Goal: Task Accomplishment & Management: Manage account settings

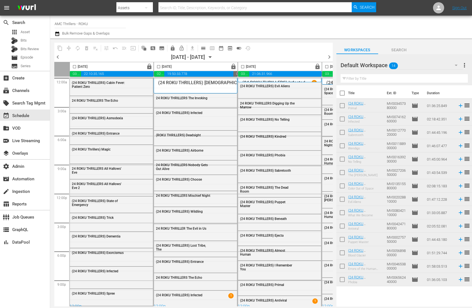
scroll to position [4, 328]
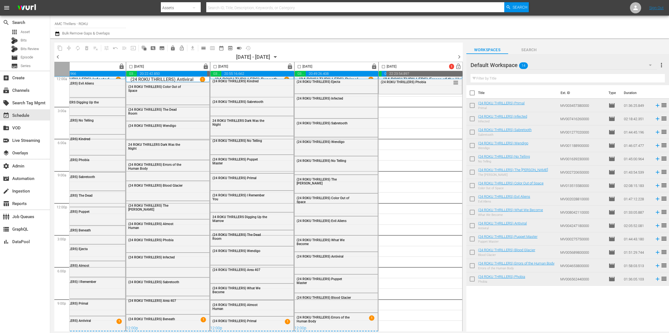
scroll to position [0, 197]
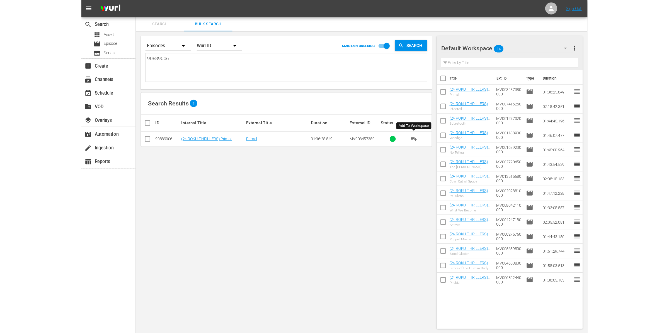
scroll to position [0, 0]
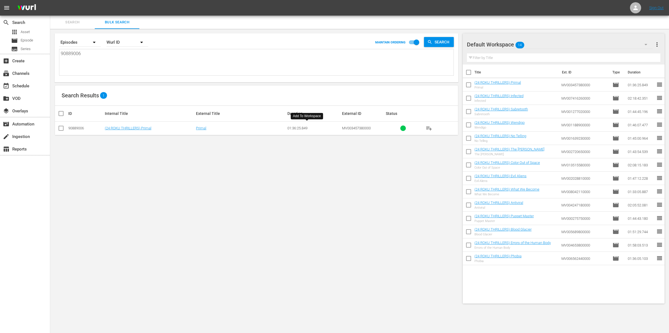
click at [92, 53] on textarea "90889006" at bounding box center [257, 62] width 392 height 25
drag, startPoint x: 93, startPoint y: 55, endPoint x: 37, endPoint y: 49, distance: 56.4
click at [50, 0] on div "search Search apps Asset movie Episode subtitles Series add_box Create subscrip…" at bounding box center [359, 0] width 618 height 0
paste textarea "AMCNVR0000030504 IFCENT_SF50312 AMCNVR0000051465 AMCNVR0000062748 IFCENT_SF5026…"
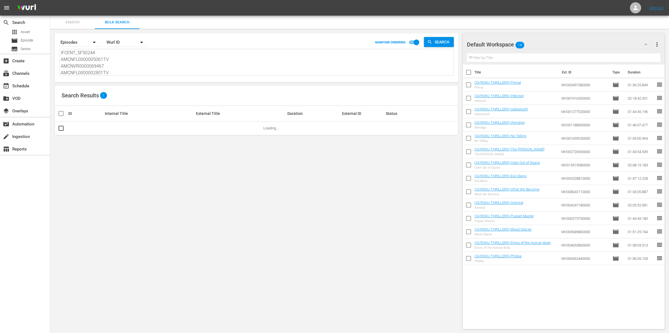
type textarea "AMCNVR0000030504 IFCENT_SF50312 AMCNVR0000051465 AMCNVR0000062748 IFCENT_SF5026…"
click at [129, 40] on div "Wurl ID" at bounding box center [127, 43] width 42 height 16
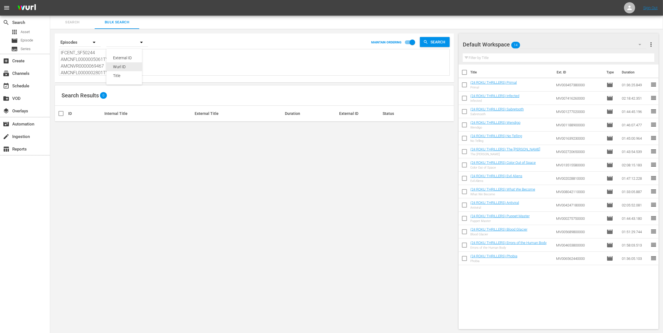
click at [130, 67] on div "Wurl ID" at bounding box center [124, 66] width 22 height 9
click at [31, 38] on span "Episode" at bounding box center [27, 41] width 13 height 6
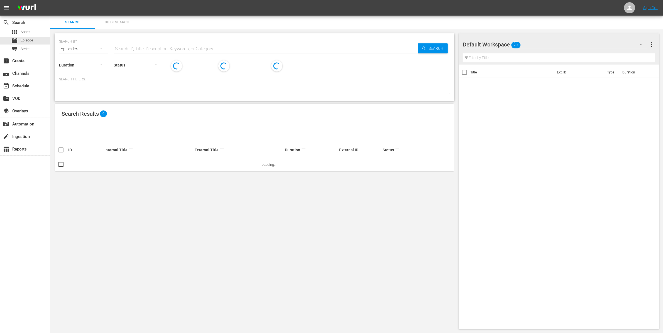
click at [116, 24] on span "Bulk Search" at bounding box center [117, 22] width 38 height 6
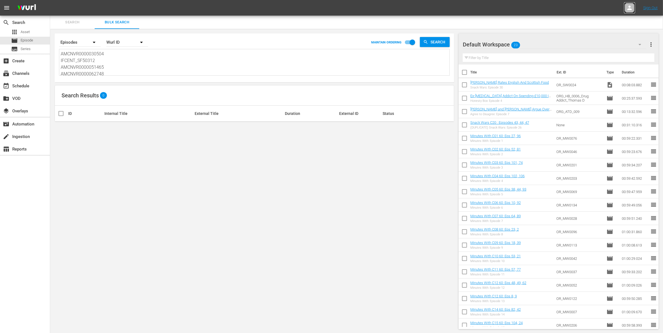
click at [467, 8] on div at bounding box center [629, 7] width 11 height 11
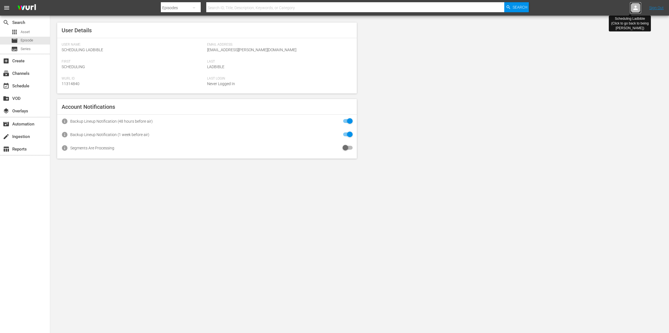
click at [467, 8] on icon at bounding box center [635, 7] width 7 height 7
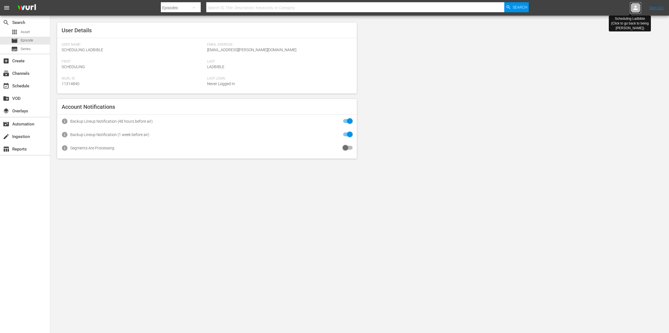
click at [467, 8] on icon at bounding box center [635, 7] width 7 height 7
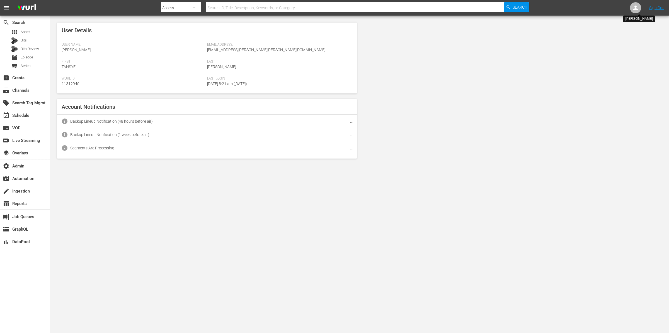
click at [637, 8] on icon at bounding box center [635, 7] width 7 height 7
click at [35, 58] on div "movie Episode" at bounding box center [25, 58] width 50 height 8
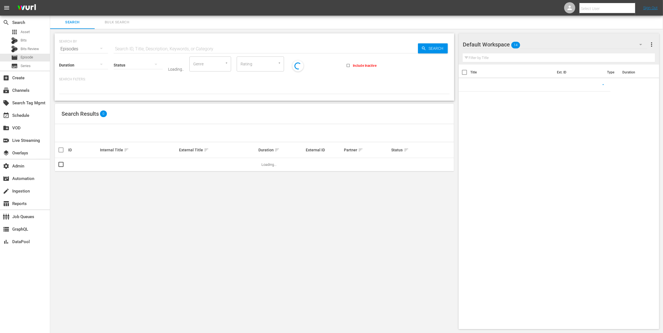
click at [121, 24] on span "Bulk Search" at bounding box center [117, 22] width 38 height 6
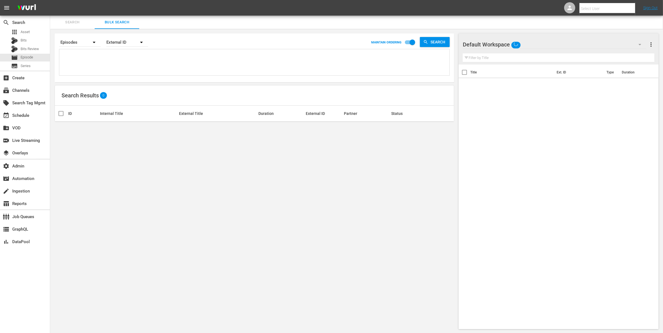
click at [101, 61] on textarea at bounding box center [255, 63] width 389 height 25
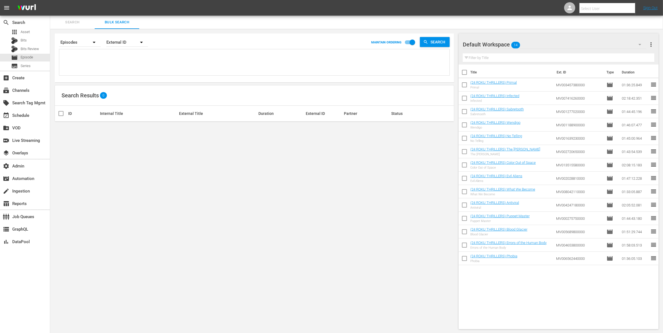
paste textarea "AMCNVR0000030504 IFCENT_SF50312 AMCNVR0000051465 AMCNVR0000062748 IFCENT_SF5026…"
type textarea "AMCNVR0000030504 IFCENT_SF50312 AMCNVR0000051465 AMCNVR0000062748 IFCENT_SF5026…"
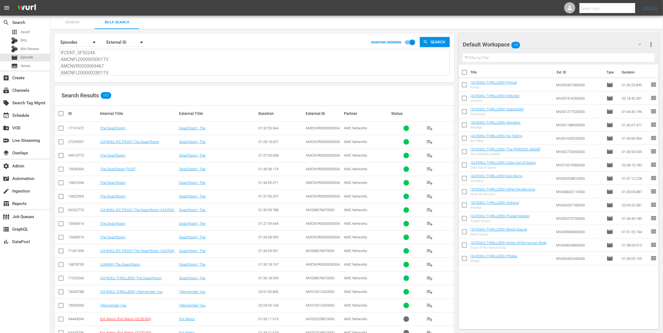
type textarea "AMCNVR0000030504 IFCENT_SF50312 AMCNVR0000051465 AMCNVR0000062748 IFCENT_SF5026…"
click at [134, 41] on div "External ID" at bounding box center [127, 43] width 42 height 16
click at [127, 68] on div "Wurl ID" at bounding box center [124, 66] width 22 height 9
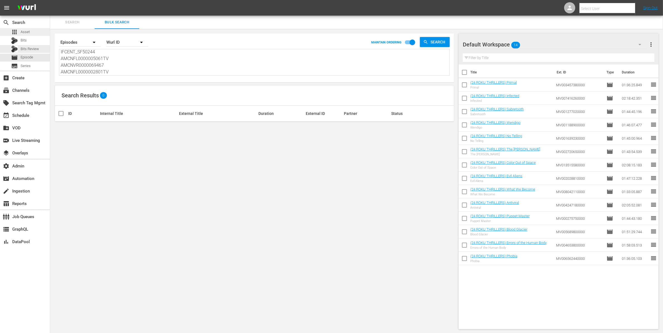
scroll to position [0, 0]
drag, startPoint x: 123, startPoint y: 71, endPoint x: 43, endPoint y: 30, distance: 90.1
click at [50, 0] on div "search Search apps Asset Bits Bits Review movie Episode subtitles Series add_bo…" at bounding box center [356, 0] width 613 height 0
paste textarea "71922040 74335788 64465505 64341003 68094277 90889008 51954355 90889006 8345253…"
type textarea "71922040 74335788 64465505 64341003 68094277 90889008 51954355 90889006 8345253…"
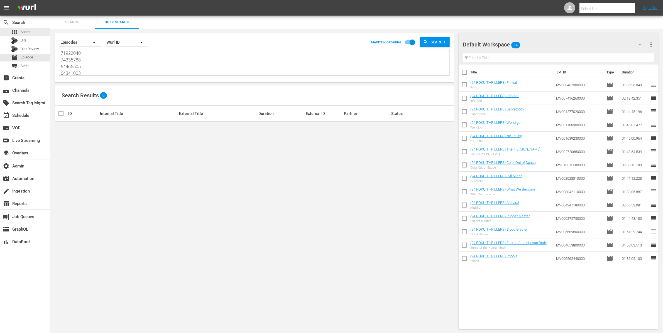
scroll to position [67, 0]
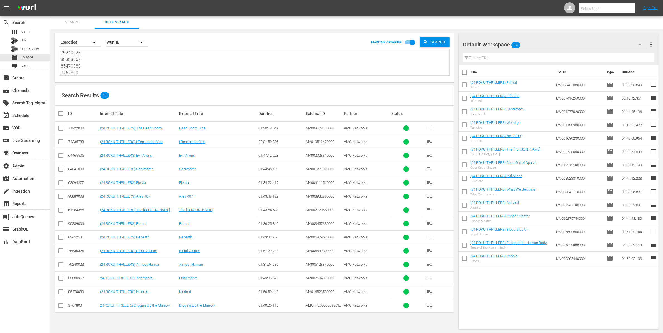
type textarea "71922040 74335788 64465505 64341003 68094277 90889008 51954355 90889006 8345253…"
click at [653, 45] on span "more_vert" at bounding box center [651, 44] width 7 height 7
click at [631, 54] on div "Clear All Workspace Items" at bounding box center [614, 55] width 65 height 10
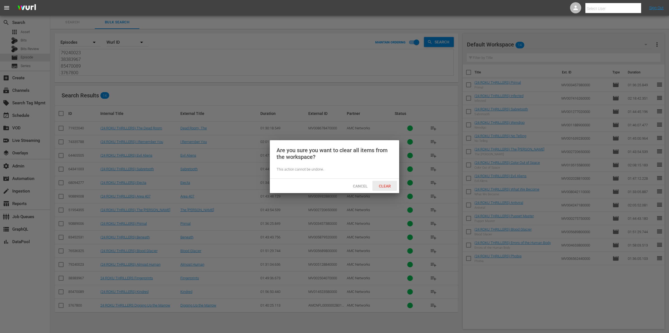
click at [383, 183] on div "Clear" at bounding box center [384, 186] width 25 height 10
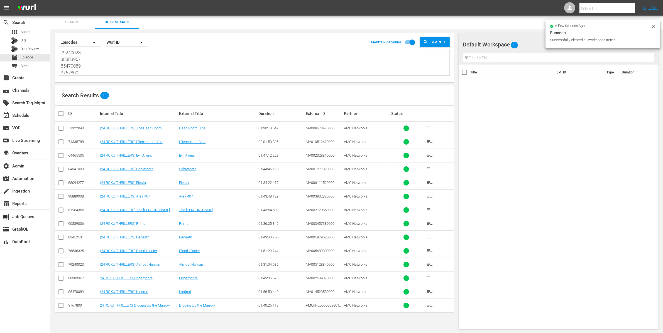
click at [62, 113] on input "checkbox" at bounding box center [63, 113] width 11 height 7
checkbox input "true"
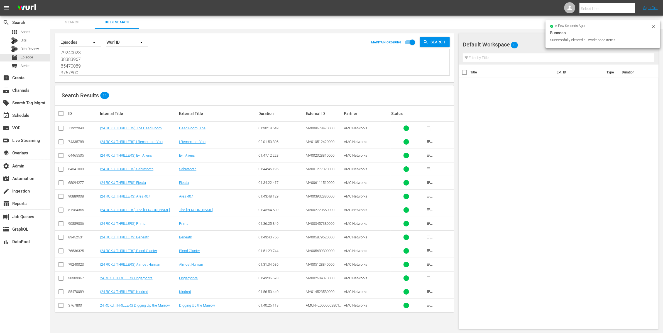
checkbox input "true"
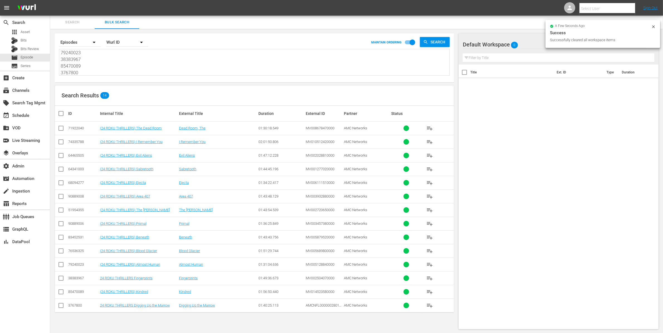
checkbox input "true"
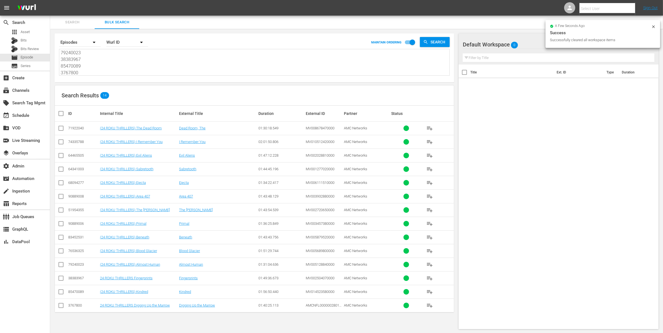
checkbox input "true"
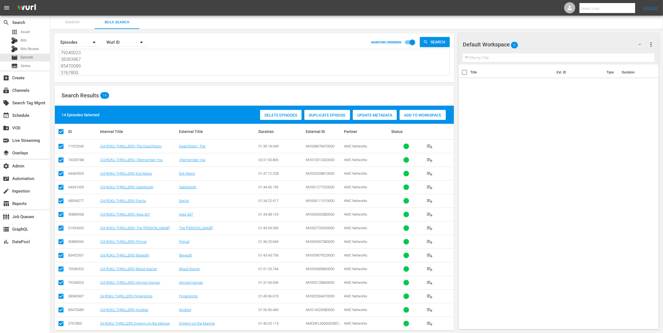
click at [423, 115] on span "Add to Workspace" at bounding box center [423, 115] width 46 height 4
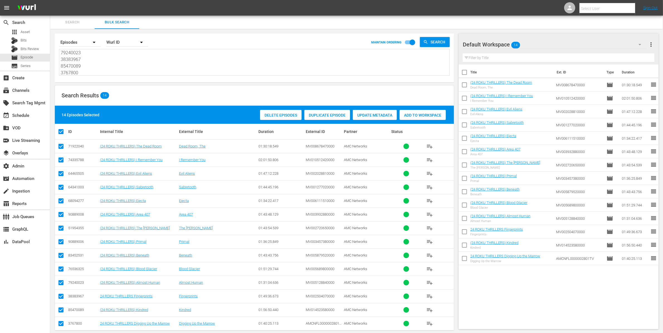
click at [118, 73] on textarea "71922040 74335788 64465505 64341003 68094277 90889008 51954355 90889006 8345253…" at bounding box center [255, 62] width 389 height 25
drag, startPoint x: 118, startPoint y: 74, endPoint x: 52, endPoint y: 25, distance: 81.5
click at [52, 26] on div "Search Bulk Search Search By Episodes Order By Wurl ID MAINTAIN ORDERING Search…" at bounding box center [356, 179] width 613 height 326
paste textarea "2026459 3817177 10217608 82146971 46249348 2674541 11545913 66030705 71922043 8…"
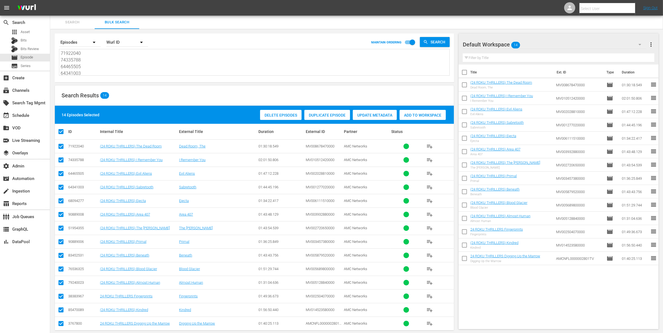
type textarea "72026459 3817177 10217608 82146971 46249348 2674541 11545913 66030705 71922043 …"
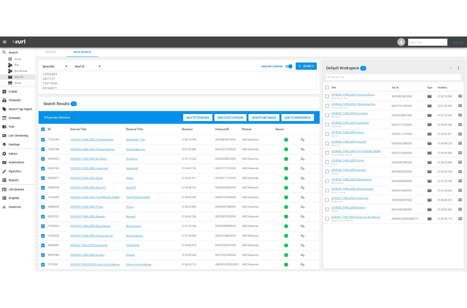
scroll to position [67, 0]
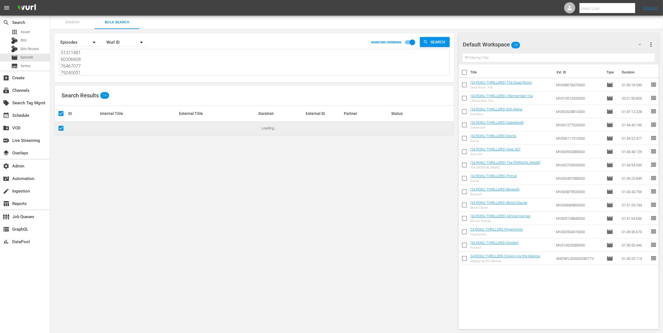
type textarea "72026459 3817177 10217608 82146971 46249348 2674541 11545913 66030705 71922043 …"
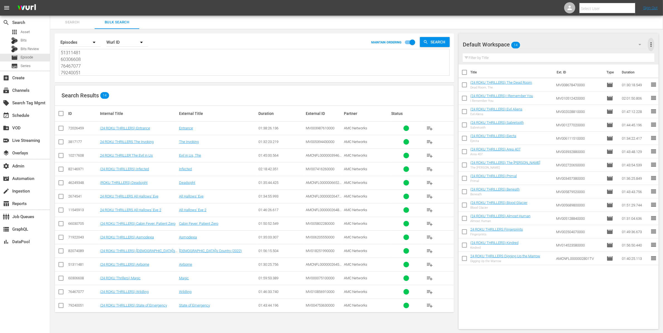
click at [651, 45] on span "more_vert" at bounding box center [651, 44] width 7 height 7
click at [604, 55] on div "Clear All Workspace Items" at bounding box center [614, 55] width 65 height 10
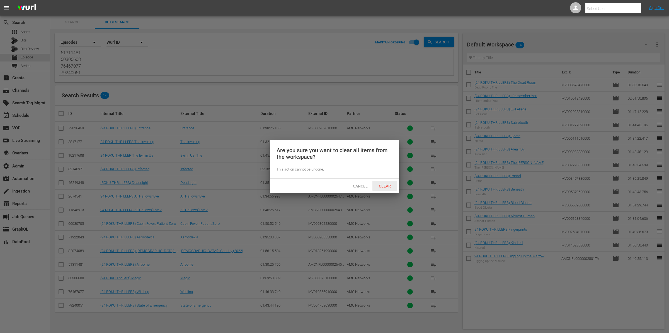
click at [388, 189] on div "Clear" at bounding box center [384, 186] width 25 height 10
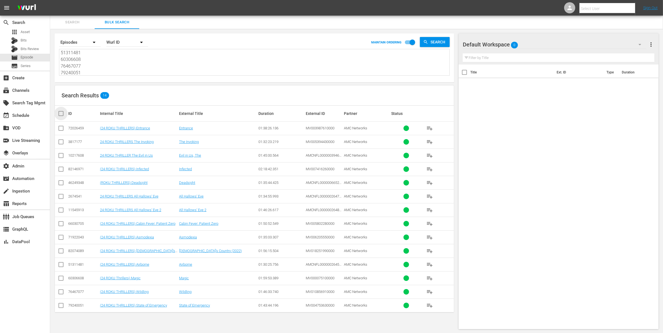
click at [61, 114] on input "checkbox" at bounding box center [63, 113] width 11 height 7
checkbox input "true"
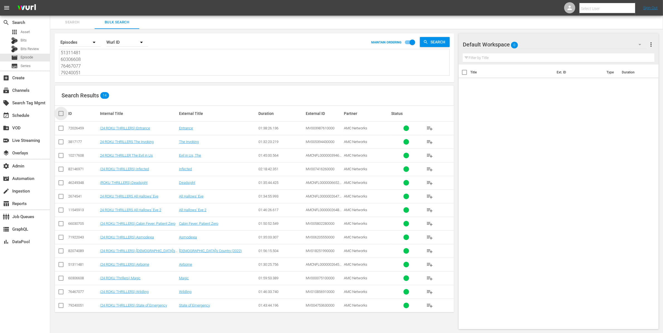
checkbox input "true"
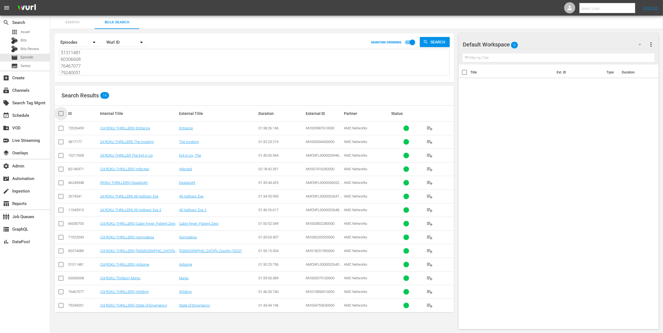
checkbox input "true"
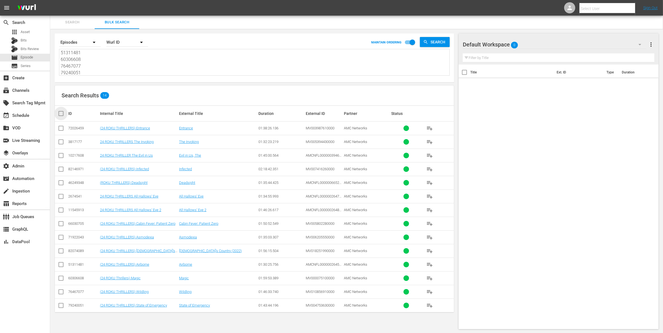
checkbox input "true"
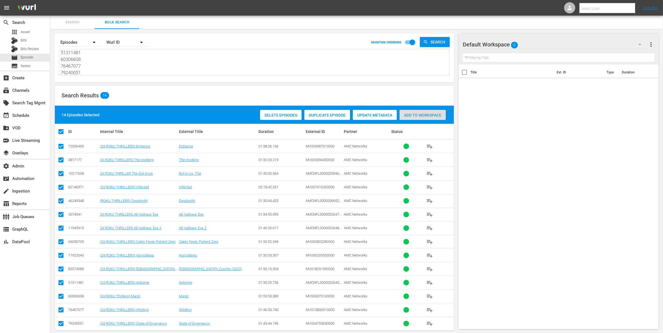
click at [417, 113] on span "Add to Workspace" at bounding box center [423, 115] width 46 height 4
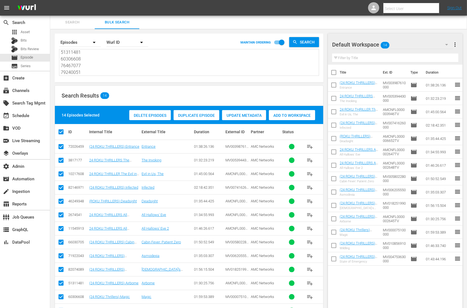
scroll to position [0, 0]
drag, startPoint x: 96, startPoint y: 75, endPoint x: 52, endPoint y: 22, distance: 68.9
click at [53, 23] on div "Search Bulk Search Search By Episodes Order By Wurl ID MAINTAIN ORDERING Search…" at bounding box center [258, 179] width 417 height 326
paste textarea "2678024 41683289 11546054 1311301 71922037 72026459 76536330 3817177 46249348 6…"
type textarea "2678024 41683289 11546054 1311301 71922037 72026459 76536330 3817177 46249348 6…"
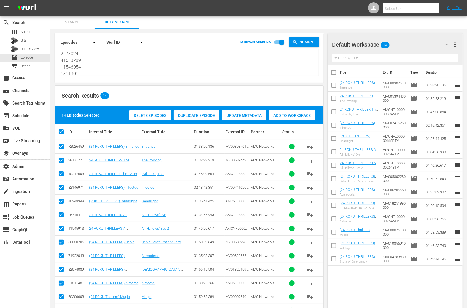
scroll to position [1, 0]
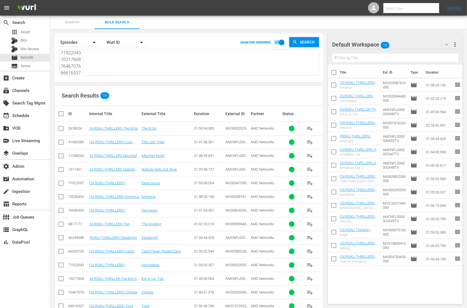
type textarea "2678024 41683289 11546054 1311301 71922037 72026459 76536330 3817177 46249348 6…"
click at [456, 43] on span "more_vert" at bounding box center [455, 44] width 7 height 7
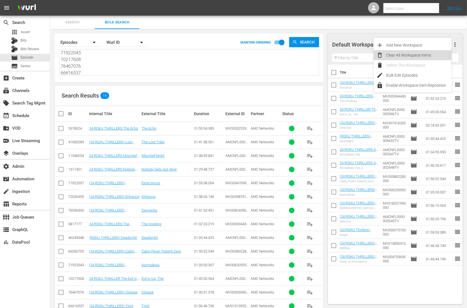
click at [445, 57] on div "Clear All Workspace Items" at bounding box center [418, 55] width 65 height 10
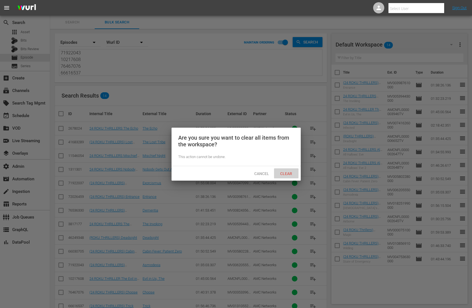
click at [290, 174] on span "Clear" at bounding box center [286, 173] width 21 height 4
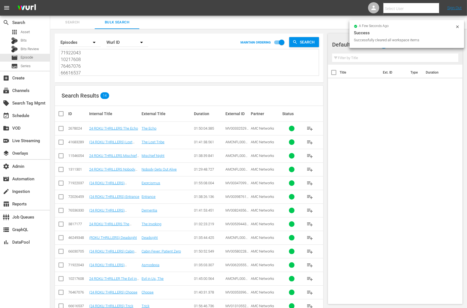
click at [61, 112] on input "checkbox" at bounding box center [63, 113] width 11 height 7
checkbox input "true"
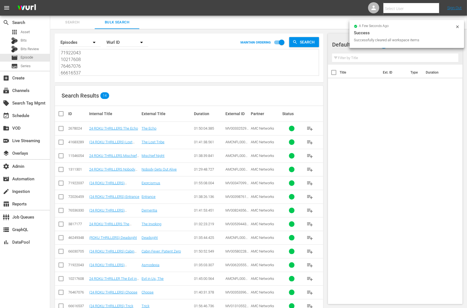
checkbox input "true"
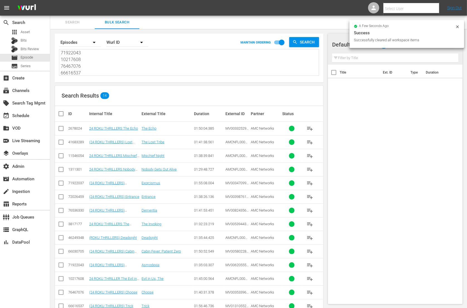
checkbox input "true"
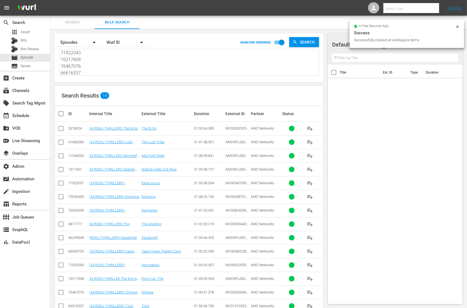
checkbox input "true"
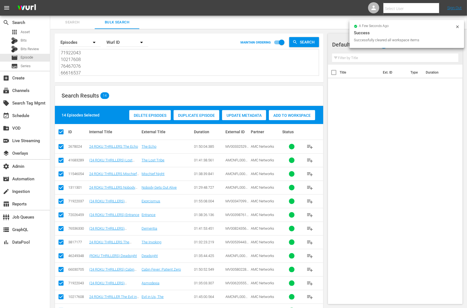
click at [288, 116] on span "Add to Workspace" at bounding box center [292, 115] width 46 height 4
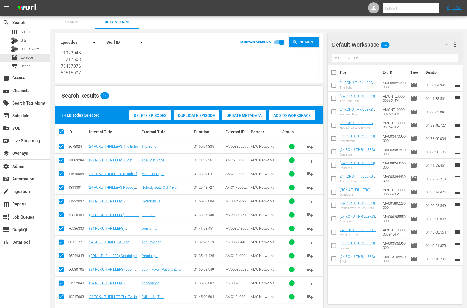
click at [459, 41] on div "Default Workspace 14 Default more_vert Filter by Title" at bounding box center [395, 48] width 135 height 31
click at [457, 43] on span "more_vert" at bounding box center [455, 44] width 7 height 7
click at [435, 57] on div "Clear All Workspace Items" at bounding box center [418, 55] width 65 height 10
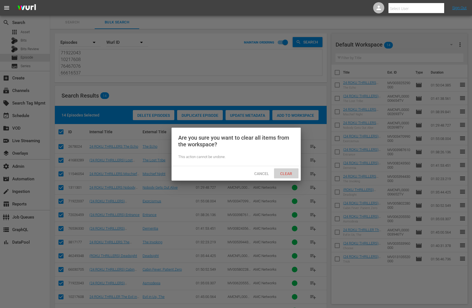
click at [291, 174] on span "Clear" at bounding box center [286, 173] width 21 height 4
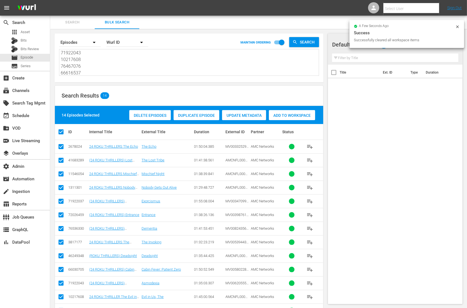
click at [120, 72] on textarea "2678024 41683289 11546054 1311301 71922037 72026459 76536330 3817177 46249348 6…" at bounding box center [190, 62] width 258 height 25
drag, startPoint x: 120, startPoint y: 74, endPoint x: 52, endPoint y: 35, distance: 78.4
click at [52, 36] on div "Search By Episodes Order By Wurl ID MAINTAIN ORDERING Search 2678024 41683289 1…" at bounding box center [189, 185] width 278 height 312
paste textarea "78153601 71922036 66616530 66616542 27269279 11584026 1914167 55385921 1311299 …"
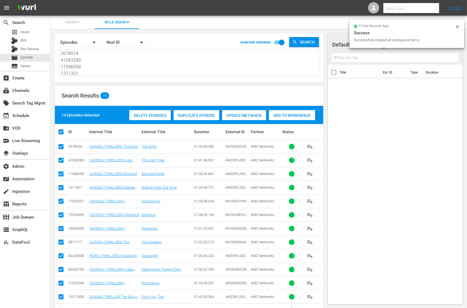
type textarea "78153601 71922036 66616530 66616542 27269279 11584026 1914167 55385921 1311299 …"
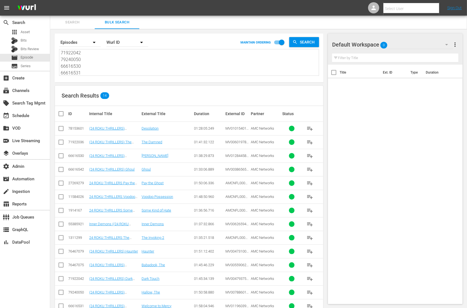
type textarea "78153601 71922036 66616530 66616542 27269279 11584026 1914167 55385921 1311299 …"
click at [62, 113] on input "checkbox" at bounding box center [63, 113] width 11 height 7
checkbox input "true"
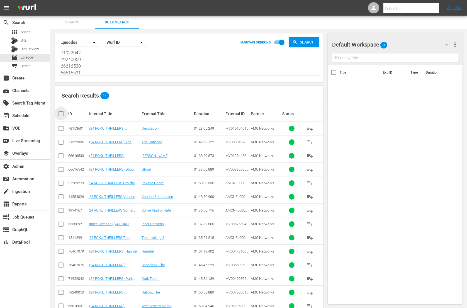
checkbox input "true"
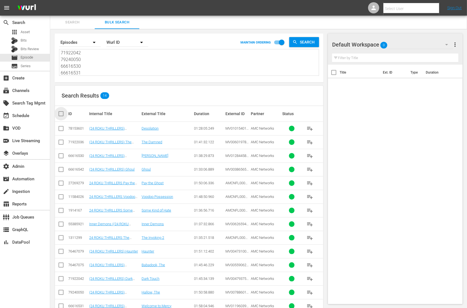
checkbox input "true"
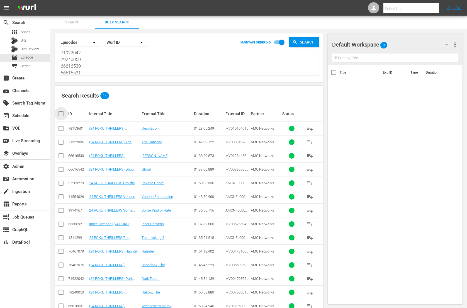
checkbox input "true"
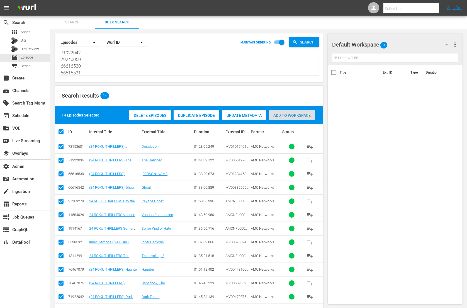
click at [303, 116] on span "Add to Workspace" at bounding box center [292, 115] width 46 height 4
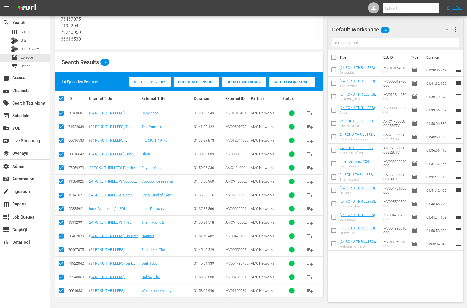
scroll to position [0, 0]
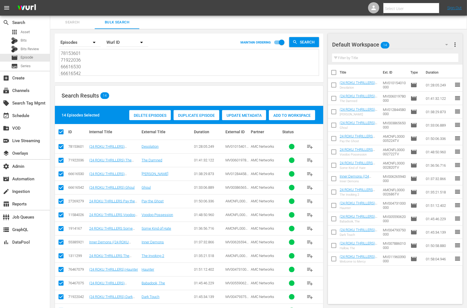
drag, startPoint x: 101, startPoint y: 39, endPoint x: 48, endPoint y: -3, distance: 67.4
click at [48, 0] on html "menu Select User Sign Out search Search apps Asset Bits Bits Review movie Episo…" at bounding box center [233, 154] width 467 height 308
paste textarea "1922038 38383967 71922042 66616529 78153601 66616542 71922036 62828237 57078504…"
type textarea "71922038 38383967 71922042 66616529 78153601 66616542 71922036 62828237 5707850…"
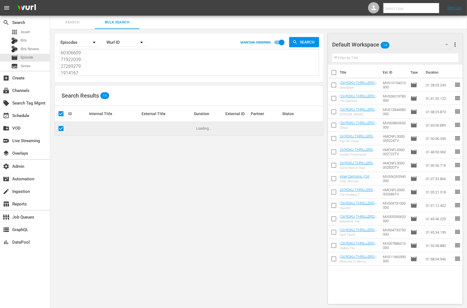
type textarea "71922038 38383967 71922042 66616529 78153601 66616542 71922036 62828237 5707850…"
click at [456, 42] on span "more_vert" at bounding box center [455, 44] width 7 height 7
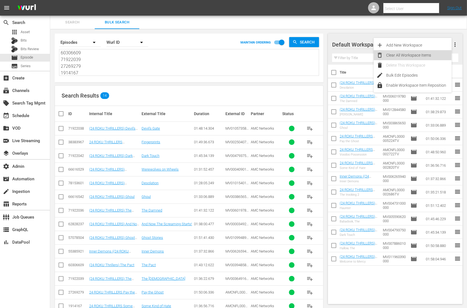
click at [436, 53] on div "Clear All Workspace Items" at bounding box center [418, 55] width 65 height 10
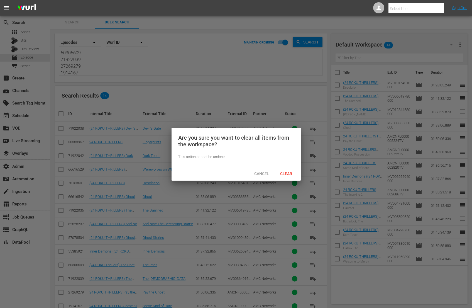
click at [287, 167] on div "Cancel Clear" at bounding box center [236, 173] width 129 height 14
click at [288, 172] on span "Clear" at bounding box center [286, 173] width 21 height 4
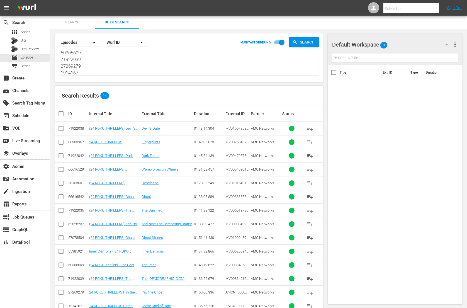
scroll to position [4, 0]
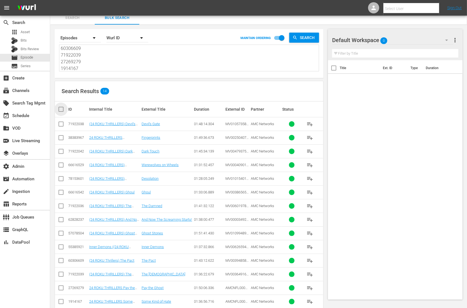
click at [63, 109] on input "checkbox" at bounding box center [63, 109] width 11 height 7
checkbox input "true"
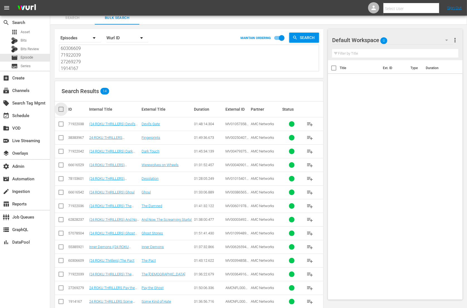
checkbox input "true"
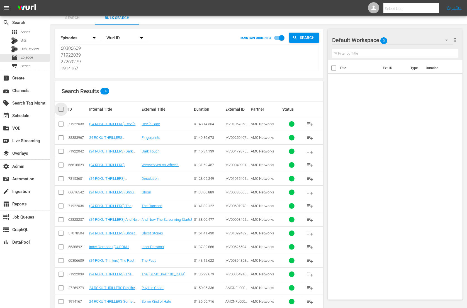
checkbox input "true"
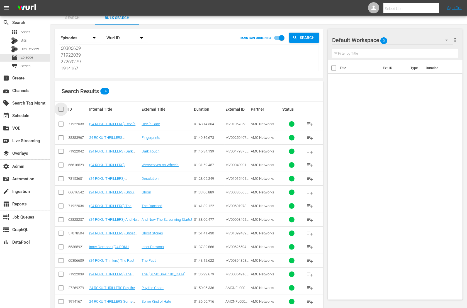
checkbox input "true"
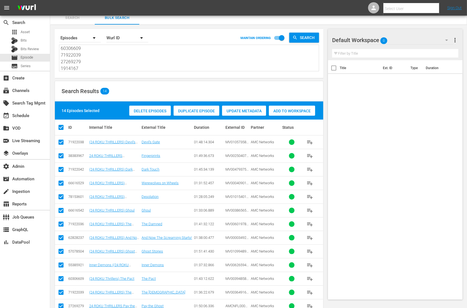
click at [295, 109] on span "Add to Workspace" at bounding box center [292, 111] width 46 height 4
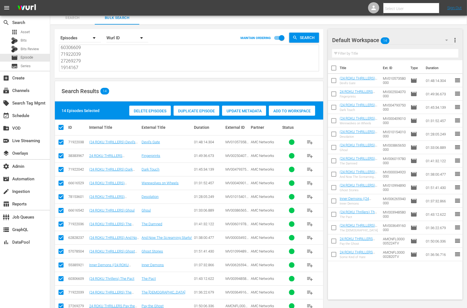
scroll to position [0, 0]
drag, startPoint x: 98, startPoint y: 69, endPoint x: 55, endPoint y: 31, distance: 56.7
click at [55, 31] on div "Search By Episodes Order By Wurl ID MAINTAIN ORDERING Search 71922038 38383967 …" at bounding box center [189, 53] width 269 height 49
paste textarea "38383967 62828237 11584026 76467075 71922038 55385921 79240050 71922042 6661653…"
type textarea "38383967 62828237 11584026 76467075 71922038 55385921 79240050 71922042 6661653…"
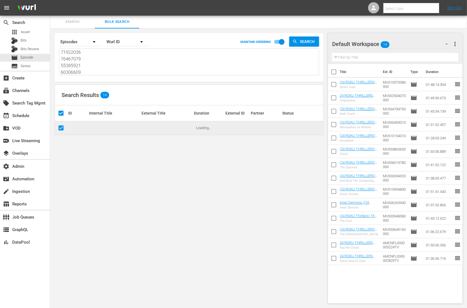
scroll to position [3, 0]
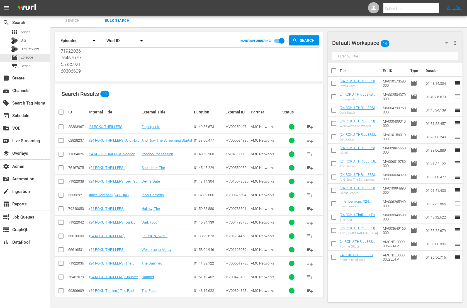
type textarea "38383967 62828237 11584026 76467075 71922038 55385921 79240050 71922042 6661653…"
click at [456, 42] on span "more_vert" at bounding box center [455, 43] width 7 height 7
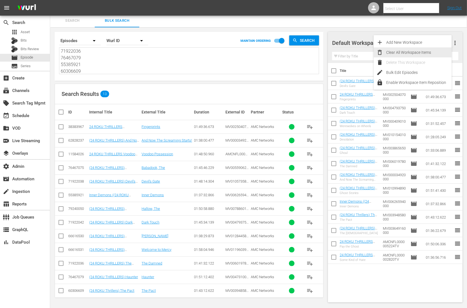
click at [429, 54] on div "Clear All Workspace Items" at bounding box center [418, 52] width 65 height 10
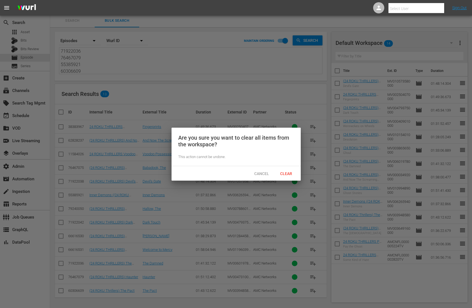
click at [287, 171] on span "Clear" at bounding box center [286, 173] width 21 height 4
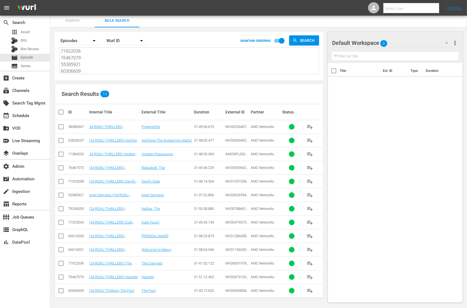
click at [66, 113] on input "checkbox" at bounding box center [63, 112] width 11 height 7
checkbox input "true"
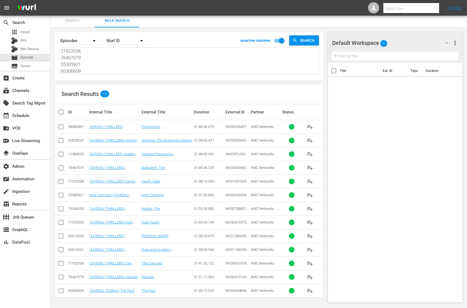
checkbox input "true"
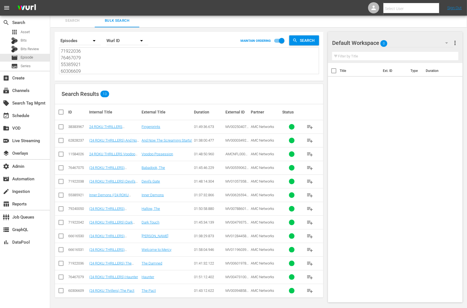
checkbox input "true"
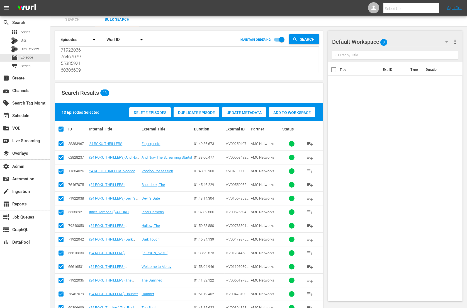
click at [293, 112] on span "Add to Workspace" at bounding box center [292, 112] width 46 height 4
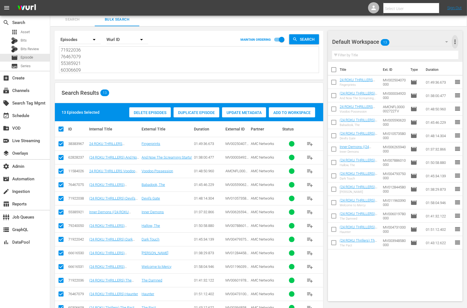
click at [455, 40] on span "more_vert" at bounding box center [455, 41] width 7 height 7
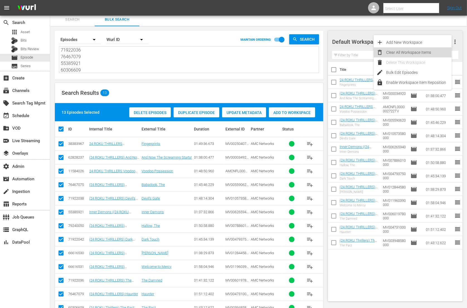
click at [438, 53] on div "Clear All Workspace Items" at bounding box center [418, 52] width 65 height 10
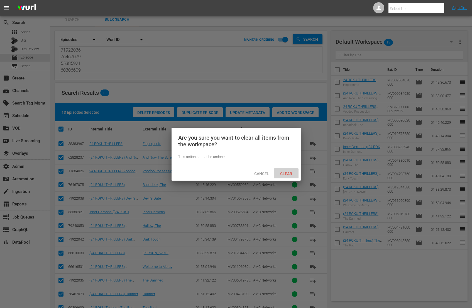
drag, startPoint x: 282, startPoint y: 170, endPoint x: 290, endPoint y: 172, distance: 7.9
click at [282, 171] on span "Clear" at bounding box center [286, 173] width 21 height 4
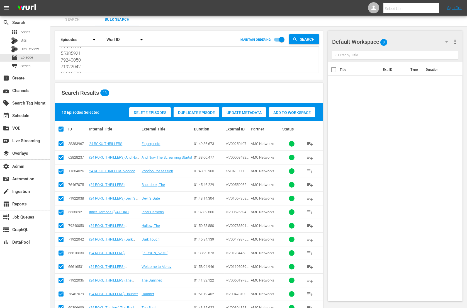
scroll to position [0, 0]
drag, startPoint x: 97, startPoint y: 70, endPoint x: 52, endPoint y: 26, distance: 63.1
click at [52, 28] on div "Search By Episodes Order By Wurl ID MAINTAIN ORDERING Search 38383967 62828237 …" at bounding box center [189, 175] width 278 height 299
paste textarea "71922039 38383967 66616540 66616530 78153601 1914167 71922038 68151135 57078504…"
type textarea "71922039 38383967 66616540 66616530 78153601 1914167 71922038 68151135 57078504…"
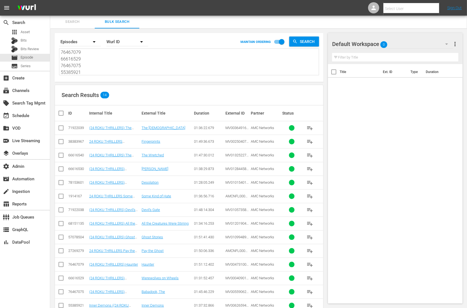
scroll to position [3, 0]
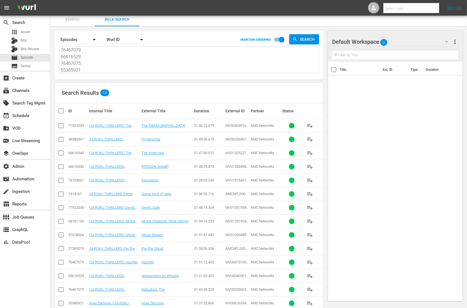
type textarea "71922039 38383967 66616540 66616530 78153601 1914167 71922038 68151135 57078504…"
click at [61, 111] on input "checkbox" at bounding box center [63, 111] width 11 height 7
checkbox input "true"
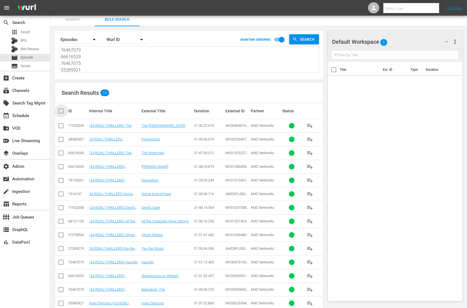
checkbox input "true"
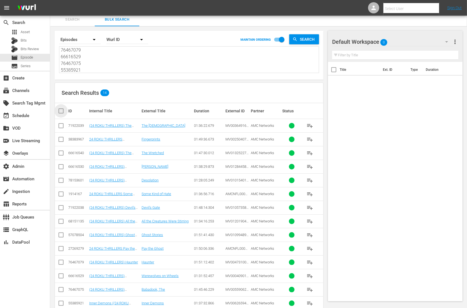
checkbox input "true"
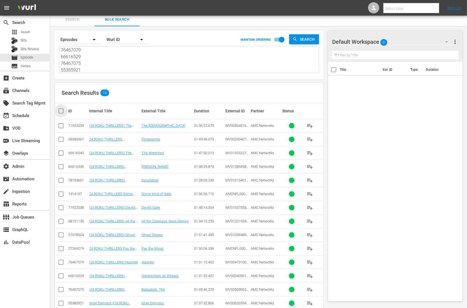
checkbox input "true"
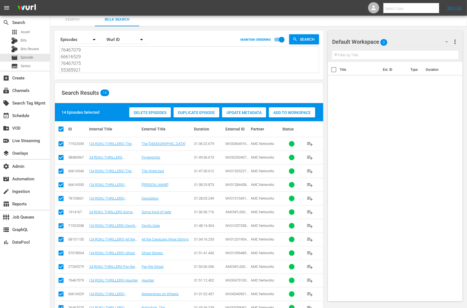
click at [301, 112] on span "Add to Workspace" at bounding box center [292, 112] width 46 height 4
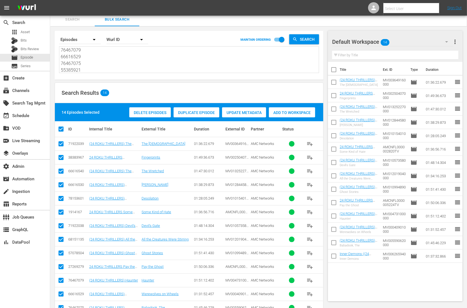
click at [104, 64] on textarea "71922039 38383967 66616540 66616530 78153601 1914167 71922038 68151135 57078504…" at bounding box center [190, 59] width 258 height 25
drag, startPoint x: 103, startPoint y: 70, endPoint x: 52, endPoint y: 14, distance: 75.7
click at [52, 15] on div "menu Select User Sign Out search Search apps Asset Bits Bits Review movie Episo…" at bounding box center [233, 167] width 467 height 341
paste textarea "6 66616531 1311299 68151135 62828237 71922039 79240050 55385921 66616540 115840…"
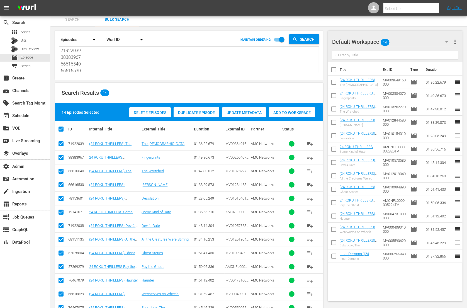
type textarea "71922036 66616531 1311299 68151135 62828237 71922039 79240050 55385921 66616540…"
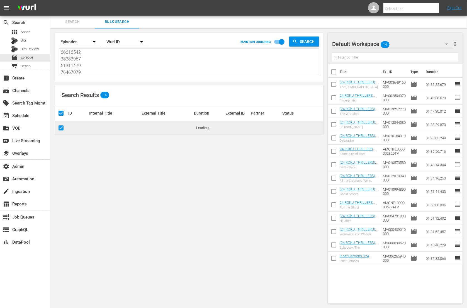
type textarea "71922036 66616531 1311299 68151135 62828237 71922039 79240050 55385921 66616540…"
click at [454, 39] on button "more_vert" at bounding box center [455, 43] width 7 height 13
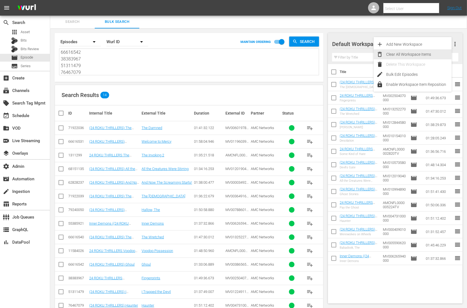
click at [419, 53] on div "Clear All Workspace Items" at bounding box center [418, 54] width 65 height 10
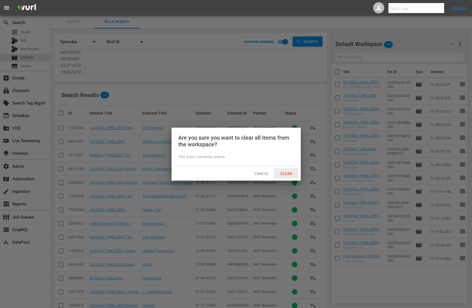
click at [286, 172] on span "Clear" at bounding box center [286, 173] width 21 height 4
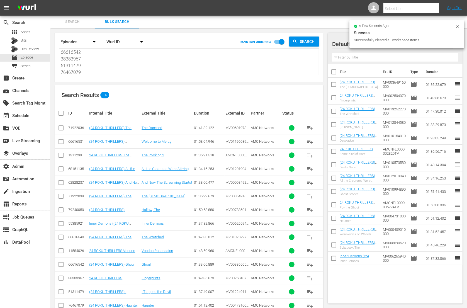
scroll to position [16, 0]
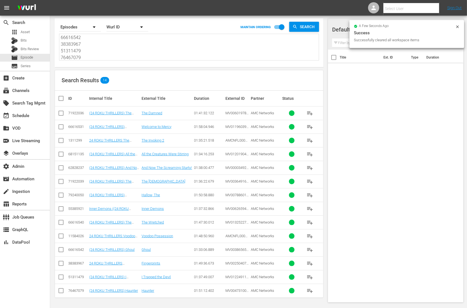
click at [59, 97] on input "checkbox" at bounding box center [63, 98] width 11 height 7
checkbox input "true"
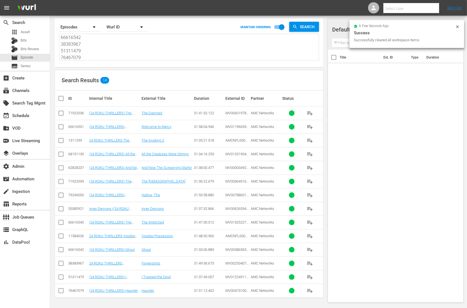
checkbox input "true"
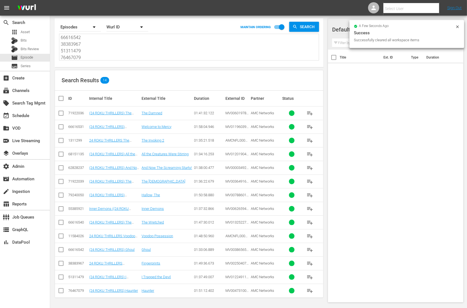
checkbox input "true"
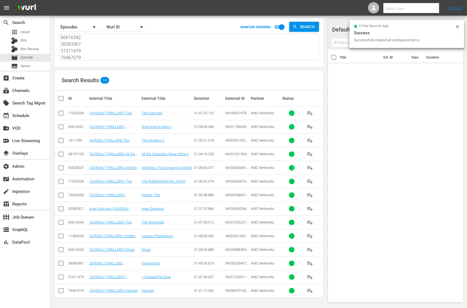
checkbox input "true"
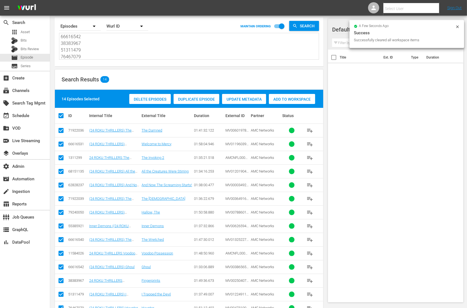
click at [296, 101] on div "Add to Workspace" at bounding box center [292, 99] width 46 height 11
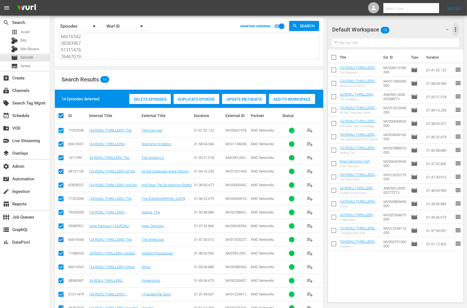
click at [457, 28] on span "more_vert" at bounding box center [455, 29] width 7 height 7
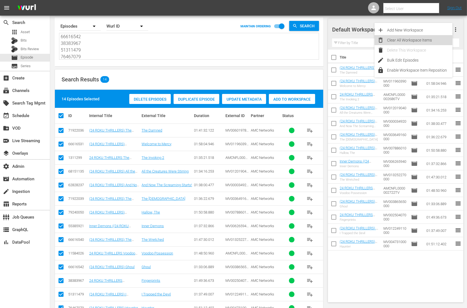
click at [432, 40] on div "Clear All Workspace Items" at bounding box center [419, 40] width 65 height 10
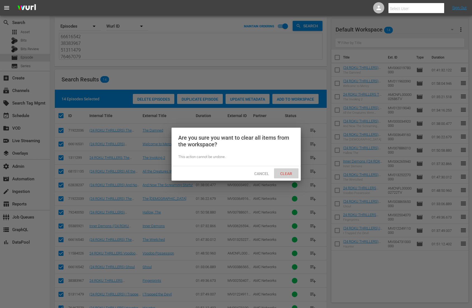
click at [298, 169] on div "Clear" at bounding box center [286, 173] width 25 height 10
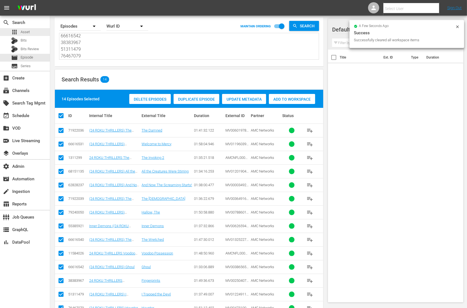
scroll to position [0, 0]
drag, startPoint x: 101, startPoint y: 58, endPoint x: 45, endPoint y: 2, distance: 79.2
click at [45, 3] on div "menu Select User Sign Out search Search apps Asset Bits Bits Review movie Episo…" at bounding box center [233, 154] width 467 height 341
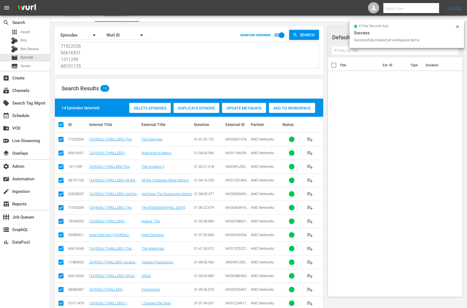
paste textarea "64341002 88070433 82074092 41964243 78171338 76536338 51311479 66616533 8214697…"
type textarea "64341002 88070433 82074092 41964243 78171338 76536338 51311479 66616533 8214697…"
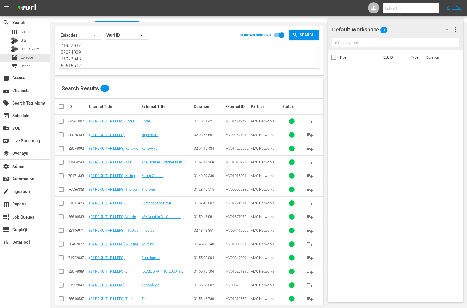
scroll to position [16, 0]
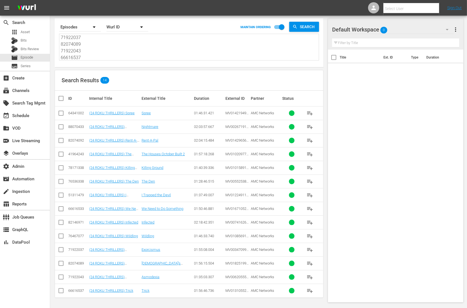
type textarea "64341002 88070433 82074092 41964243 78171338 76536338 51311479 66616533 8214697…"
click at [62, 97] on input "checkbox" at bounding box center [63, 98] width 11 height 7
checkbox input "true"
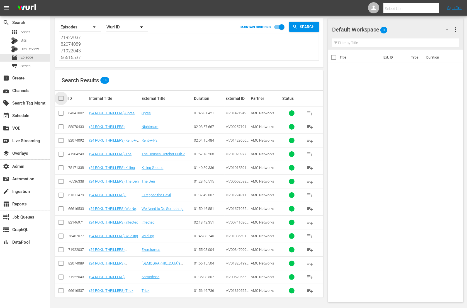
checkbox input "true"
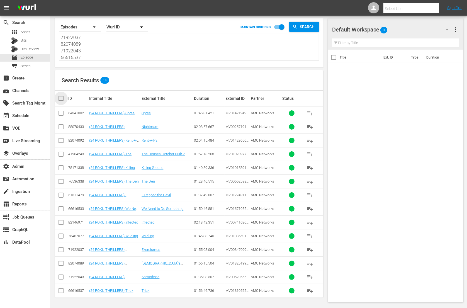
checkbox input "true"
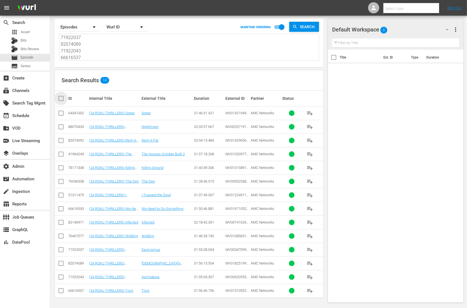
checkbox input "true"
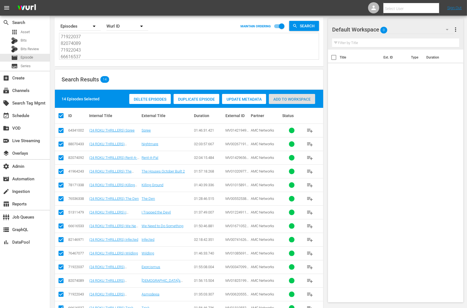
click at [299, 100] on span "Add to Workspace" at bounding box center [292, 99] width 46 height 4
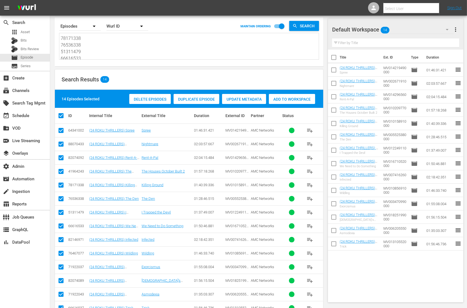
scroll to position [0, 0]
drag, startPoint x: 112, startPoint y: 57, endPoint x: 57, endPoint y: 11, distance: 71.7
click at [57, 11] on div "menu Select User Sign Out search Search apps Asset Bits Bits Review movie Episo…" at bounding box center [233, 154] width 467 height 341
paste textarea "2678024 76467076 79240051 1311301 10217608 3817177 11546054 2674541 11545913 51…"
type textarea "2678024 76467076 79240051 1311301 10217608 3817177 11546054 2674541 11545913 51…"
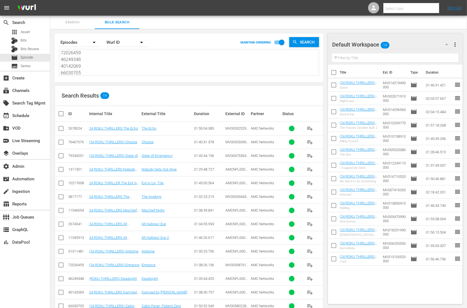
type textarea "2678024 76467076 79240051 1311301 10217608 3817177 11546054 2674541 11545913 51…"
click at [454, 43] on span "more_vert" at bounding box center [455, 44] width 7 height 7
drag, startPoint x: 439, startPoint y: 53, endPoint x: 433, endPoint y: 54, distance: 5.3
click at [439, 53] on div "Clear All Workspace Items" at bounding box center [418, 55] width 65 height 10
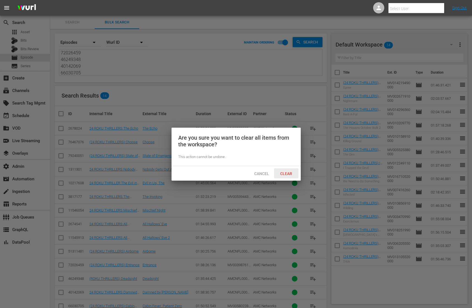
click at [294, 176] on div "Clear" at bounding box center [286, 173] width 25 height 10
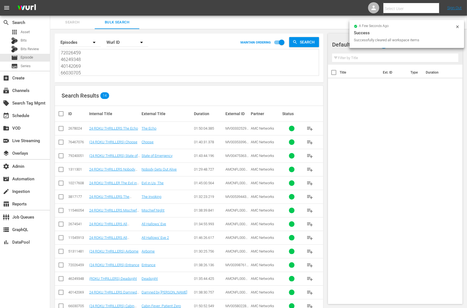
scroll to position [16, 0]
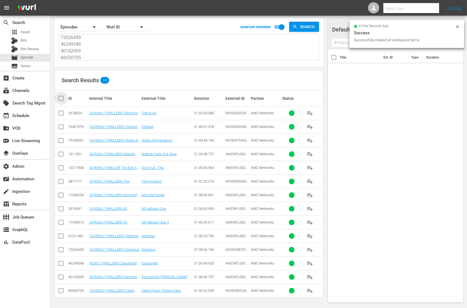
click at [61, 97] on input "checkbox" at bounding box center [63, 98] width 11 height 7
checkbox input "true"
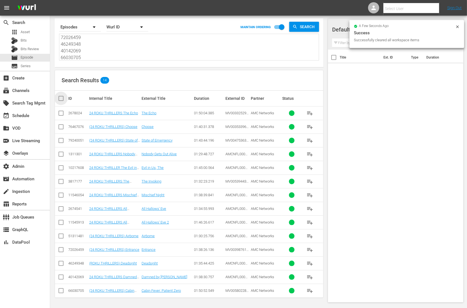
checkbox input "true"
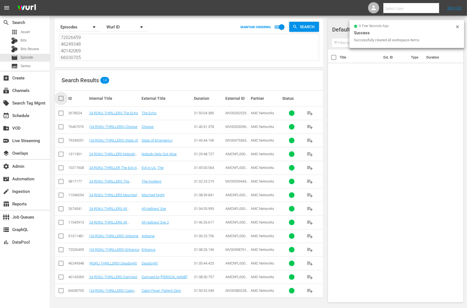
checkbox input "true"
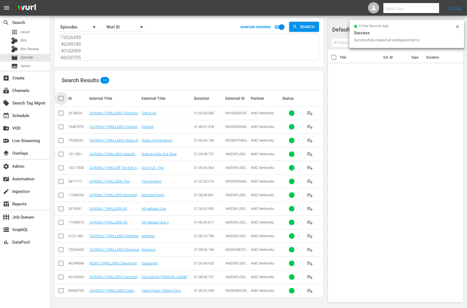
checkbox input "true"
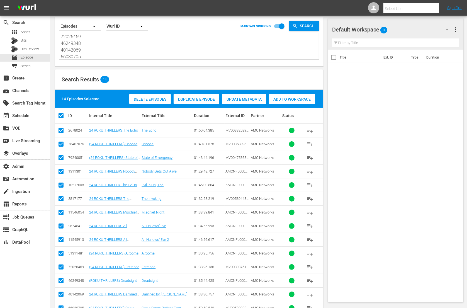
click at [292, 98] on span "Add to Workspace" at bounding box center [292, 99] width 46 height 4
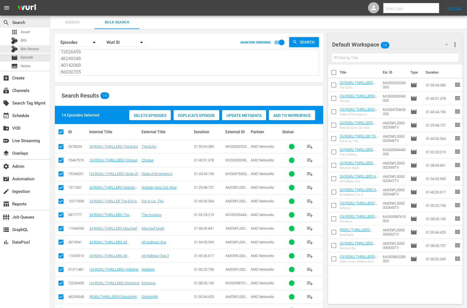
scroll to position [0, 0]
drag, startPoint x: 97, startPoint y: 73, endPoint x: 41, endPoint y: 27, distance: 72.3
click at [50, 0] on div "search Search apps Asset Bits Bits Review movie Episode subtitles Series add_bo…" at bounding box center [258, 0] width 417 height 0
paste textarea "60306608 76536327 78171338 76536338 2678024 51311479 83452532 82074092 64341002…"
type textarea "60306608 76536327 78171338 76536338 2678024 51311479 83452532 82074092 64341002…"
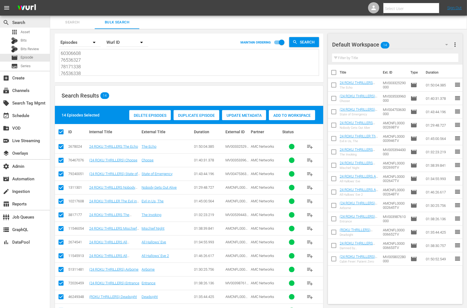
scroll to position [67, 0]
type textarea "60306608 76536327 78171338 76536338 2678024 51311479 83452532 82074092 64341002…"
click at [454, 44] on span "more_vert" at bounding box center [455, 44] width 7 height 7
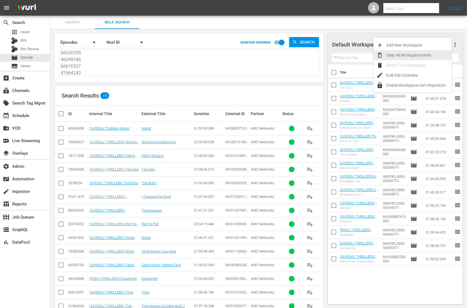
click at [419, 56] on div "Clear All Workspace Items" at bounding box center [418, 55] width 65 height 10
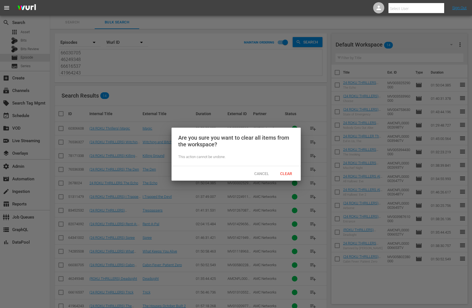
click at [291, 171] on span "Clear" at bounding box center [286, 173] width 21 height 4
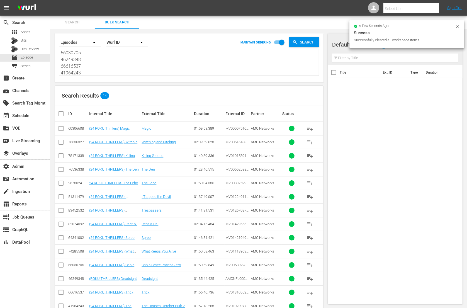
scroll to position [16, 0]
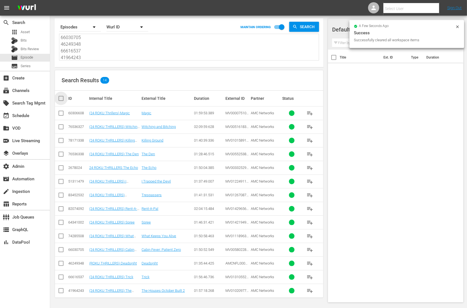
click at [66, 99] on input "checkbox" at bounding box center [63, 98] width 11 height 7
checkbox input "true"
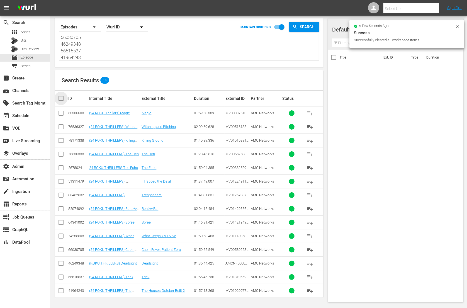
checkbox input "true"
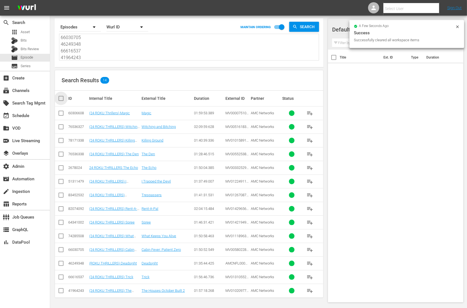
checkbox input "true"
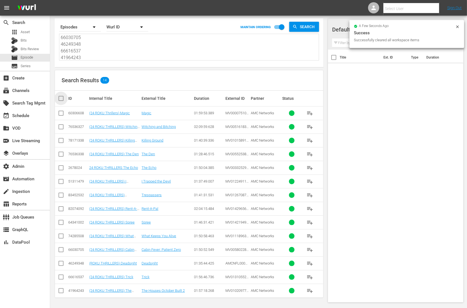
checkbox input "true"
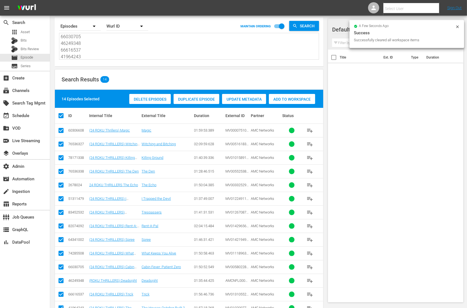
click at [300, 99] on span "Add to Workspace" at bounding box center [292, 99] width 46 height 4
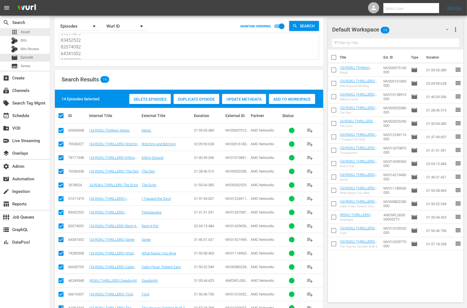
scroll to position [0, 0]
drag, startPoint x: 119, startPoint y: 57, endPoint x: 36, endPoint y: 13, distance: 94.2
click at [36, 14] on div "menu Select User Sign Out search Search apps Asset Bits Bits Review movie Episo…" at bounding box center [233, 154] width 467 height 341
paste textarea "76536330 82074089 10217608 79240051 3817177 76467076 71922043 66030705 11546054…"
type textarea "76536330 82074089 10217608 79240051 3817177 76467076 71922043 66030705 11546054…"
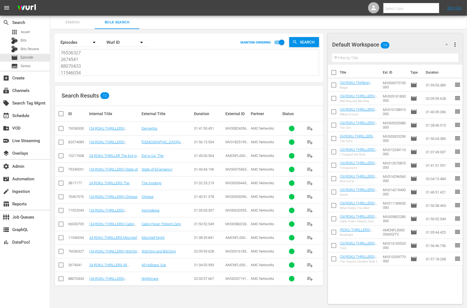
type textarea "76536330 82074089 10217608 79240051 3817177 76467076 71922043 66030705 11546054…"
click at [456, 43] on span "more_vert" at bounding box center [455, 44] width 7 height 7
click at [445, 51] on div "Clear All Workspace Items" at bounding box center [418, 55] width 65 height 10
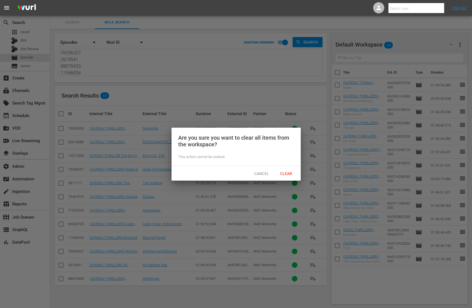
click at [290, 167] on div "Cancel Clear" at bounding box center [236, 173] width 129 height 14
click at [288, 171] on span "Clear" at bounding box center [286, 173] width 21 height 4
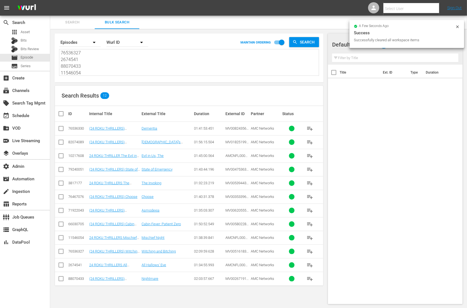
click at [62, 111] on input "checkbox" at bounding box center [63, 113] width 11 height 7
checkbox input "true"
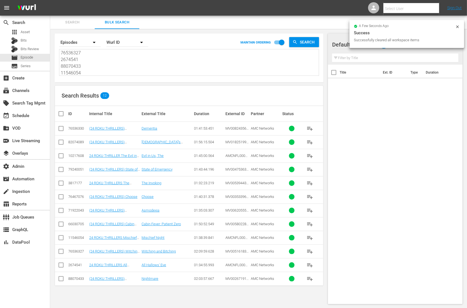
checkbox input "true"
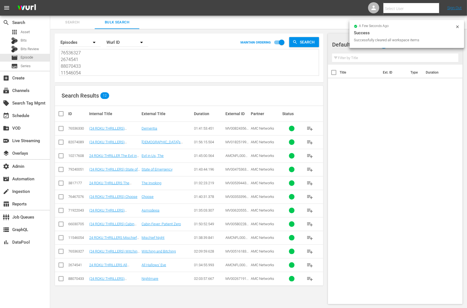
checkbox input "true"
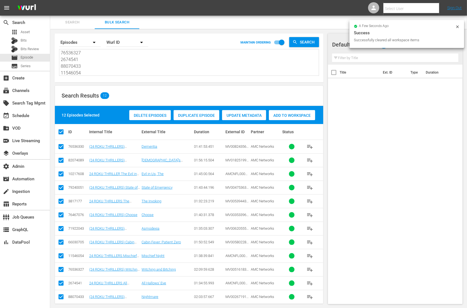
click at [302, 114] on span "Add to Workspace" at bounding box center [292, 115] width 46 height 4
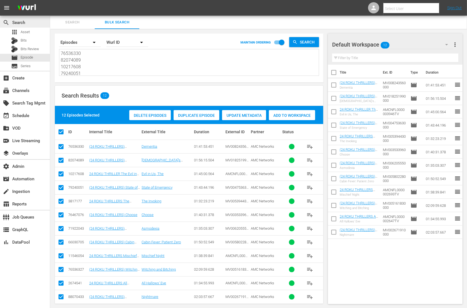
drag, startPoint x: 102, startPoint y: 72, endPoint x: 25, endPoint y: 16, distance: 94.6
click at [50, 0] on div "search Search apps Asset Bits Bits Review movie Episode subtitles Series add_bo…" at bounding box center [258, 0] width 417 height 0
paste textarea "83452532 1311301 72026459 82074092 46249348 41964243 64341002 74285508 51311479…"
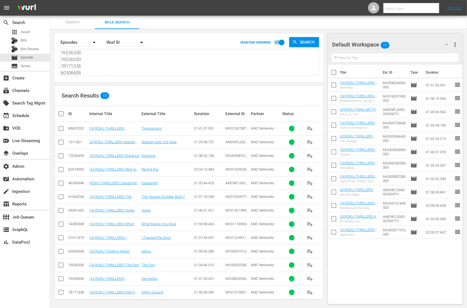
click at [456, 43] on span "more_vert" at bounding box center [455, 44] width 7 height 7
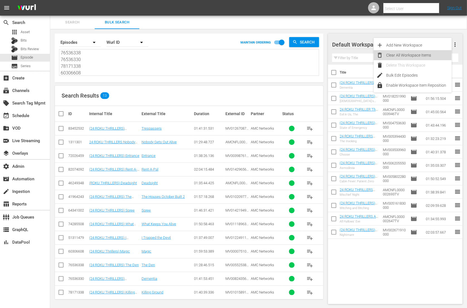
click at [443, 54] on div "Clear All Workspace Items" at bounding box center [418, 55] width 65 height 10
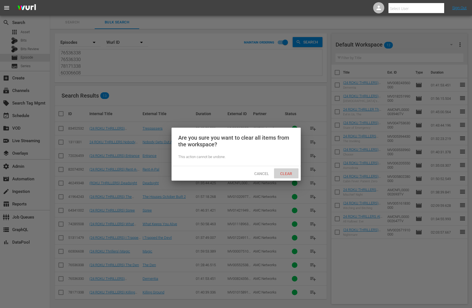
click at [296, 168] on div "Clear" at bounding box center [286, 173] width 25 height 10
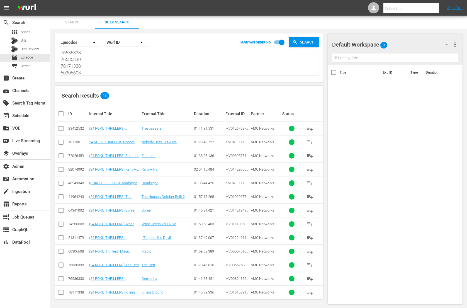
scroll to position [3, 0]
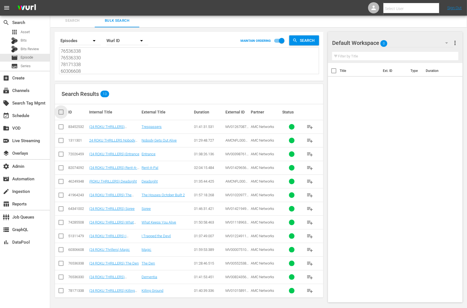
click at [62, 111] on input "checkbox" at bounding box center [63, 112] width 11 height 7
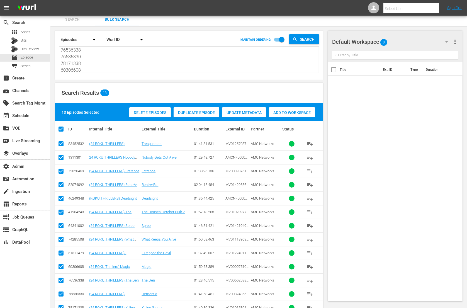
click at [300, 112] on span "Add to Workspace" at bounding box center [292, 112] width 46 height 4
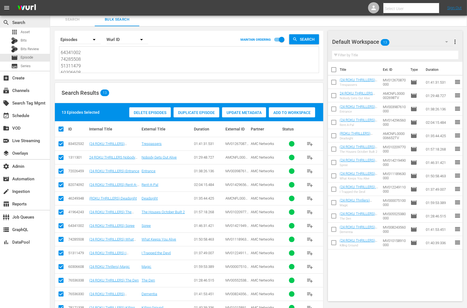
scroll to position [0, 0]
drag, startPoint x: 92, startPoint y: 69, endPoint x: 41, endPoint y: 22, distance: 69.4
paste textarea "76467076 71922043 82146971 76536327 88070433 71922037 1311301 2674541 11545913 …"
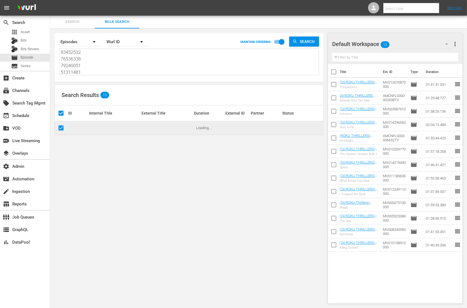
click at [456, 42] on span "more_vert" at bounding box center [455, 44] width 7 height 7
click at [417, 54] on div "Clear All Workspace Items" at bounding box center [418, 54] width 65 height 10
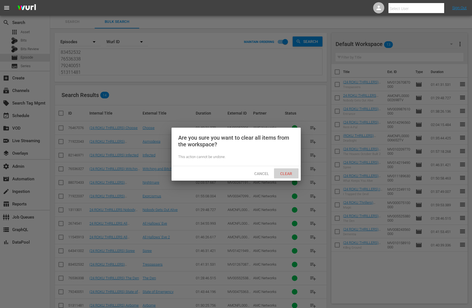
drag, startPoint x: 290, startPoint y: 177, endPoint x: 224, endPoint y: 135, distance: 78.0
click at [290, 177] on div "Clear" at bounding box center [286, 173] width 25 height 10
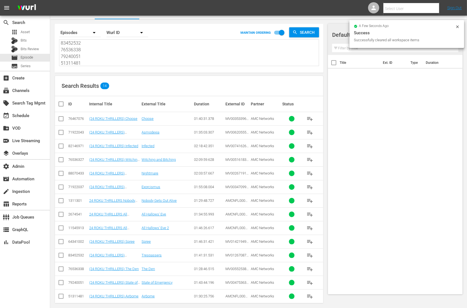
scroll to position [14, 0]
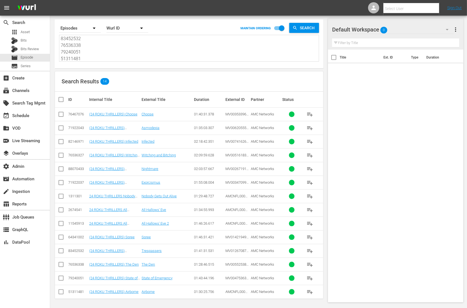
click at [61, 99] on input "checkbox" at bounding box center [63, 99] width 11 height 7
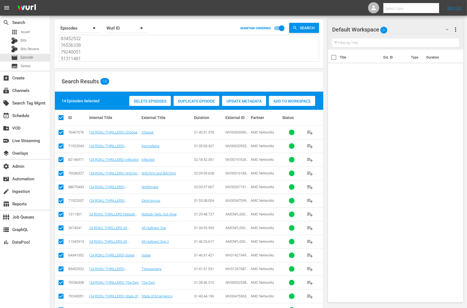
click at [301, 96] on div "Delete Episodes Duplicate Episode Update Metadata Add to Workspace" at bounding box center [222, 100] width 189 height 13
click at [302, 99] on span "Add to Workspace" at bounding box center [292, 101] width 46 height 4
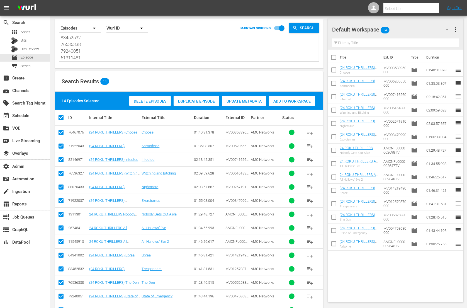
scroll to position [0, 0]
drag, startPoint x: 108, startPoint y: 58, endPoint x: 58, endPoint y: 12, distance: 68.2
click at [58, 12] on div "menu Select User Sign Out search Search apps Asset Bits Bits Review movie Episo…" at bounding box center [233, 156] width 467 height 341
paste textarea "536330 60306608 76467077 51311479 11546054 41964243 82146971 66616537 2674541 1…"
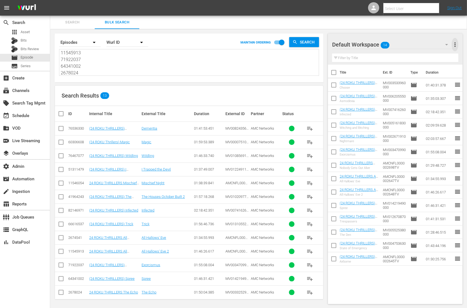
click at [454, 45] on span "more_vert" at bounding box center [455, 44] width 7 height 7
click at [431, 56] on div "Clear All Workspace Items" at bounding box center [418, 55] width 65 height 10
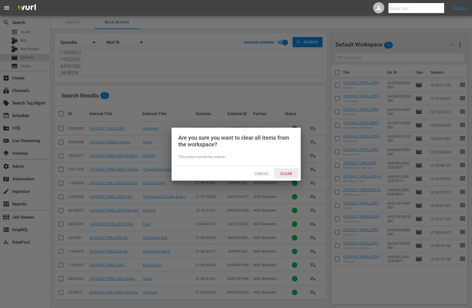
click at [290, 178] on div "Cancel Clear" at bounding box center [236, 173] width 129 height 14
click at [288, 173] on span "Clear" at bounding box center [286, 173] width 21 height 4
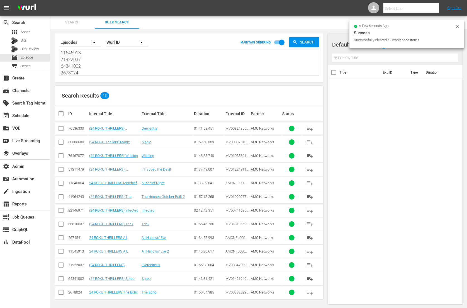
scroll to position [3, 0]
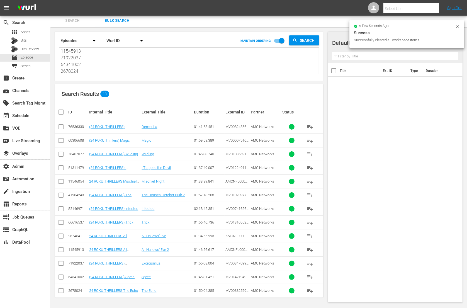
click at [62, 111] on input "checkbox" at bounding box center [63, 112] width 11 height 7
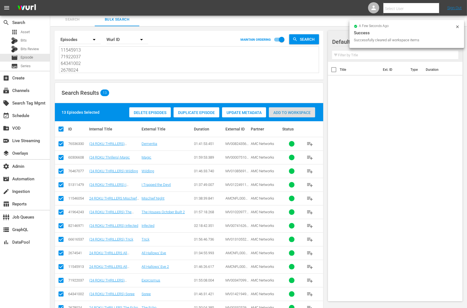
click at [294, 113] on span "Add to Workspace" at bounding box center [292, 112] width 46 height 4
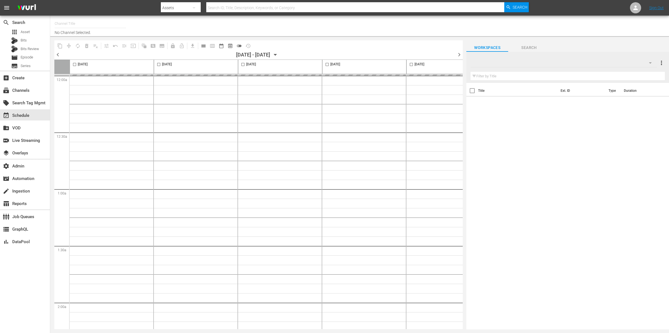
type input "AMC Thrillers - ROKU (1212)"
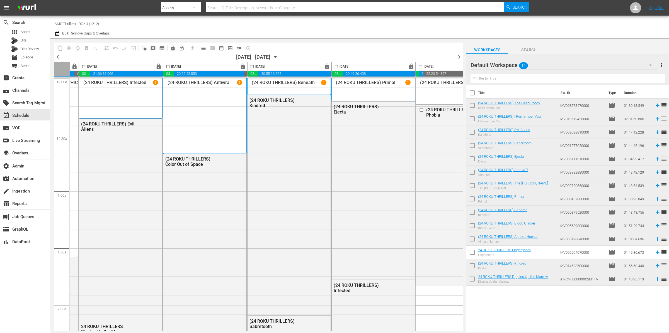
scroll to position [0, 199]
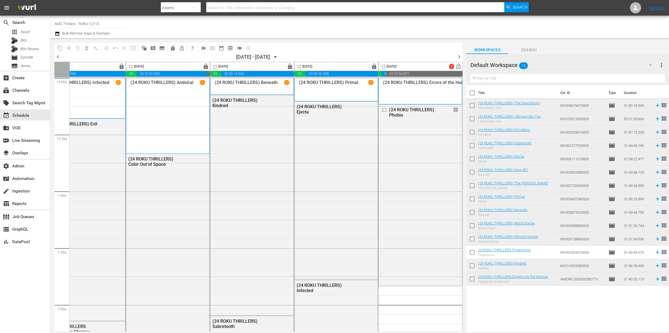
click at [382, 67] on input "checkbox" at bounding box center [383, 68] width 6 height 6
checkbox input "true"
click at [472, 92] on input "checkbox" at bounding box center [472, 94] width 12 height 12
checkbox input "true"
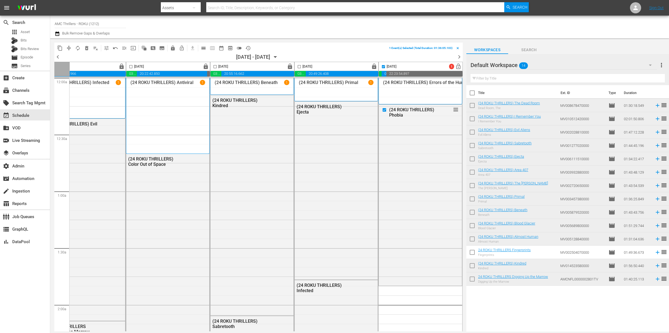
checkbox input "true"
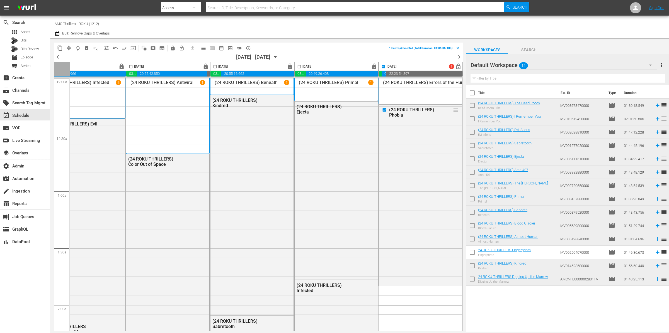
checkbox input "true"
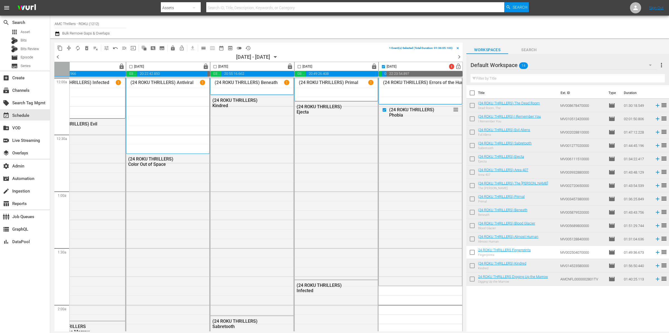
checkbox input "true"
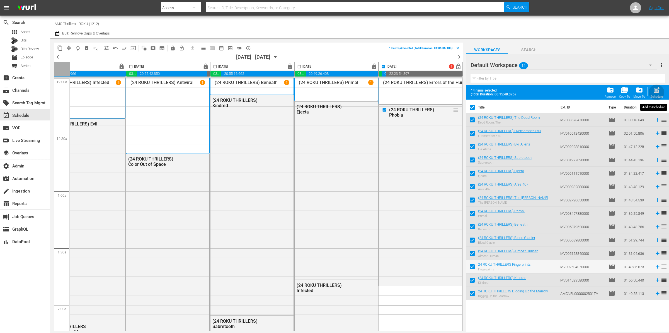
click at [656, 92] on span "post_add" at bounding box center [656, 90] width 8 height 8
checkbox input "false"
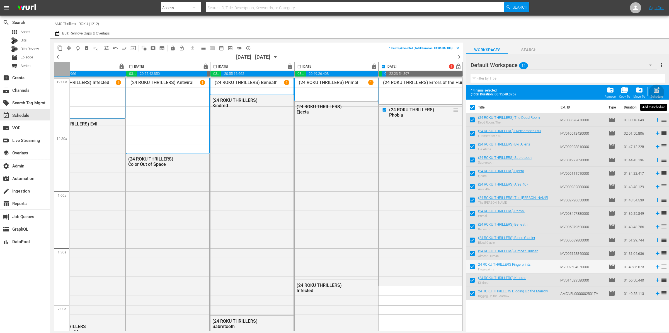
checkbox input "false"
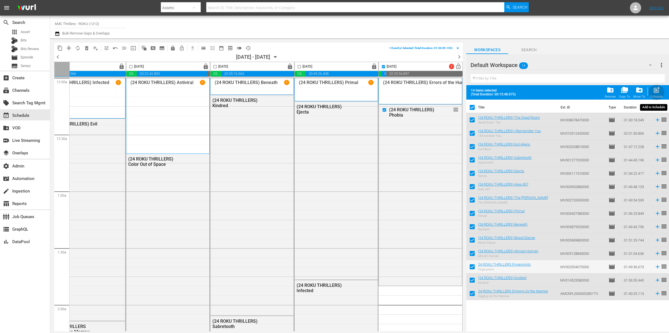
checkbox input "false"
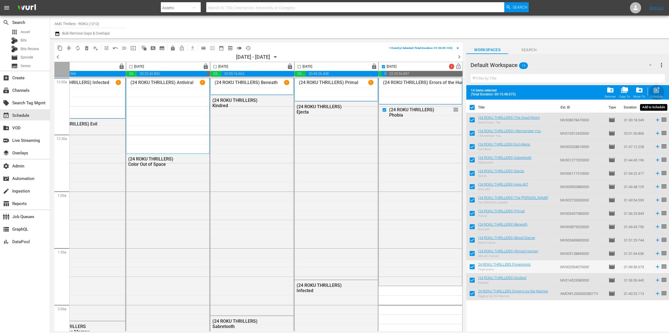
checkbox input "false"
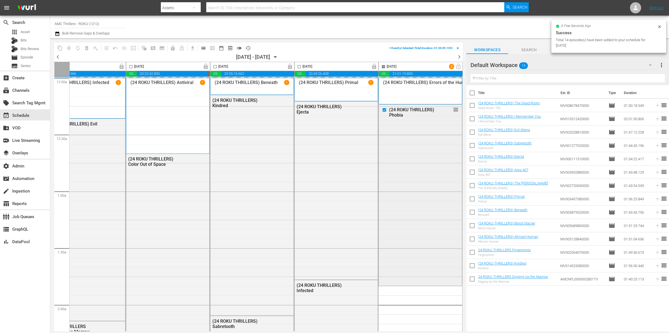
checkbox input "false"
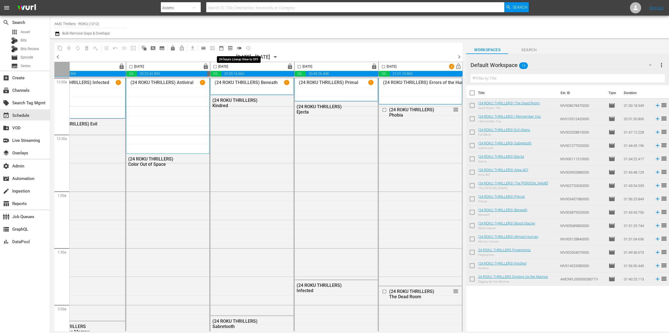
click at [240, 48] on span "toggle_off" at bounding box center [239, 48] width 6 height 6
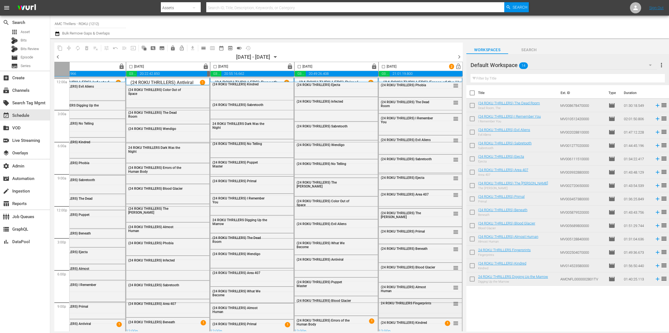
scroll to position [4, 199]
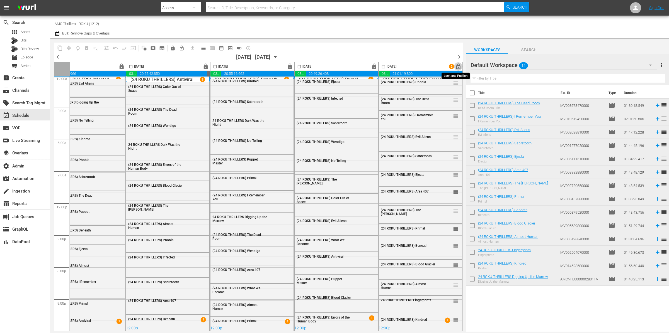
click at [456, 67] on span "lock_open" at bounding box center [458, 67] width 6 height 6
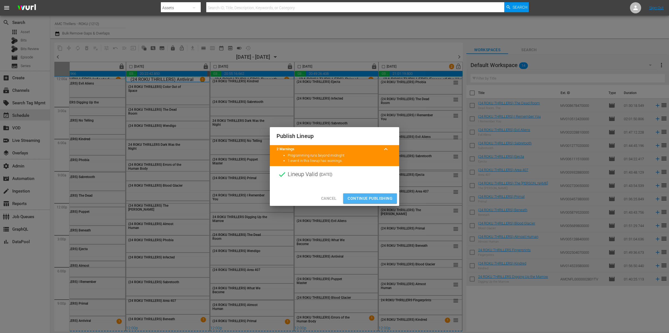
click at [389, 200] on span "Continue Publishing" at bounding box center [369, 198] width 45 height 7
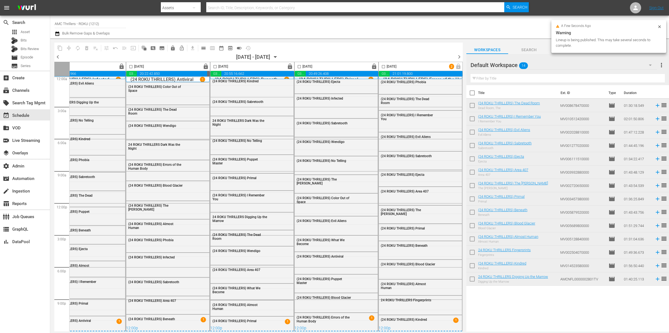
click at [278, 56] on icon "button" at bounding box center [275, 57] width 6 height 6
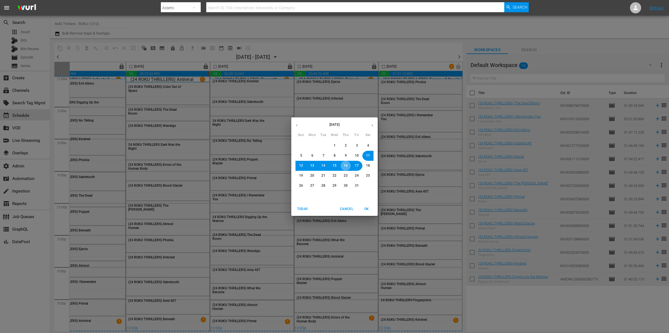
click at [345, 167] on span "16" at bounding box center [345, 166] width 4 height 5
click at [368, 206] on button "OK" at bounding box center [366, 209] width 18 height 9
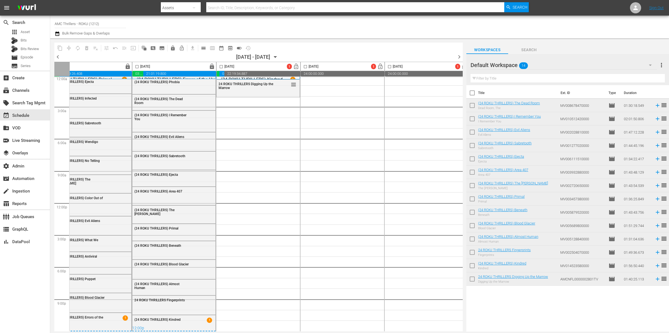
scroll to position [4, 0]
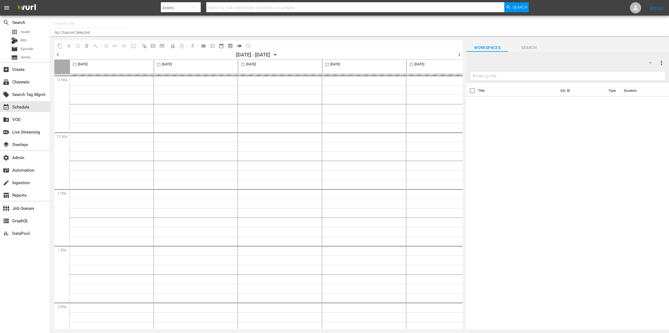
type input "AMC Thrillers - ROKU (1212)"
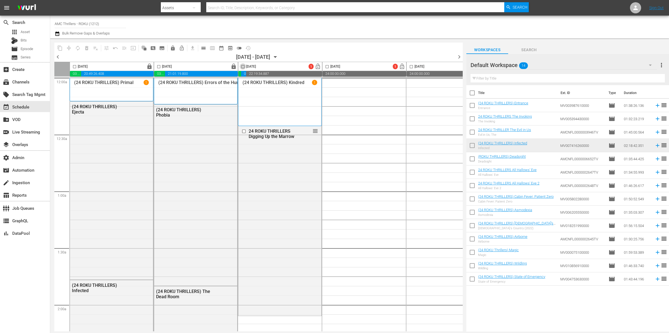
drag, startPoint x: 245, startPoint y: 68, endPoint x: 253, endPoint y: 69, distance: 9.0
click at [244, 68] on input "checkbox" at bounding box center [243, 68] width 6 height 6
checkbox input "true"
click at [474, 92] on input "checkbox" at bounding box center [472, 94] width 12 height 12
checkbox input "true"
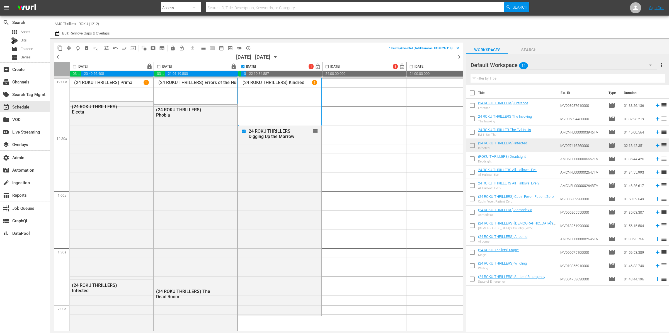
checkbox input "true"
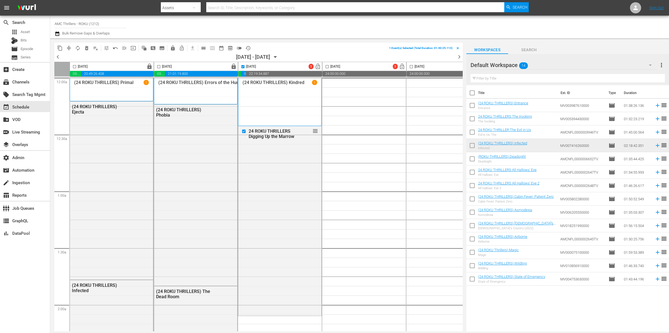
checkbox input "true"
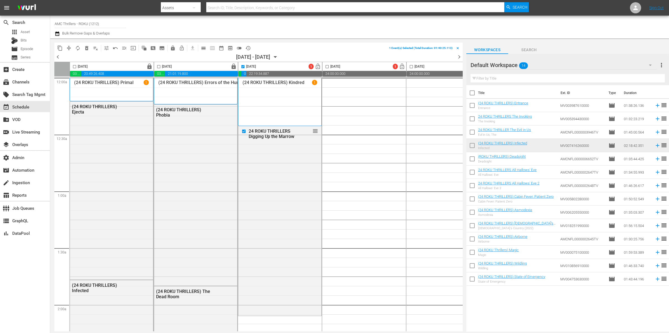
checkbox input "true"
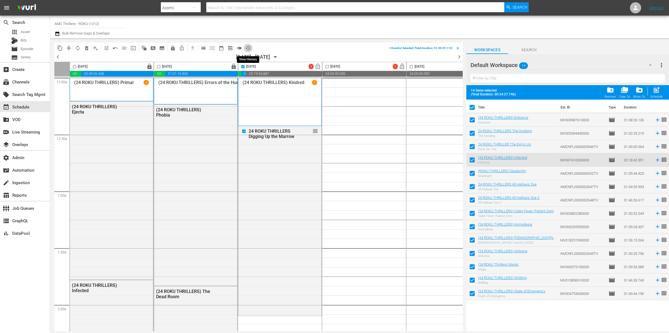
click at [243, 47] on button "history_outlined" at bounding box center [247, 48] width 9 height 9
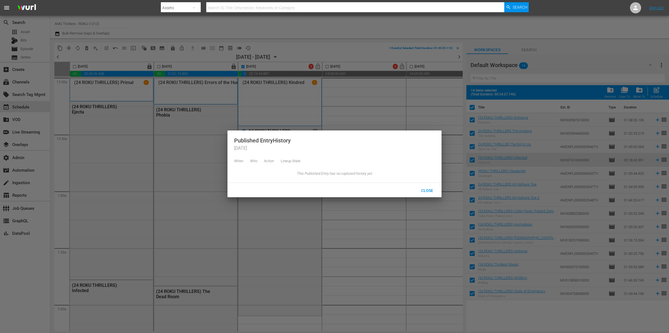
click at [240, 48] on div at bounding box center [334, 166] width 669 height 333
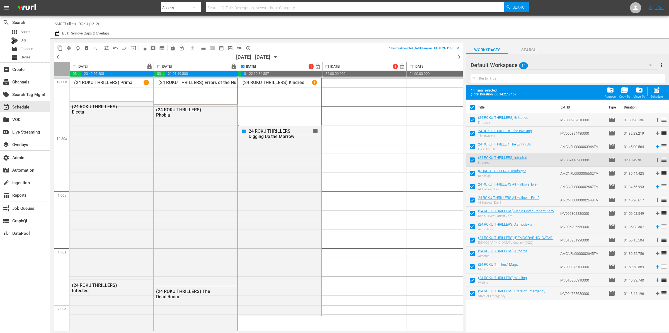
click at [240, 50] on span "toggle_off" at bounding box center [239, 48] width 6 height 6
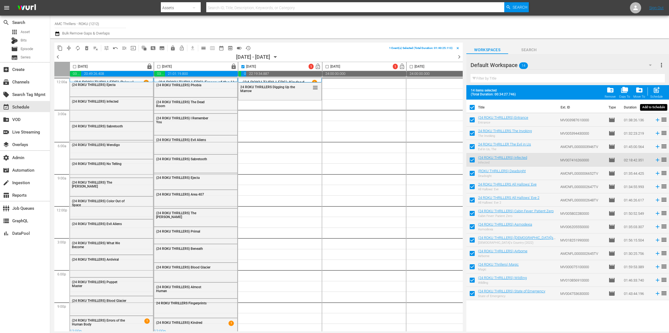
click at [658, 92] on span "post_add" at bounding box center [656, 90] width 8 height 8
checkbox input "false"
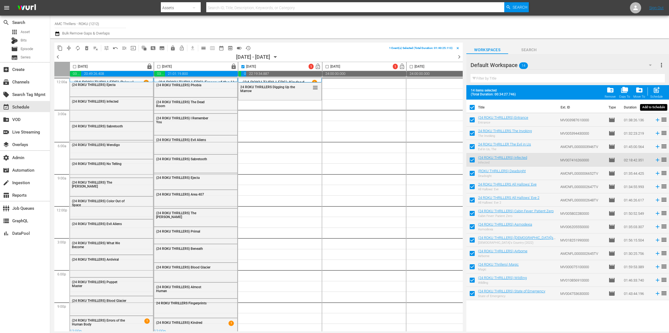
checkbox input "false"
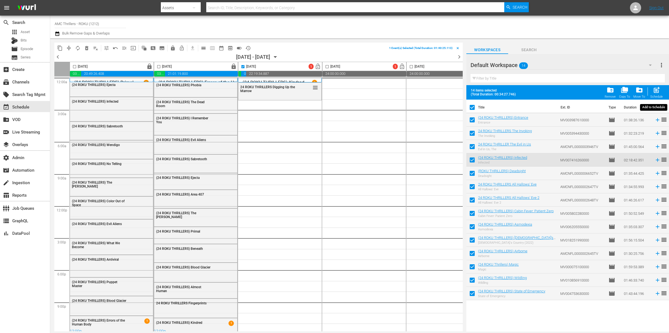
checkbox input "false"
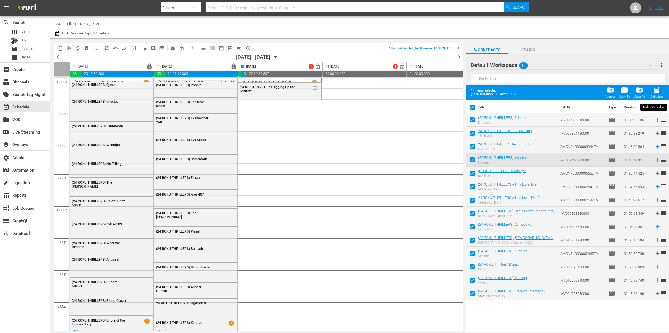
checkbox input "false"
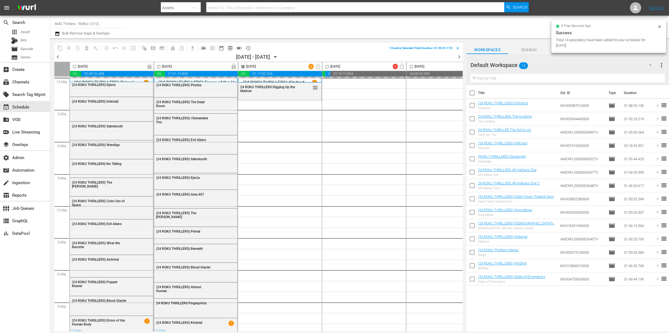
checkbox input "false"
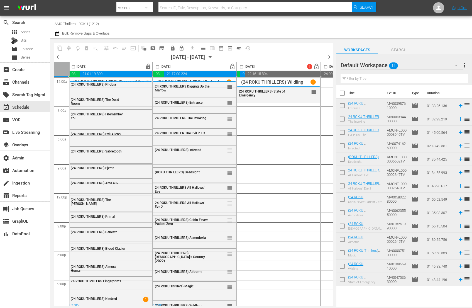
scroll to position [0, 85]
click at [231, 111] on div "Delete Event" at bounding box center [234, 110] width 44 height 8
click at [57, 34] on icon "button" at bounding box center [57, 33] width 5 height 7
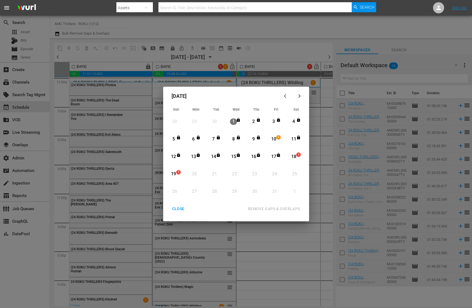
click at [301, 154] on div "1" at bounding box center [299, 157] width 4 height 6
drag, startPoint x: 170, startPoint y: 172, endPoint x: 182, endPoint y: 173, distance: 12.0
click at [170, 172] on div "19" at bounding box center [173, 174] width 7 height 6
click at [289, 208] on div "REMOVE GAPS & OVERLAPS" at bounding box center [273, 208] width 61 height 7
click at [182, 208] on div "CLOSE" at bounding box center [178, 208] width 21 height 7
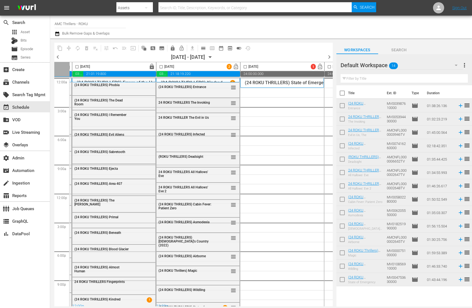
scroll to position [0, 87]
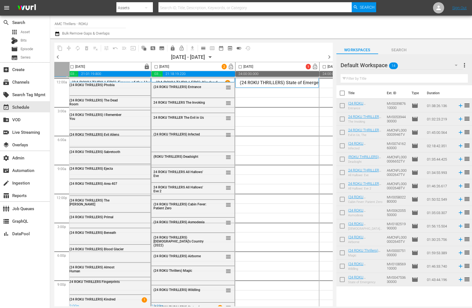
click div "[DATE]"
click input "checkbox"
checkbox input "true"
click input "checkbox"
checkbox input "true"
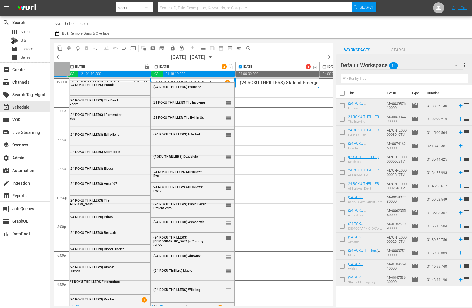
checkbox input "true"
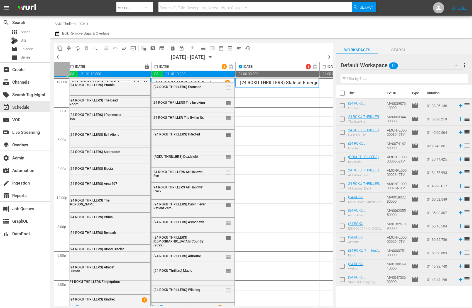
checkbox input "true"
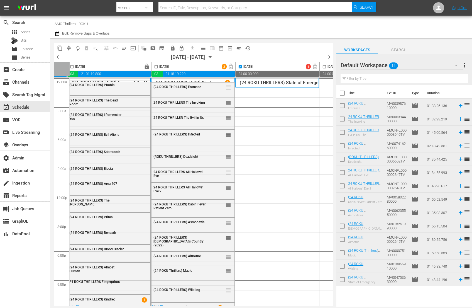
checkbox input "true"
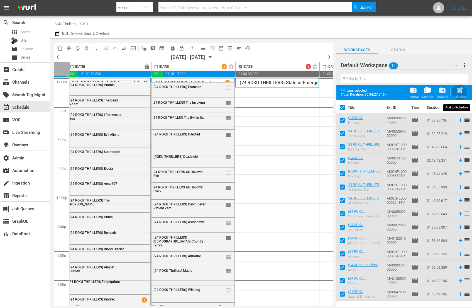
click span "post_add"
checkbox input "false"
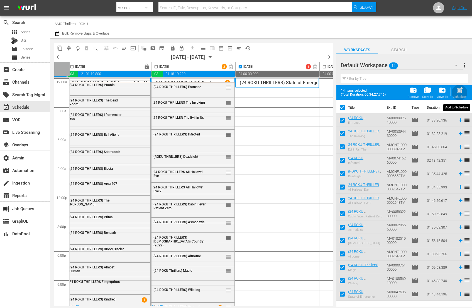
checkbox input "false"
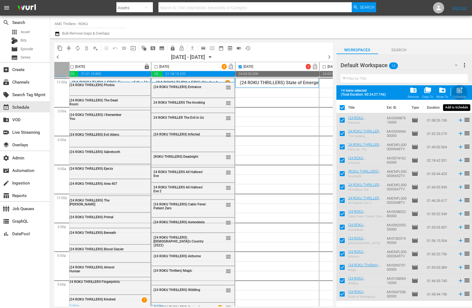
checkbox input "false"
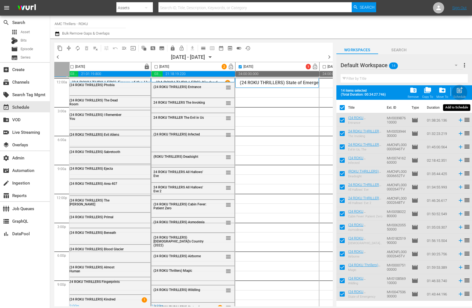
checkbox input "false"
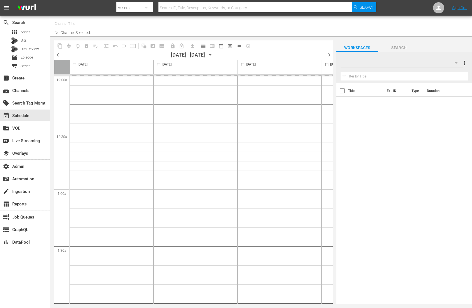
type input "AMC Thrillers - ROKU (1212)"
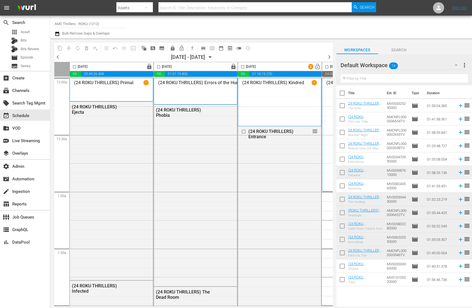
click at [468, 48] on div "Workspaces Search" at bounding box center [404, 48] width 136 height 11
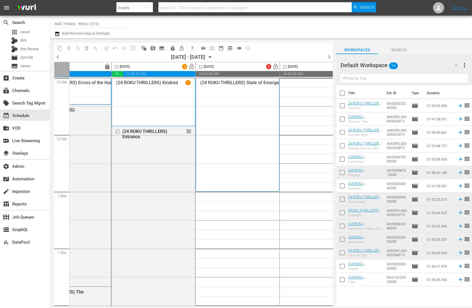
scroll to position [0, 172]
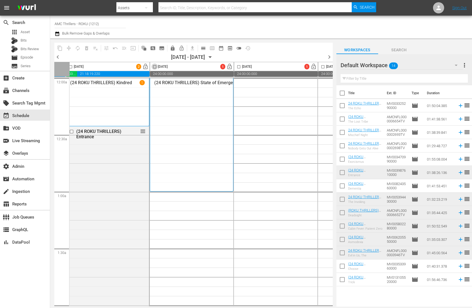
click at [156, 66] on input "checkbox" at bounding box center [155, 68] width 6 height 6
checkbox input "true"
click at [341, 93] on input "checkbox" at bounding box center [342, 94] width 12 height 12
checkbox input "true"
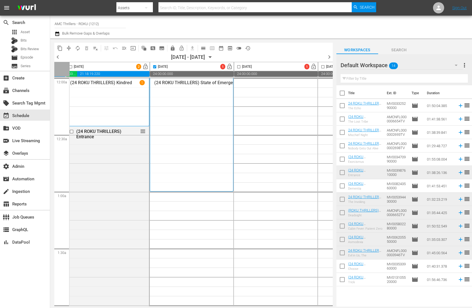
checkbox input "true"
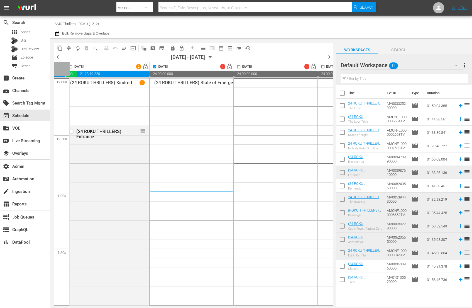
checkbox input "true"
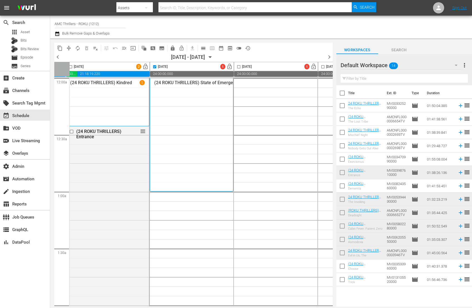
checkbox input "true"
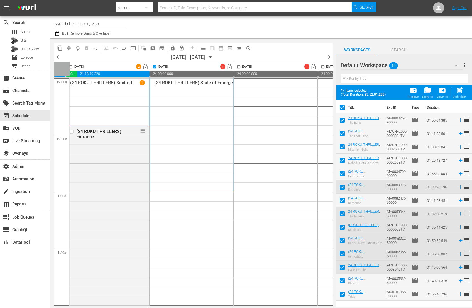
click at [459, 93] on span "post_add" at bounding box center [460, 90] width 8 height 8
checkbox input "false"
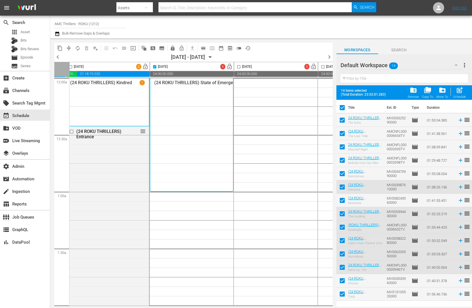
checkbox input "false"
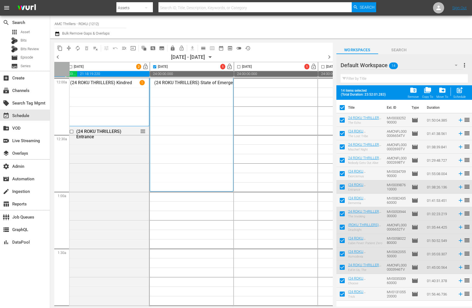
checkbox input "false"
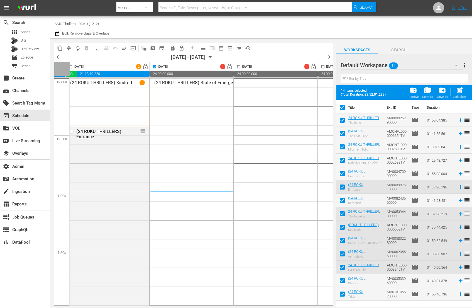
checkbox input "false"
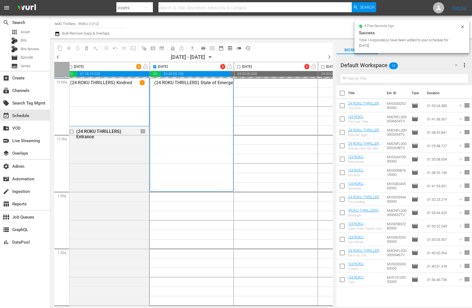
checkbox input "false"
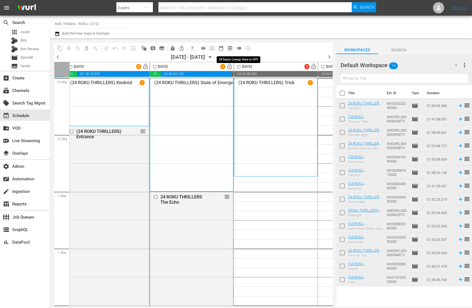
click at [240, 47] on span "toggle_off" at bounding box center [239, 48] width 6 height 6
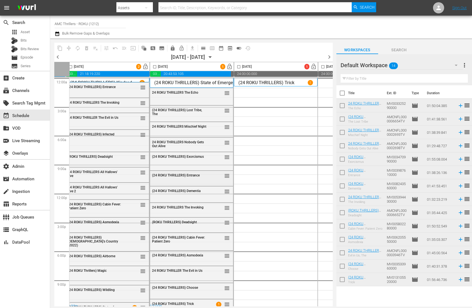
scroll to position [5, 172]
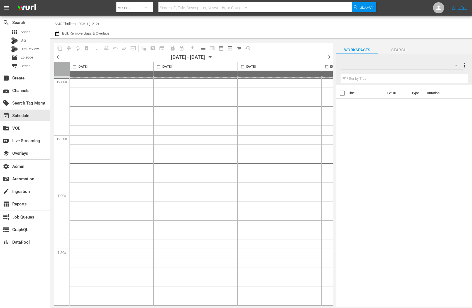
type input "AMC Thrillers - ROKU (1212)"
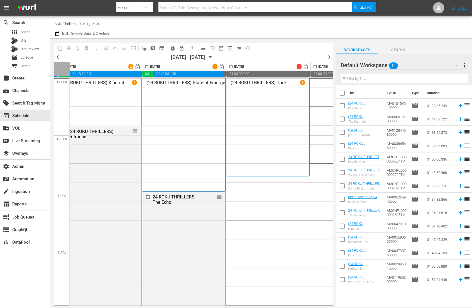
scroll to position [0, 191]
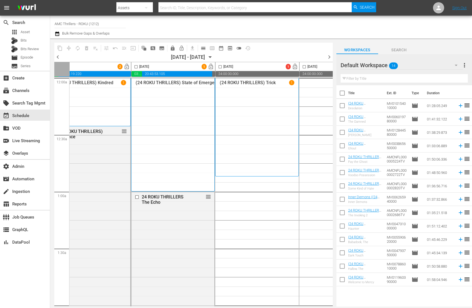
click at [221, 68] on input "checkbox" at bounding box center [220, 68] width 6 height 6
checkbox input "true"
click at [345, 94] on input "checkbox" at bounding box center [342, 94] width 12 height 12
checkbox input "true"
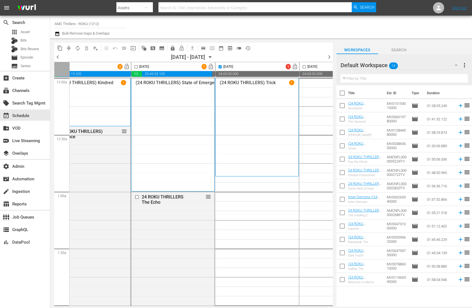
checkbox input "true"
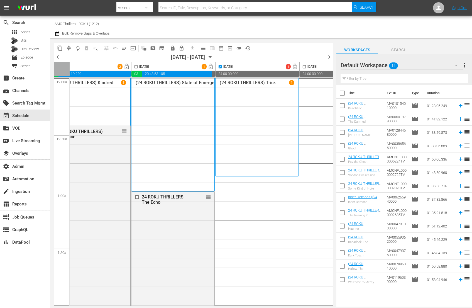
checkbox input "true"
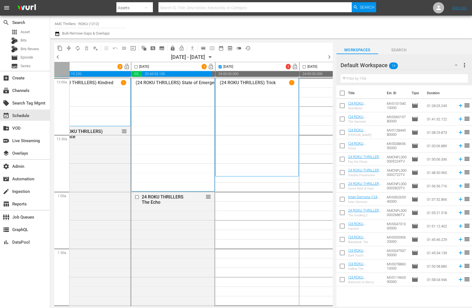
checkbox input "true"
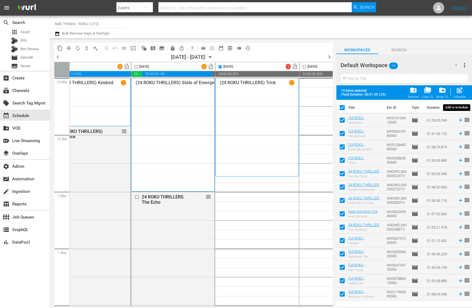
click at [464, 89] on div "post_add Schedule" at bounding box center [459, 92] width 13 height 12
checkbox input "false"
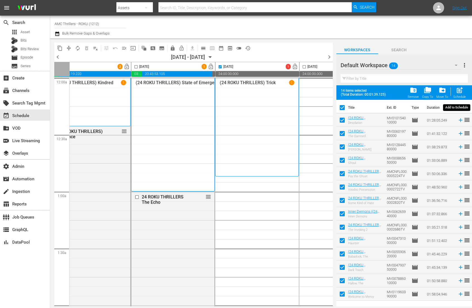
checkbox input "false"
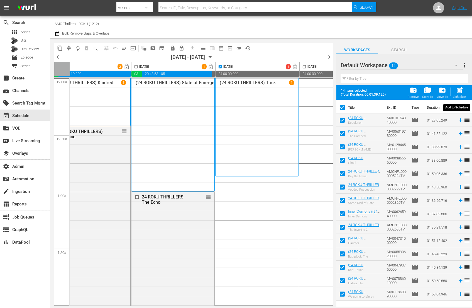
checkbox input "false"
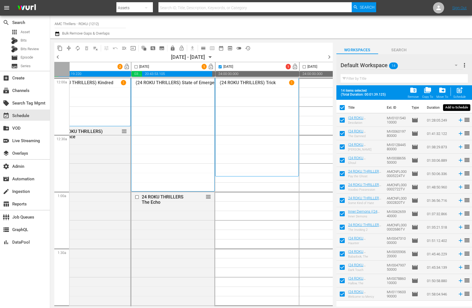
checkbox input "false"
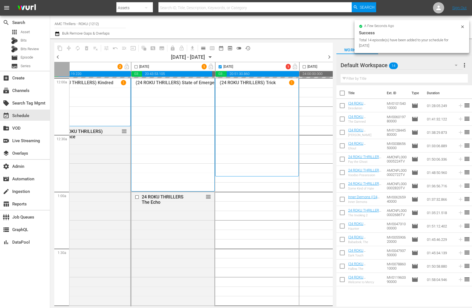
checkbox input "false"
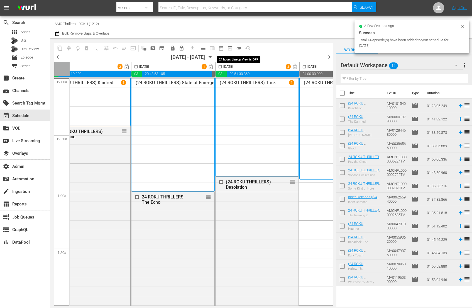
click at [239, 48] on span "toggle_off" at bounding box center [239, 48] width 6 height 6
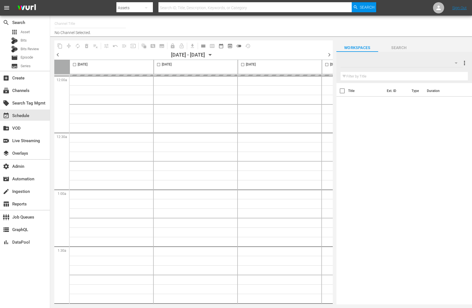
type input "AMC Thrillers - ROKU (1212)"
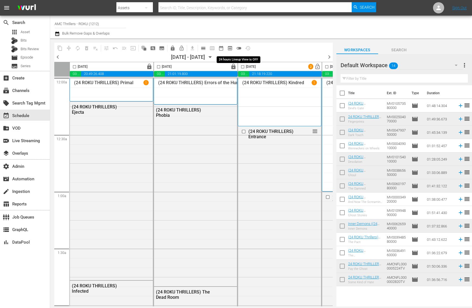
click at [240, 48] on span "toggle_off" at bounding box center [239, 48] width 6 height 6
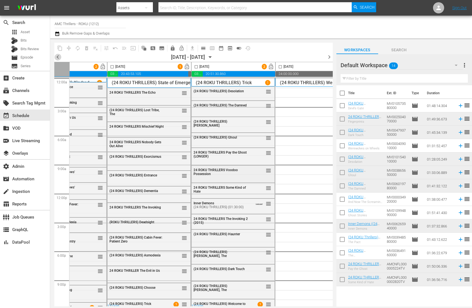
scroll to position [5, 215]
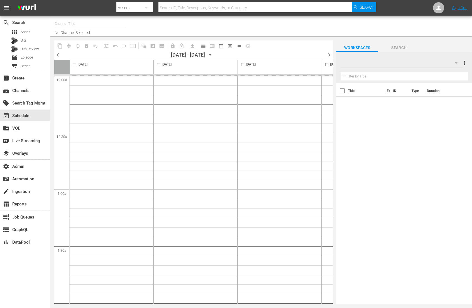
type input "AMC Thrillers - ROKU (1212)"
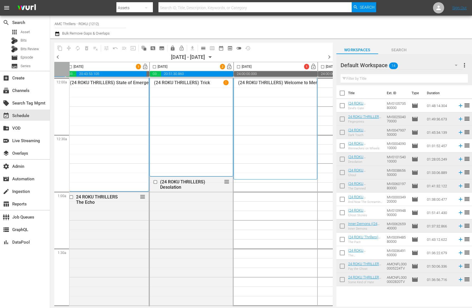
scroll to position [0, 252]
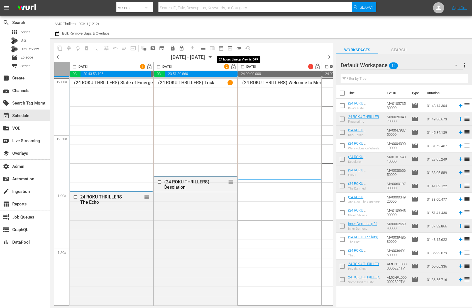
click at [240, 48] on span "toggle_off" at bounding box center [239, 48] width 6 height 6
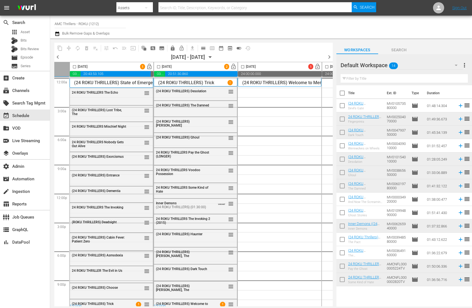
click at [342, 94] on input "checkbox" at bounding box center [342, 94] width 12 height 12
checkbox input "true"
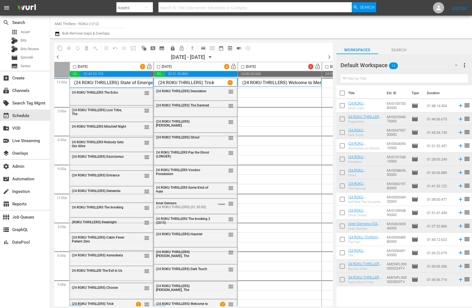
checkbox input "true"
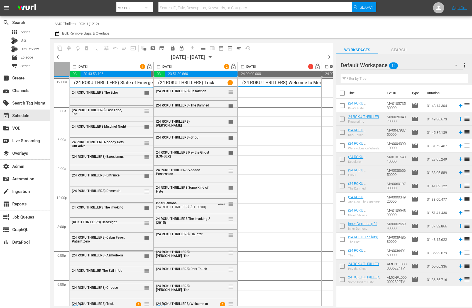
checkbox input "true"
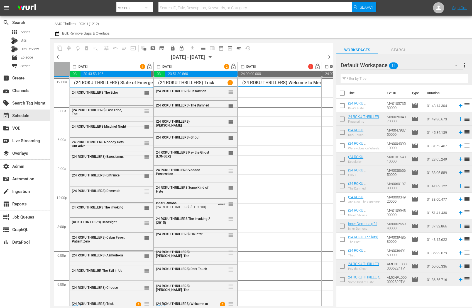
checkbox input "true"
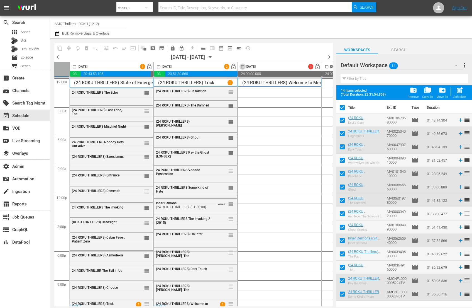
click at [244, 67] on input "checkbox" at bounding box center [243, 68] width 6 height 6
checkbox input "true"
click at [460, 92] on span "post_add" at bounding box center [460, 90] width 8 height 8
checkbox input "false"
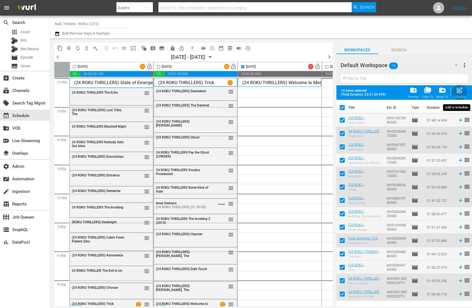
checkbox input "false"
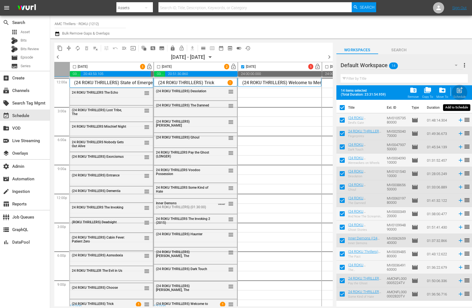
checkbox input "false"
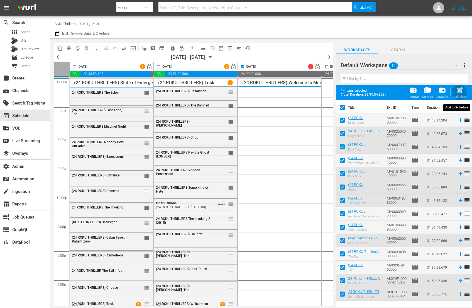
checkbox input "false"
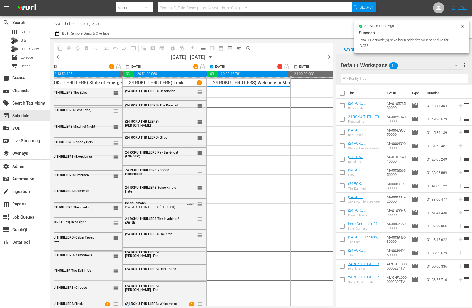
scroll to position [0, 293]
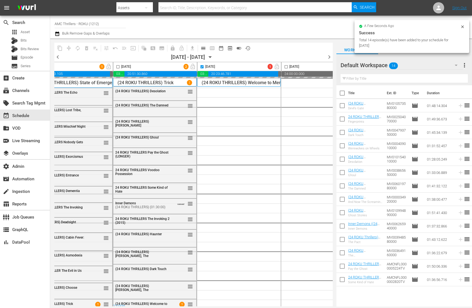
checkbox input "false"
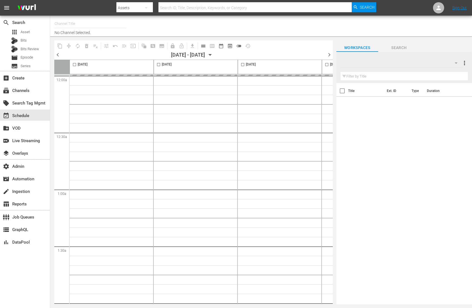
type input "AMC Thrillers - ROKU (1212)"
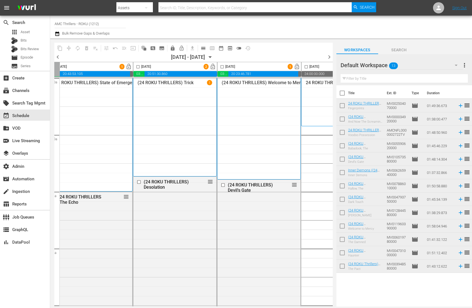
scroll to position [0, 307]
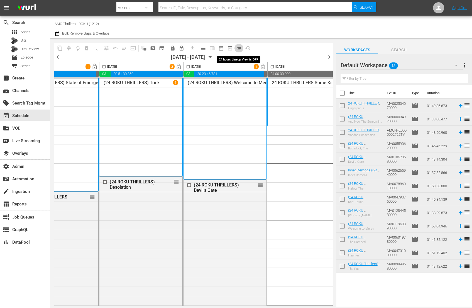
click at [241, 48] on span "toggle_off" at bounding box center [239, 48] width 6 height 6
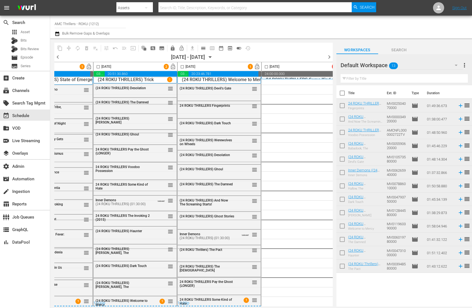
scroll to position [4, 315]
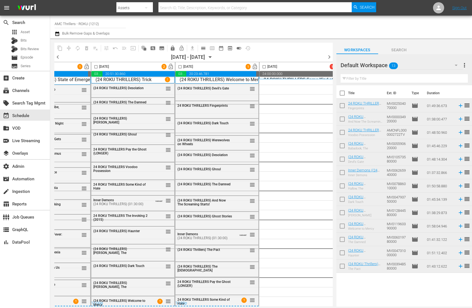
click at [265, 65] on input "checkbox" at bounding box center [264, 68] width 6 height 6
checkbox input "true"
drag, startPoint x: 343, startPoint y: 94, endPoint x: 385, endPoint y: 109, distance: 44.9
click at [343, 94] on input "checkbox" at bounding box center [342, 94] width 12 height 12
checkbox input "true"
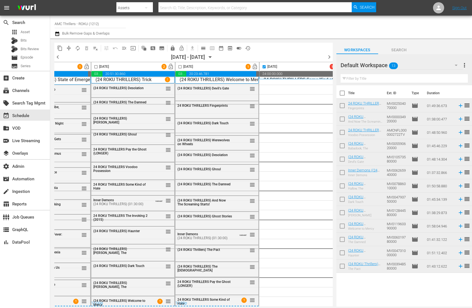
checkbox input "true"
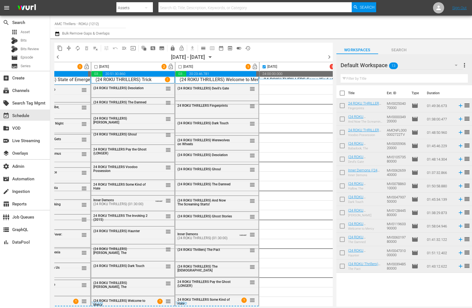
checkbox input "true"
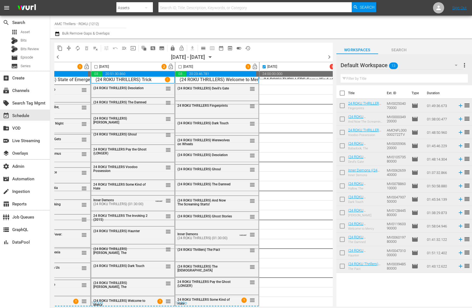
checkbox input "true"
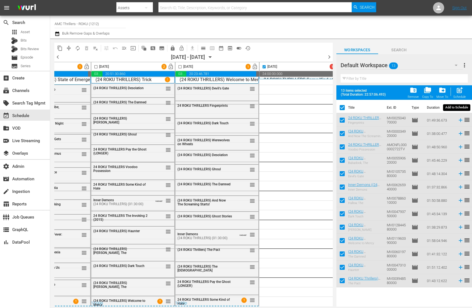
click at [463, 93] on span "post_add" at bounding box center [460, 90] width 8 height 8
checkbox input "false"
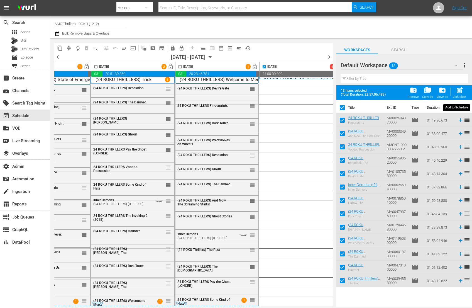
checkbox input "false"
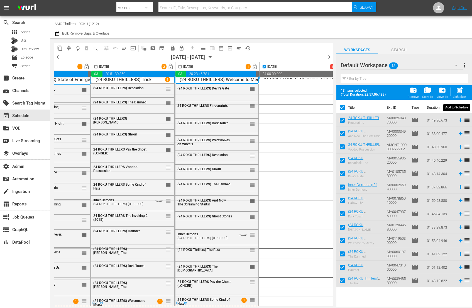
checkbox input "false"
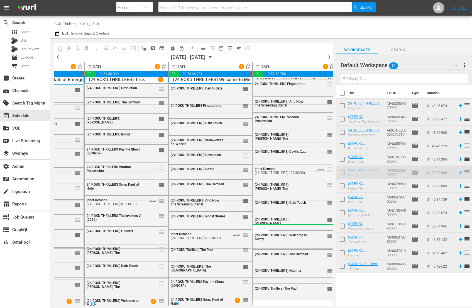
scroll to position [4, 329]
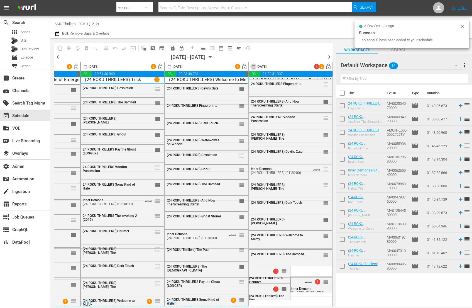
click at [252, 66] on input "checkbox" at bounding box center [253, 68] width 6 height 6
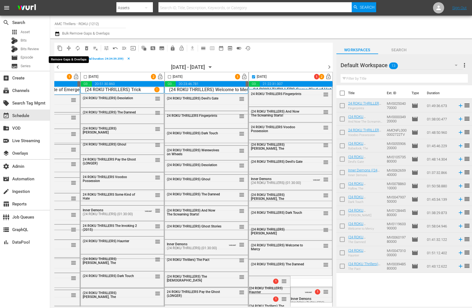
click at [69, 48] on span "compress" at bounding box center [69, 48] width 6 height 6
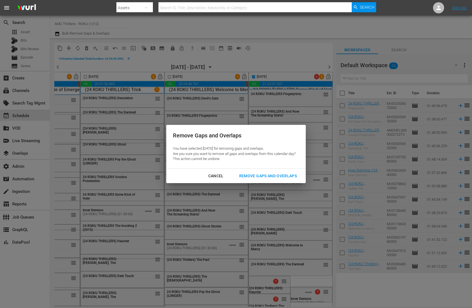
click at [292, 179] on button "Remove Gaps and Overlaps" at bounding box center [268, 176] width 71 height 10
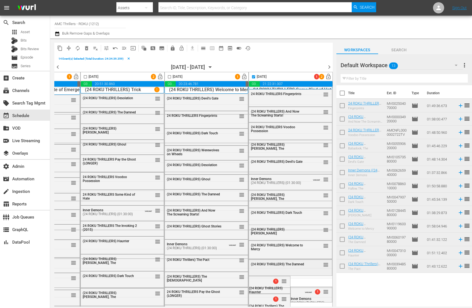
checkbox input "false"
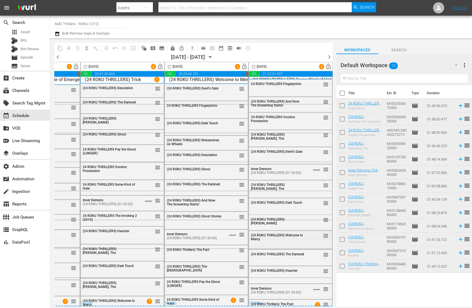
scroll to position [0, 329]
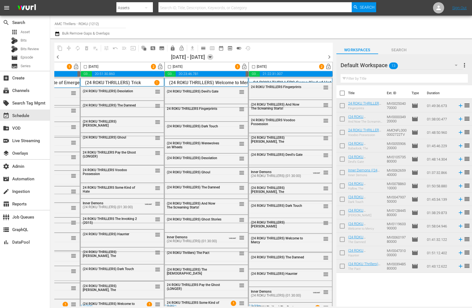
click at [211, 57] on icon "button" at bounding box center [210, 57] width 3 height 1
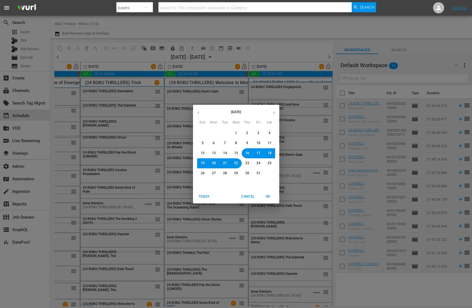
click at [223, 163] on button "21" at bounding box center [225, 163] width 10 height 10
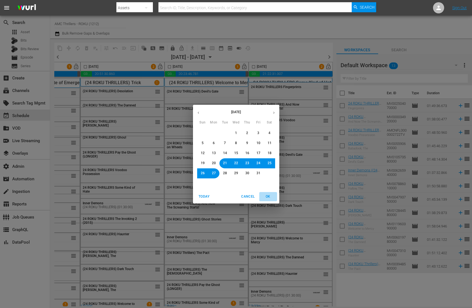
drag, startPoint x: 267, startPoint y: 191, endPoint x: 458, endPoint y: 197, distance: 190.9
click at [267, 192] on button "OK" at bounding box center [268, 196] width 18 height 9
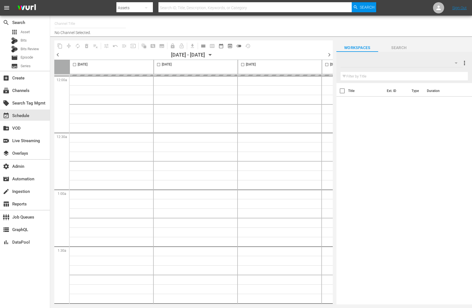
type input "AMC Thrillers - ROKU (1212)"
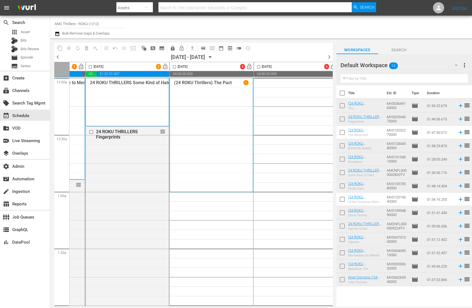
scroll to position [0, 64]
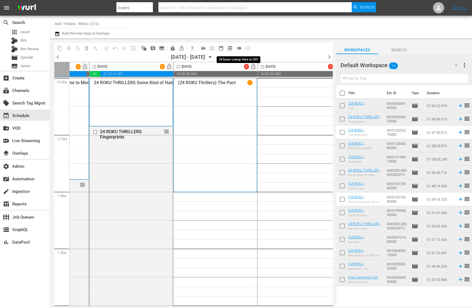
click at [240, 47] on span "toggle_off" at bounding box center [239, 48] width 6 height 6
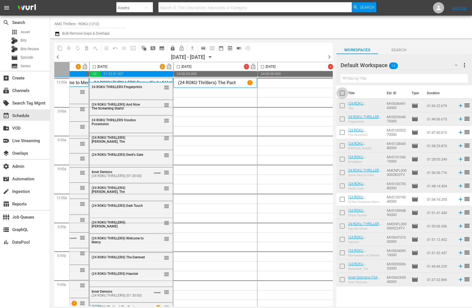
click at [343, 94] on input "checkbox" at bounding box center [342, 94] width 12 height 12
checkbox input "true"
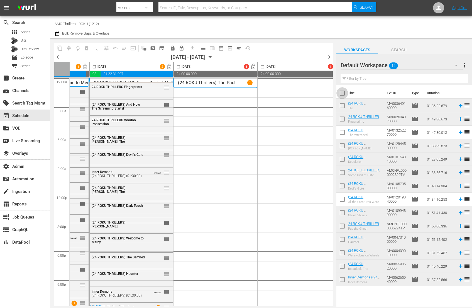
checkbox input "true"
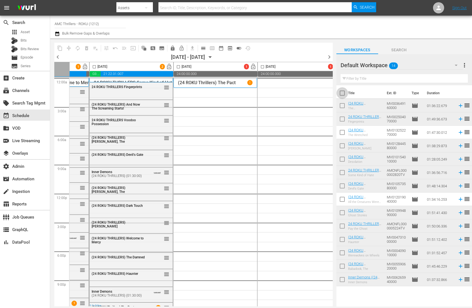
checkbox input "true"
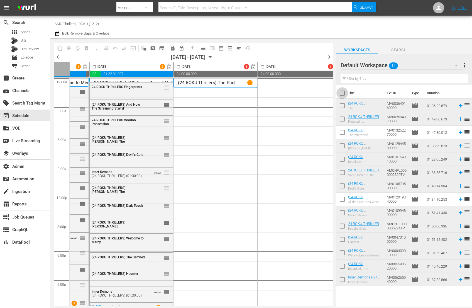
checkbox input "true"
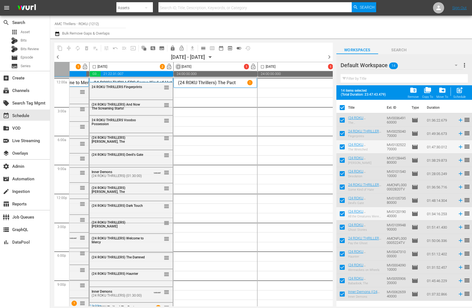
click at [179, 67] on input "checkbox" at bounding box center [178, 68] width 6 height 6
checkbox input "true"
click at [459, 92] on span "post_add" at bounding box center [460, 90] width 8 height 8
checkbox input "false"
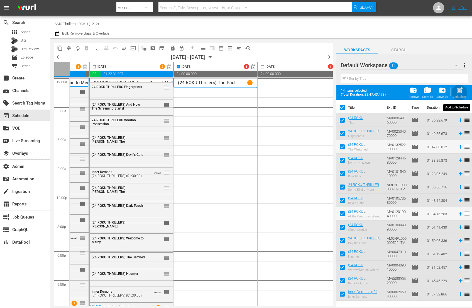
checkbox input "false"
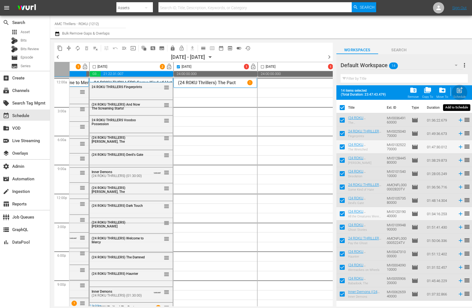
checkbox input "false"
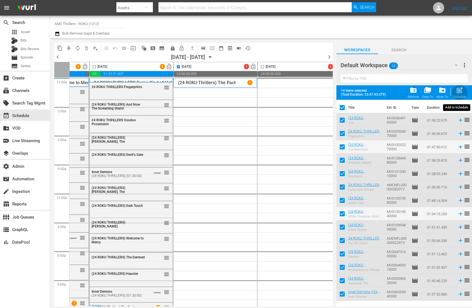
checkbox input "false"
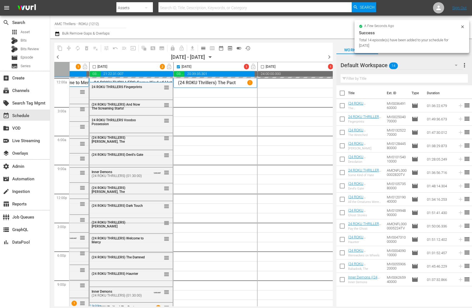
checkbox input "false"
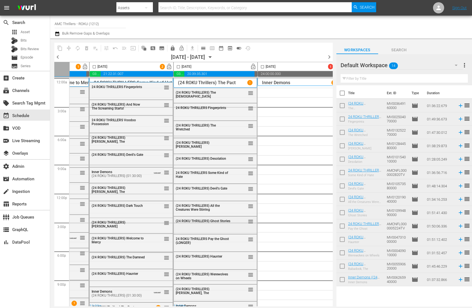
scroll to position [5, 64]
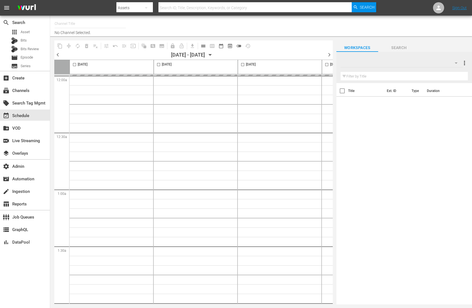
type input "AMC Thrillers - ROKU (1212)"
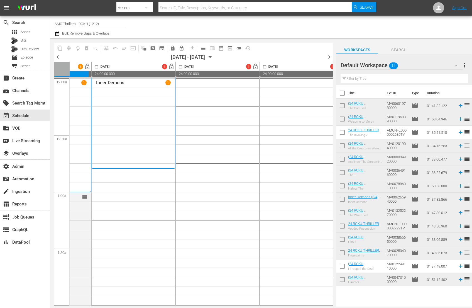
scroll to position [0, 242]
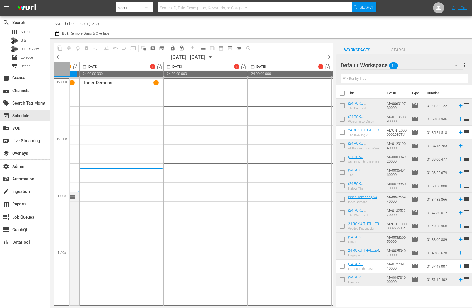
drag, startPoint x: 240, startPoint y: 46, endPoint x: 233, endPoint y: 109, distance: 63.0
click at [240, 46] on span "toggle_off" at bounding box center [239, 48] width 6 height 6
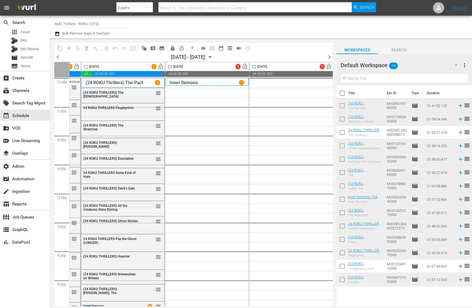
scroll to position [0, 150]
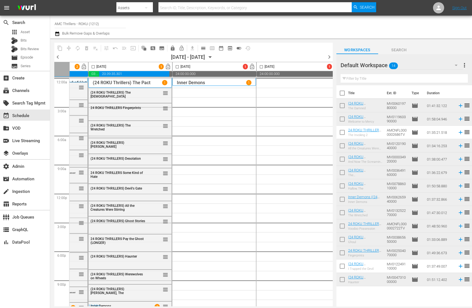
click at [343, 92] on input "checkbox" at bounding box center [342, 94] width 12 height 12
checkbox input "true"
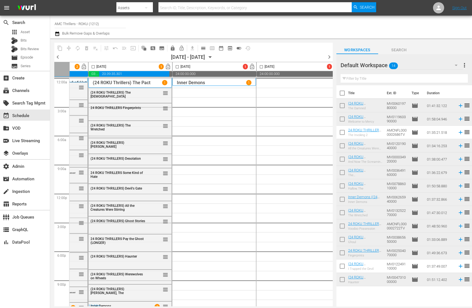
checkbox input "true"
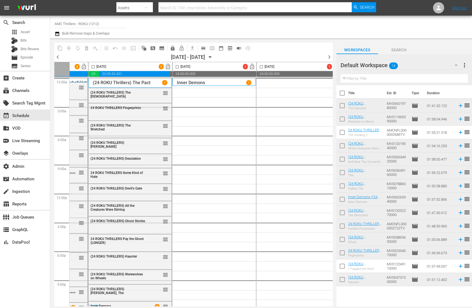
checkbox input "true"
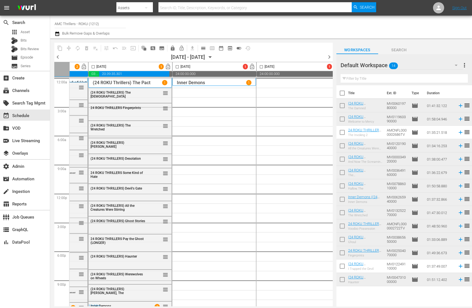
checkbox input "true"
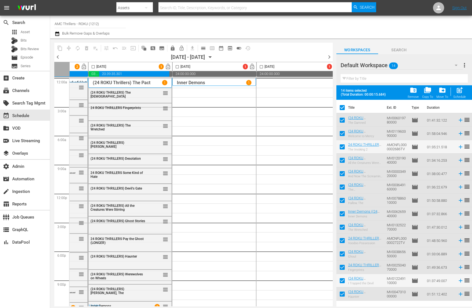
click at [179, 67] on input "checkbox" at bounding box center [177, 68] width 6 height 6
checkbox input "true"
click at [457, 92] on span "post_add" at bounding box center [460, 90] width 8 height 8
checkbox input "false"
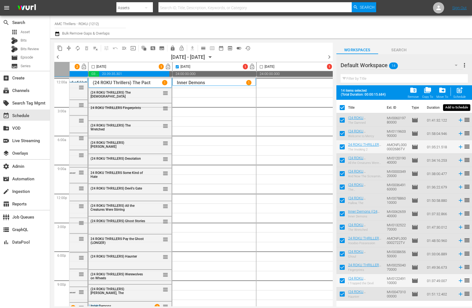
checkbox input "false"
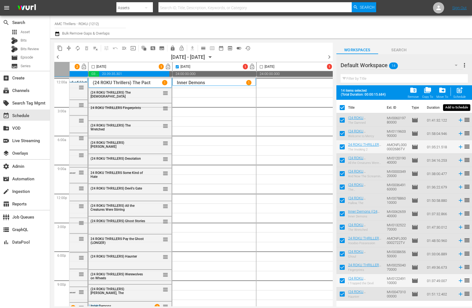
checkbox input "false"
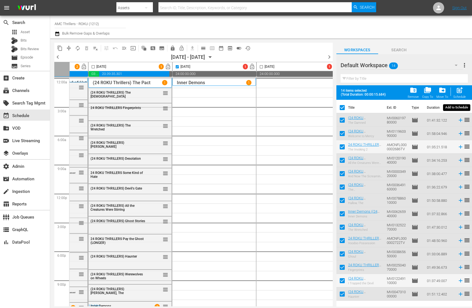
checkbox input "false"
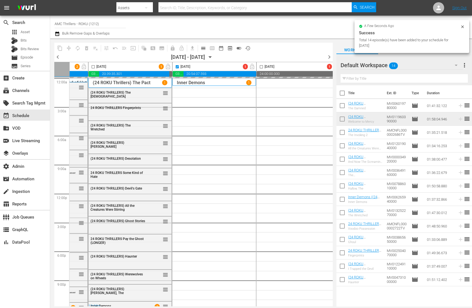
checkbox input "false"
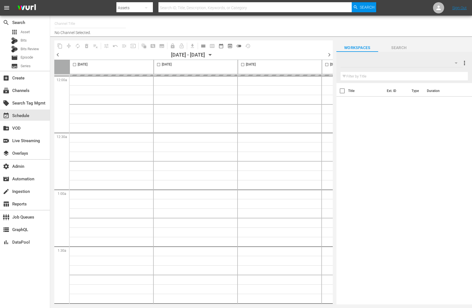
type input "AMC Thrillers - ROKU (1212)"
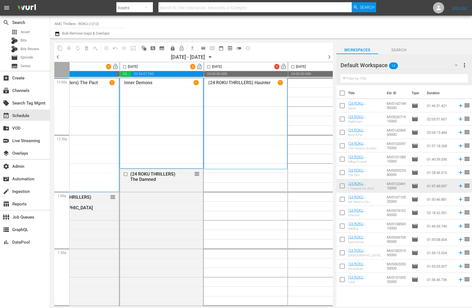
scroll to position [0, 226]
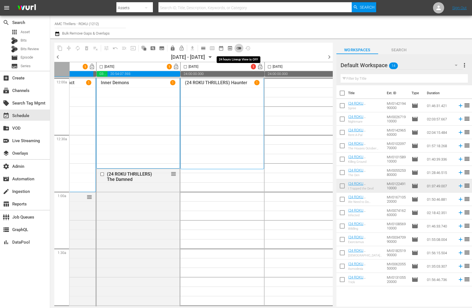
click at [239, 46] on span "toggle_off" at bounding box center [239, 48] width 6 height 6
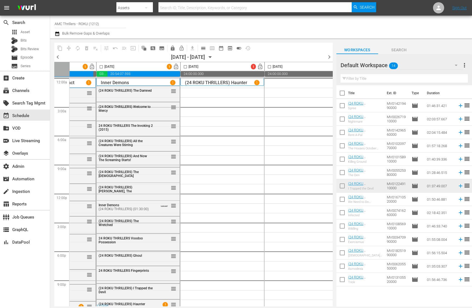
click at [186, 65] on input "checkbox" at bounding box center [185, 68] width 6 height 6
checkbox input "true"
click at [344, 92] on input "checkbox" at bounding box center [342, 94] width 12 height 12
checkbox input "true"
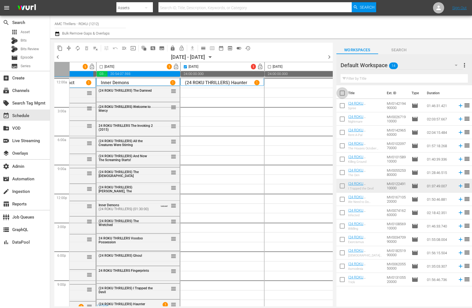
checkbox input "true"
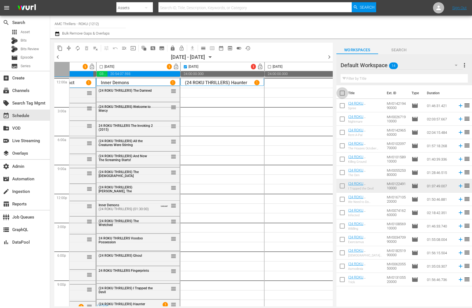
checkbox input "true"
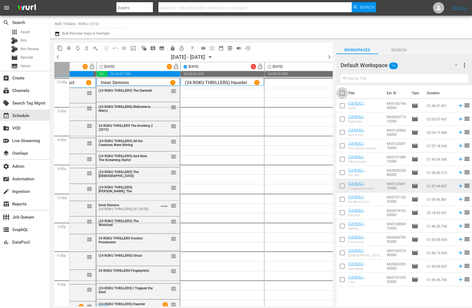
checkbox input "true"
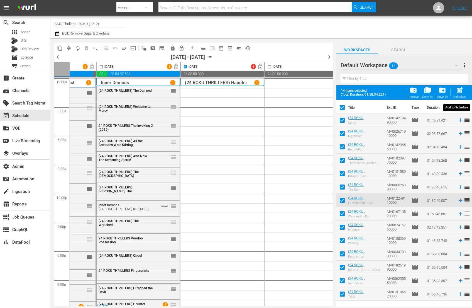
click at [460, 92] on span "post_add" at bounding box center [460, 90] width 8 height 8
checkbox input "false"
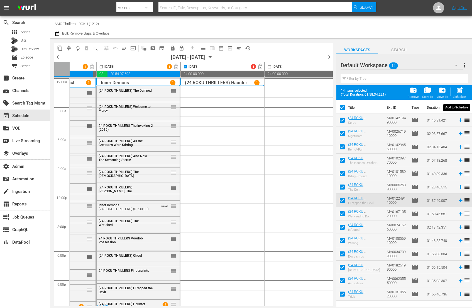
checkbox input "false"
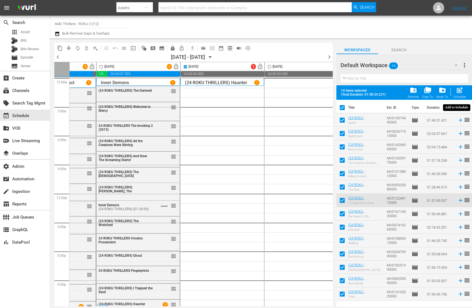
checkbox input "false"
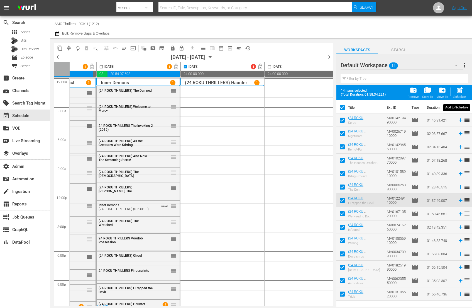
checkbox input "false"
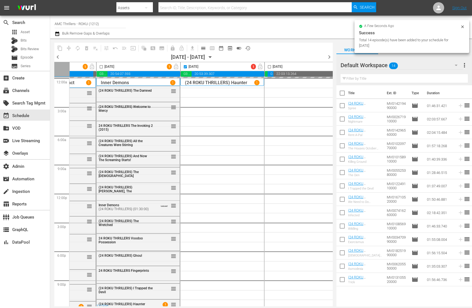
checkbox input "false"
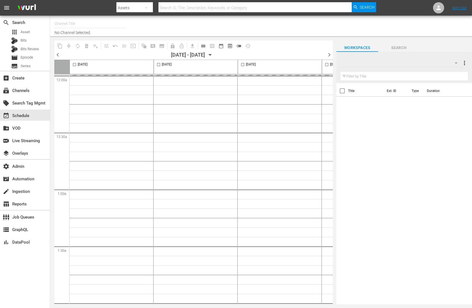
type input "AMC Thrillers - ROKU (1212)"
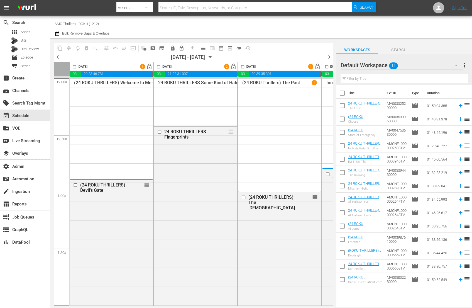
scroll to position [0, 213]
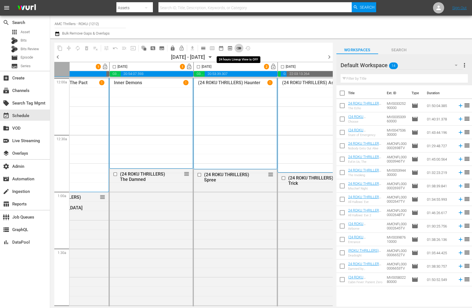
click at [238, 48] on span "toggle_off" at bounding box center [239, 48] width 6 height 6
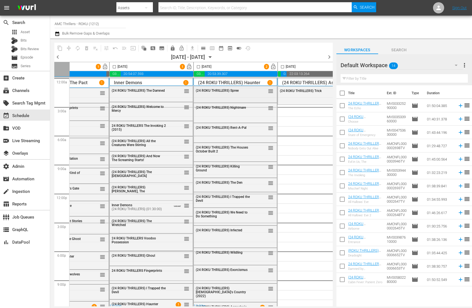
scroll to position [0, 329]
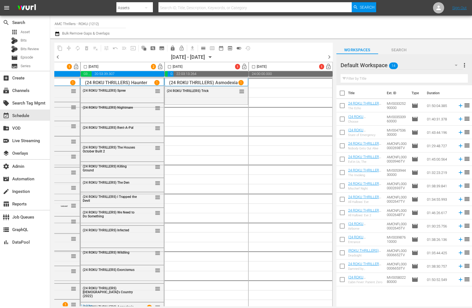
click at [169, 66] on input "checkbox" at bounding box center [169, 68] width 6 height 6
checkbox input "true"
click at [341, 93] on input "checkbox" at bounding box center [342, 94] width 12 height 12
checkbox input "true"
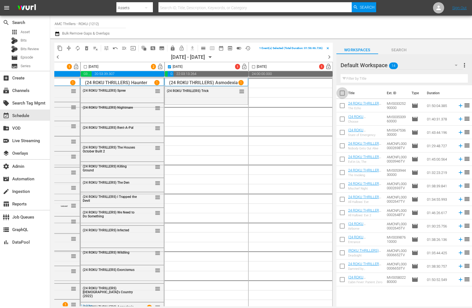
checkbox input "true"
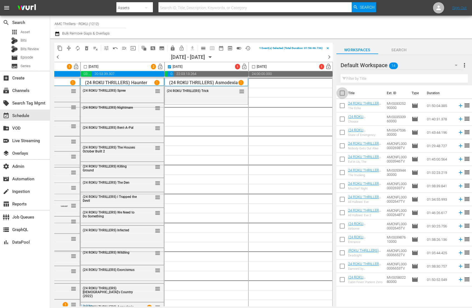
checkbox input "true"
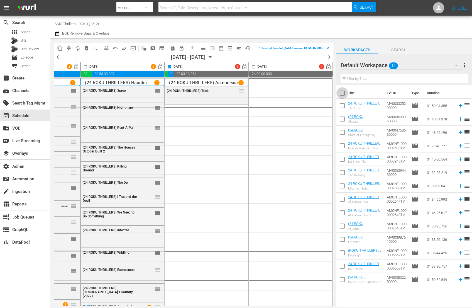
checkbox input "true"
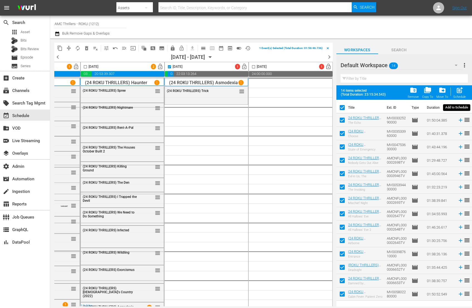
click at [461, 93] on span "post_add" at bounding box center [460, 90] width 8 height 8
checkbox input "false"
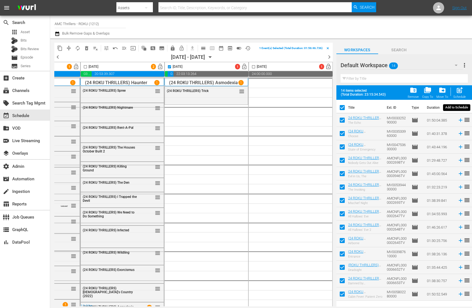
checkbox input "false"
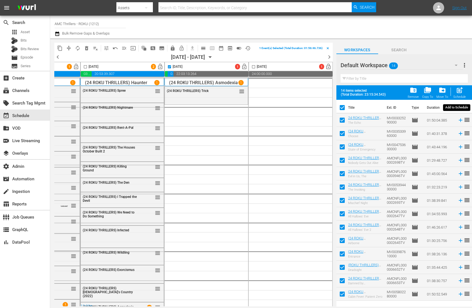
checkbox input "false"
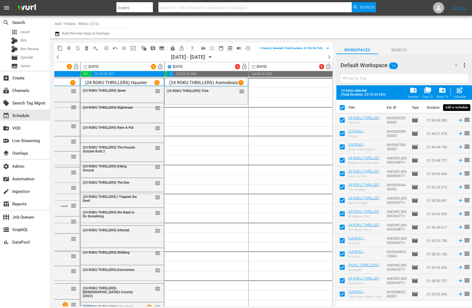
checkbox input "false"
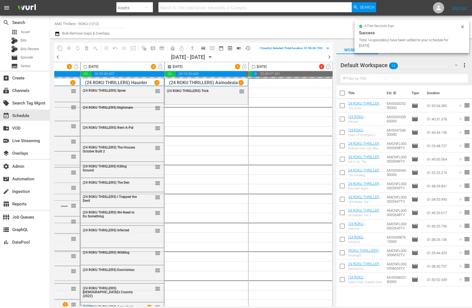
checkbox input "false"
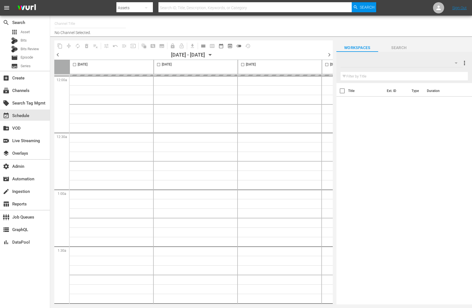
type input "AMC Thrillers - ROKU (1212)"
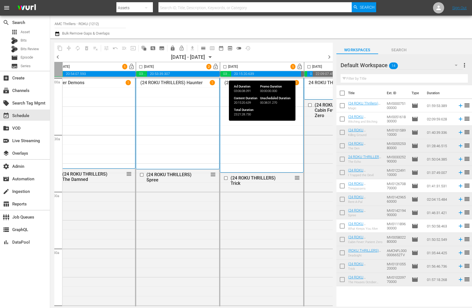
scroll to position [0, 329]
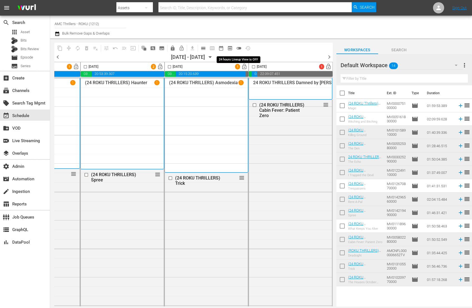
drag, startPoint x: 241, startPoint y: 47, endPoint x: 246, endPoint y: 68, distance: 22.2
click at [241, 47] on span "toggle_off" at bounding box center [239, 48] width 6 height 6
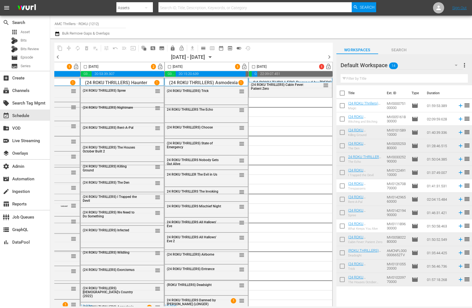
click at [252, 68] on input "checkbox" at bounding box center [253, 68] width 6 height 6
checkbox input "true"
click at [344, 95] on input "checkbox" at bounding box center [342, 94] width 12 height 12
checkbox input "true"
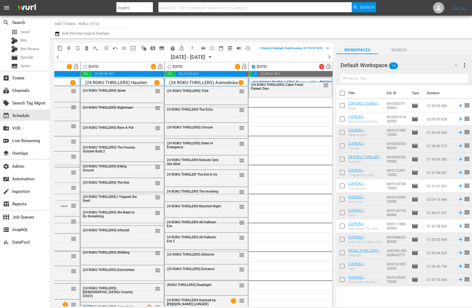
checkbox input "true"
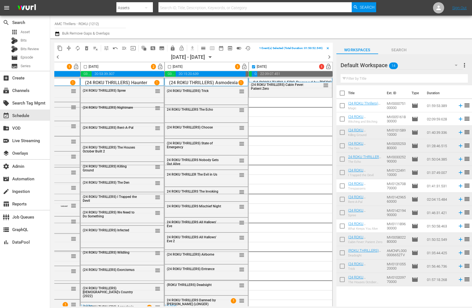
checkbox input "true"
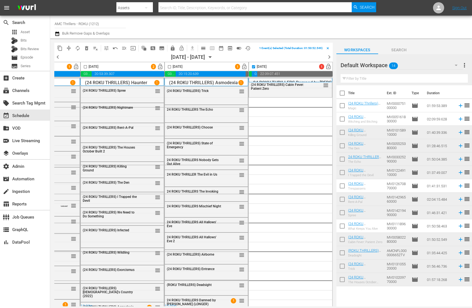
checkbox input "true"
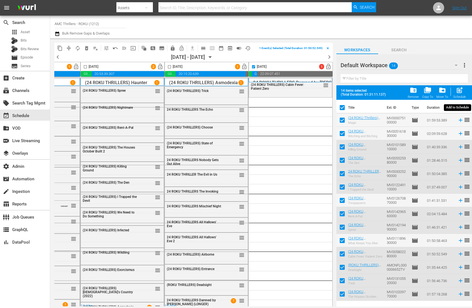
click at [462, 92] on span "post_add" at bounding box center [460, 90] width 8 height 8
checkbox input "false"
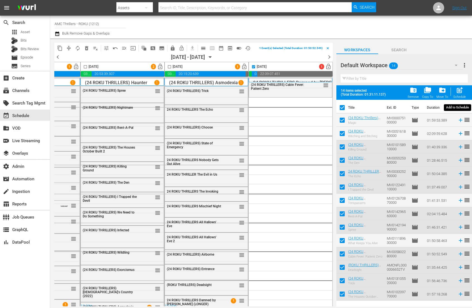
checkbox input "false"
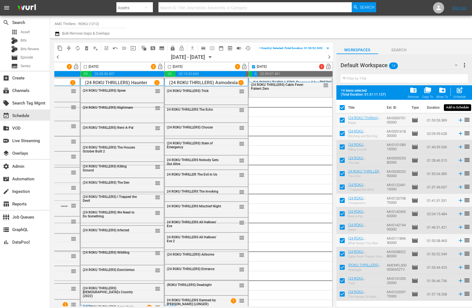
checkbox input "false"
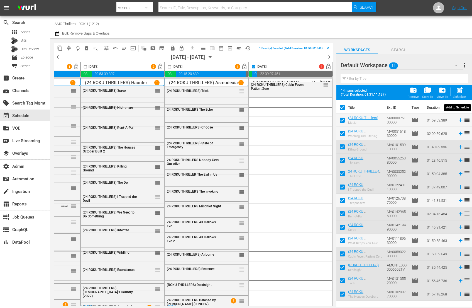
checkbox input "false"
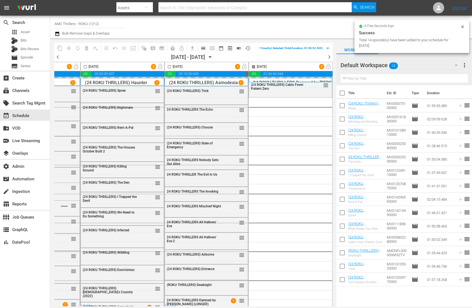
checkbox input "false"
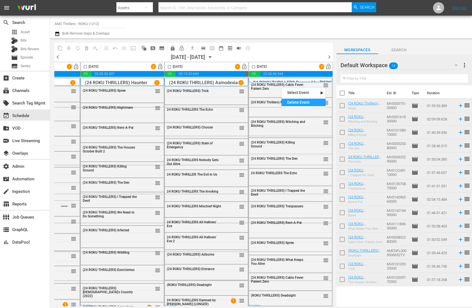
click at [293, 101] on div "Delete Event" at bounding box center [304, 103] width 44 height 8
click at [59, 35] on icon "button" at bounding box center [57, 33] width 5 height 7
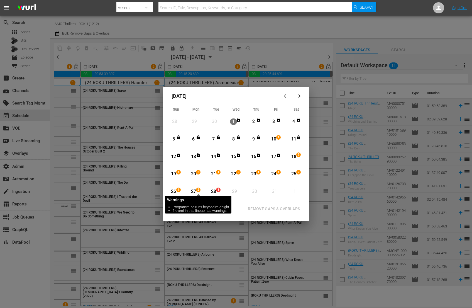
click at [199, 190] on span "2" at bounding box center [198, 189] width 4 height 4
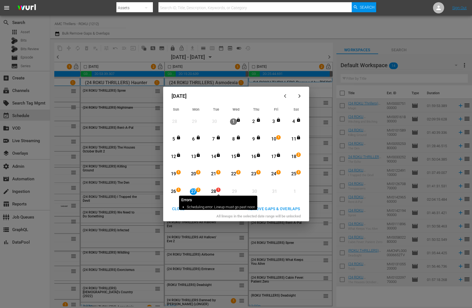
click at [216, 191] on span "1" at bounding box center [218, 189] width 4 height 4
click at [280, 204] on button "REMOVE GAPS & OVERLAPS" at bounding box center [274, 209] width 66 height 10
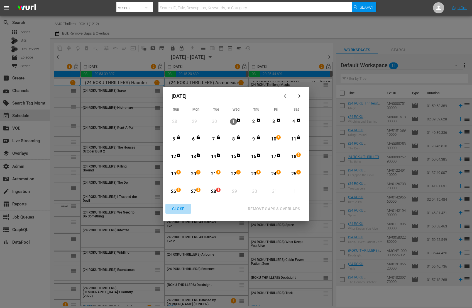
click at [181, 208] on div "CLOSE" at bounding box center [178, 208] width 21 height 7
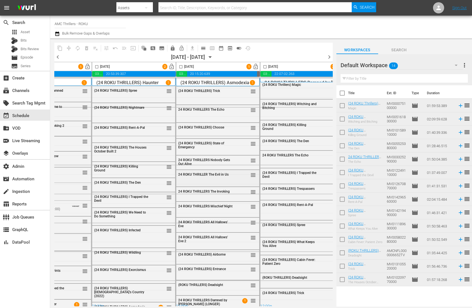
scroll to position [0, 329]
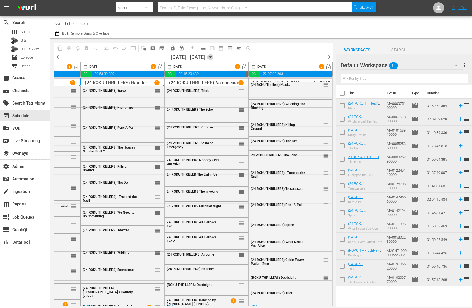
click at [213, 56] on icon "button" at bounding box center [210, 57] width 6 height 6
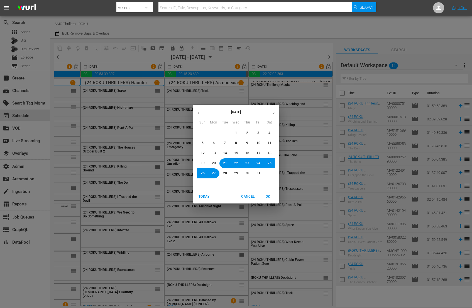
click at [222, 56] on div "October 2025 Sun Mon Tue Wed Thu Fri Sat 28 29 30 1 2 3 4 5 6 7 8 9 10 11 12 13…" at bounding box center [236, 154] width 472 height 308
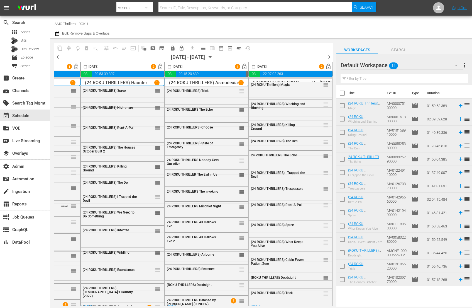
click at [213, 56] on icon "button" at bounding box center [210, 57] width 6 height 6
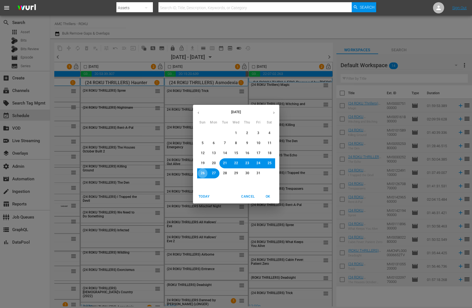
click at [202, 171] on span "26" at bounding box center [203, 173] width 4 height 5
click at [268, 197] on span "OK" at bounding box center [268, 197] width 13 height 6
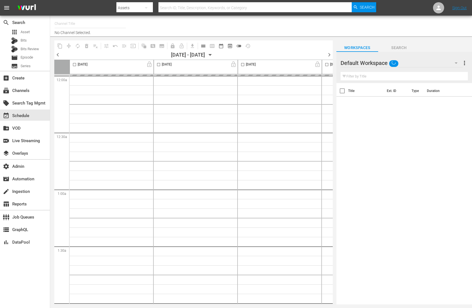
type input "AMC Thrillers - ROKU (1212)"
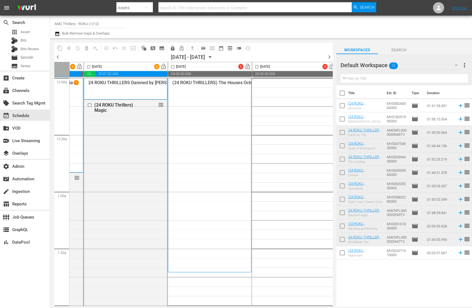
scroll to position [0, 62]
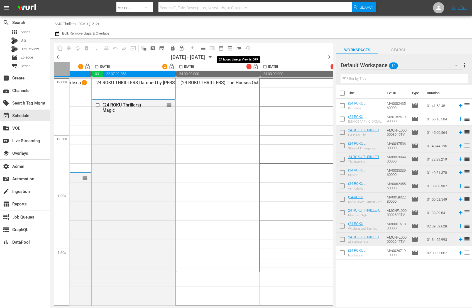
click at [240, 48] on span "toggle_off" at bounding box center [239, 48] width 6 height 6
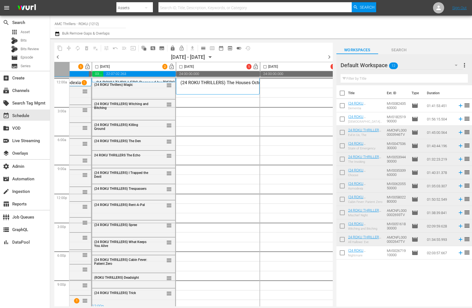
click at [182, 66] on input "checkbox" at bounding box center [181, 68] width 6 height 6
checkbox input "true"
click at [344, 93] on input "checkbox" at bounding box center [342, 94] width 12 height 12
checkbox input "true"
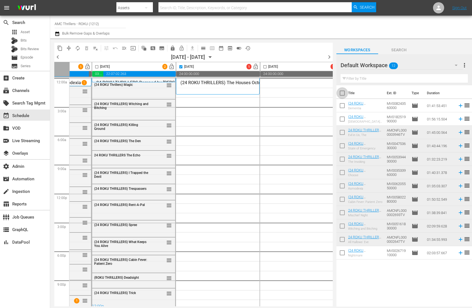
checkbox input "true"
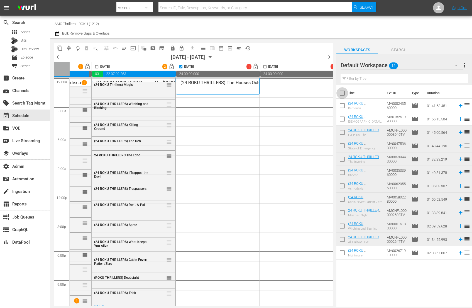
checkbox input "true"
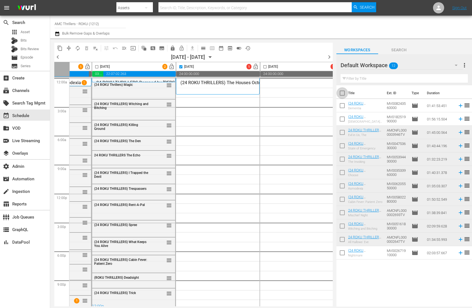
checkbox input "true"
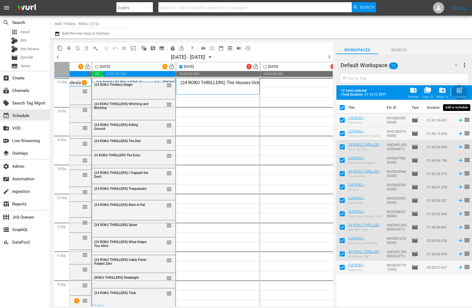
click at [459, 90] on span "post_add" at bounding box center [460, 90] width 8 height 8
checkbox input "false"
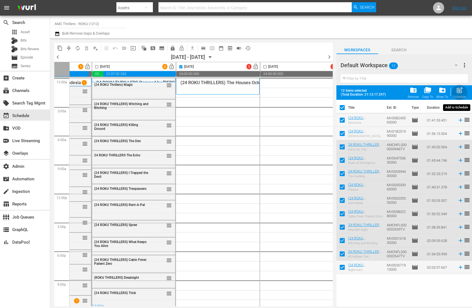
checkbox input "false"
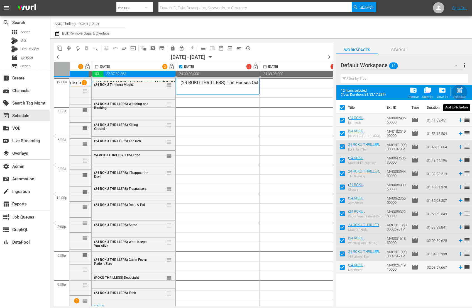
checkbox input "false"
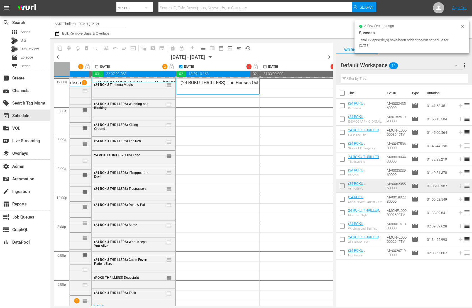
checkbox input "false"
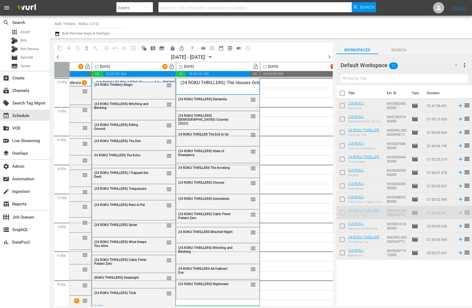
scroll to position [5, 62]
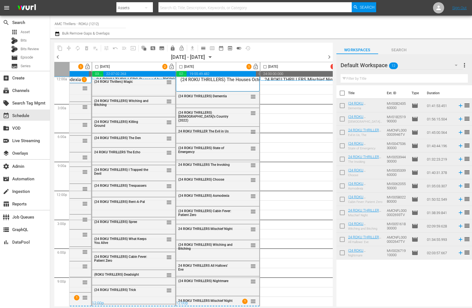
drag, startPoint x: 362, startPoint y: 214, endPoint x: 465, endPoint y: 230, distance: 103.8
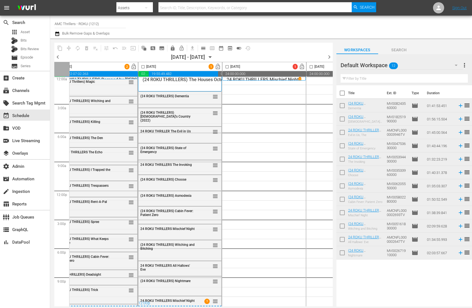
scroll to position [5, 103]
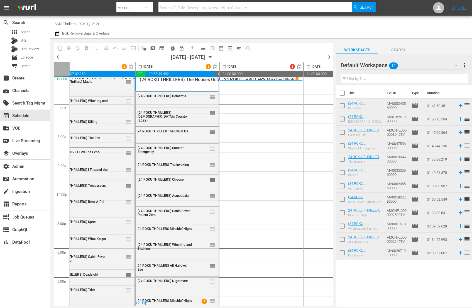
click at [224, 66] on input "checkbox" at bounding box center [224, 68] width 6 height 6
checkbox input "true"
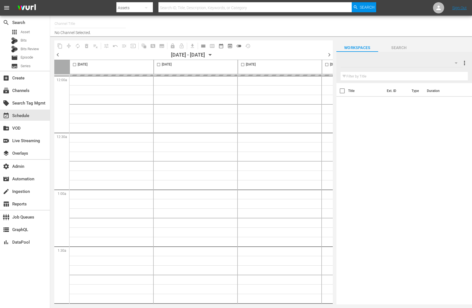
type input "AMC Thrillers - ROKU (1212)"
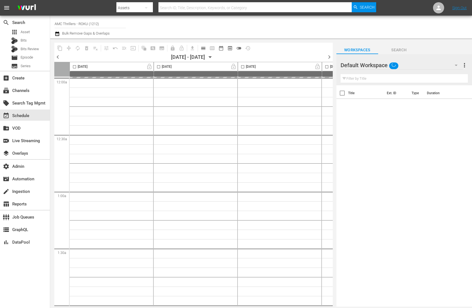
click at [241, 47] on span "toggle_off" at bounding box center [239, 48] width 6 height 6
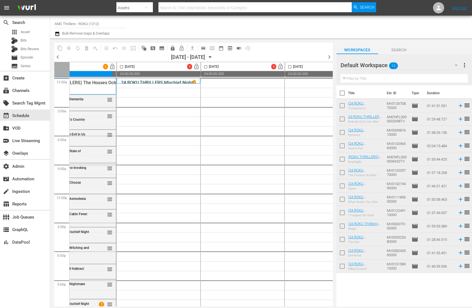
scroll to position [0, 212]
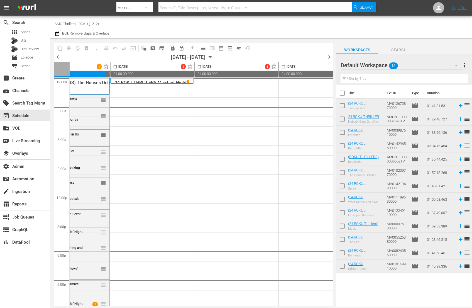
click at [115, 67] on input "checkbox" at bounding box center [115, 68] width 6 height 6
checkbox input "true"
click at [343, 90] on input "checkbox" at bounding box center [342, 94] width 12 height 12
checkbox input "true"
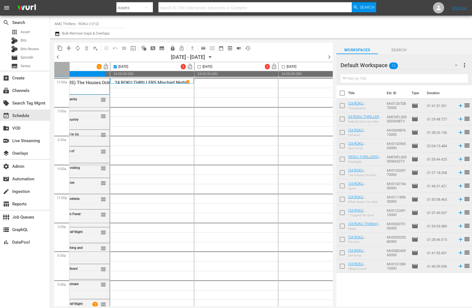
checkbox input "true"
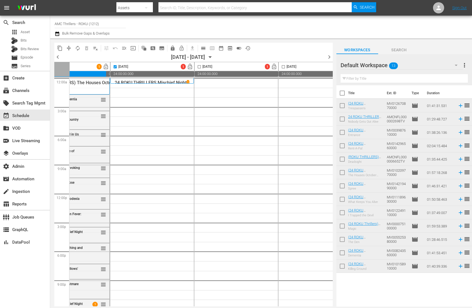
checkbox input "true"
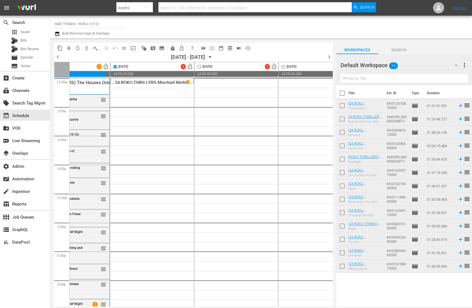
checkbox input "true"
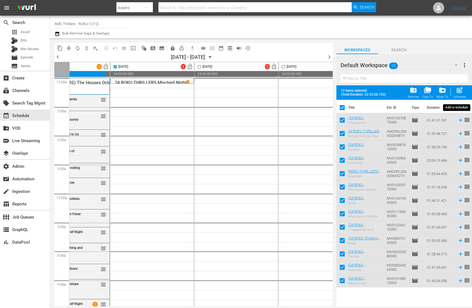
click at [456, 90] on span "post_add" at bounding box center [460, 90] width 8 height 8
checkbox input "false"
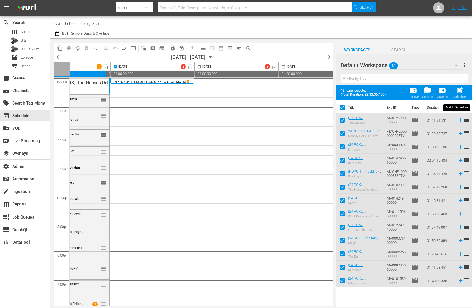
checkbox input "false"
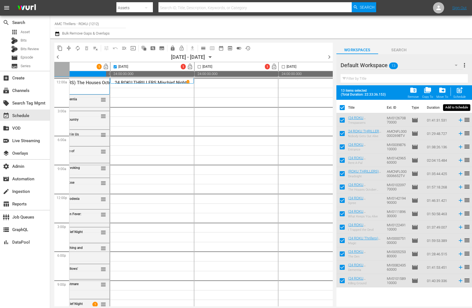
checkbox input "false"
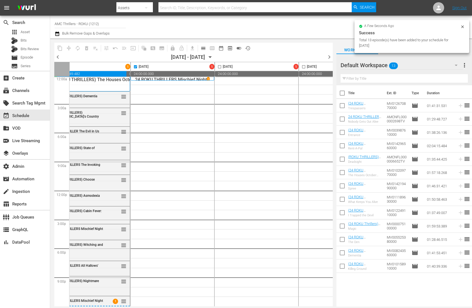
scroll to position [4, 146]
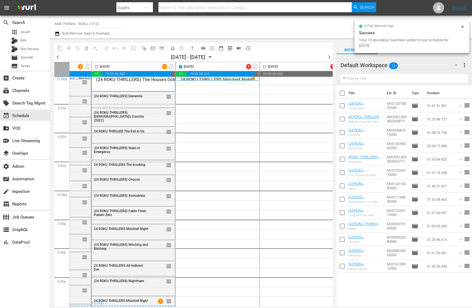
checkbox input "false"
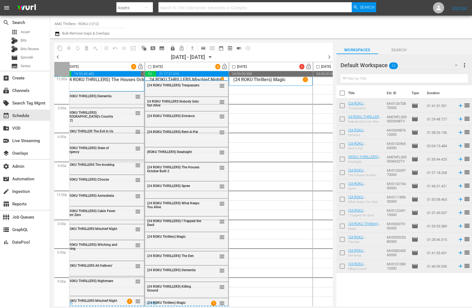
scroll to position [5, 175]
drag, startPoint x: 369, startPoint y: 228, endPoint x: 465, endPoint y: 177, distance: 109.3
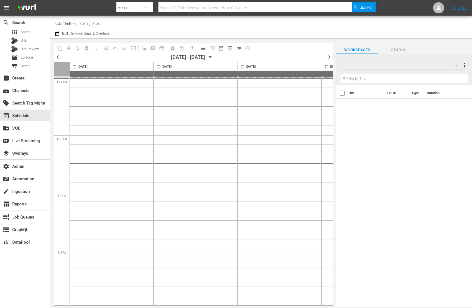
type input "AMC Thrillers - ROKU (1212)"
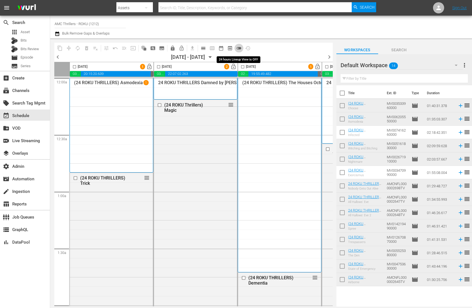
click at [240, 48] on span "toggle_off" at bounding box center [239, 48] width 6 height 6
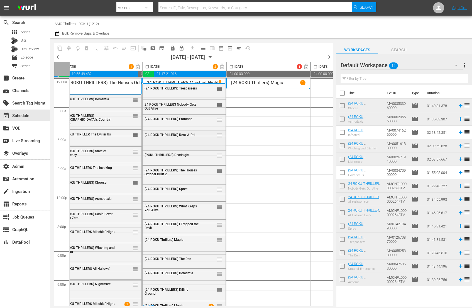
scroll to position [0, 191]
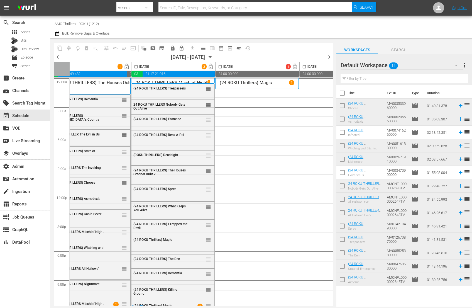
click at [221, 68] on input "checkbox" at bounding box center [220, 68] width 6 height 6
checkbox input "true"
click at [344, 93] on input "checkbox" at bounding box center [342, 94] width 12 height 12
checkbox input "true"
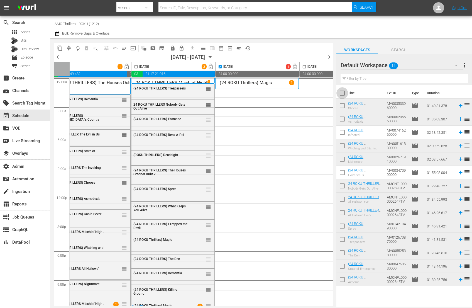
checkbox input "true"
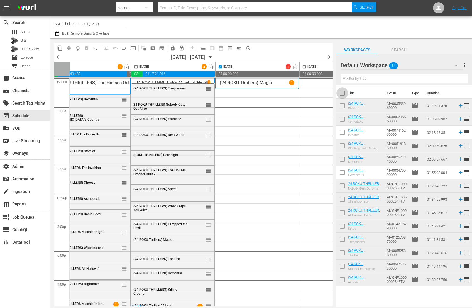
checkbox input "true"
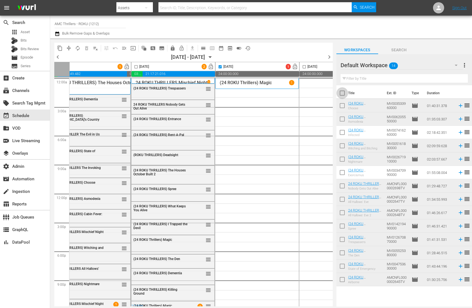
checkbox input "true"
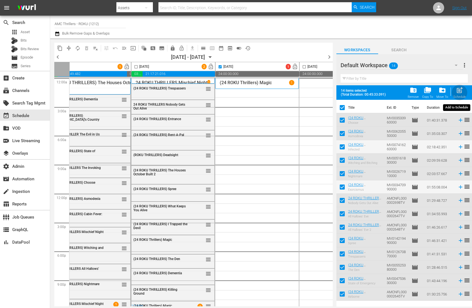
click at [464, 91] on div "post_add Schedule" at bounding box center [459, 92] width 13 height 12
checkbox input "false"
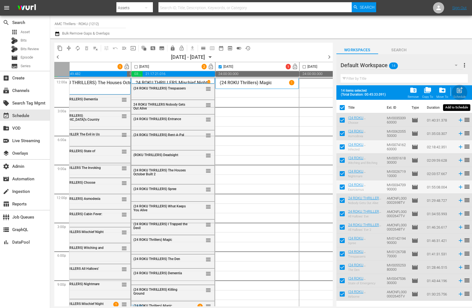
checkbox input "false"
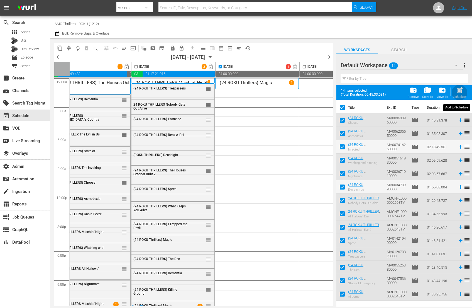
checkbox input "false"
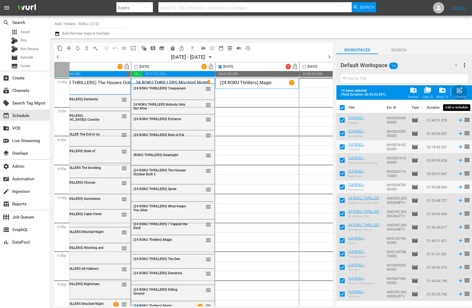
checkbox input "false"
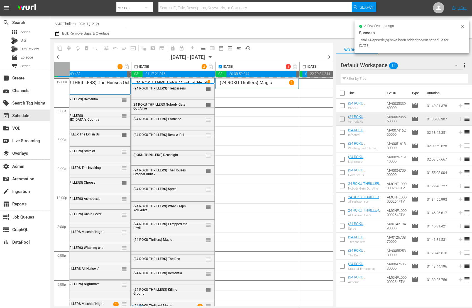
checkbox input "false"
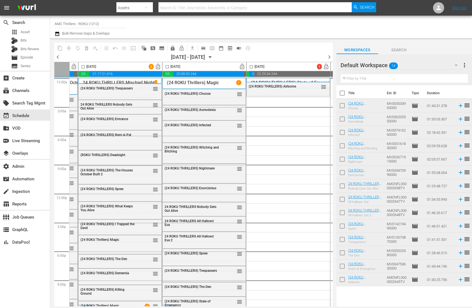
scroll to position [0, 247]
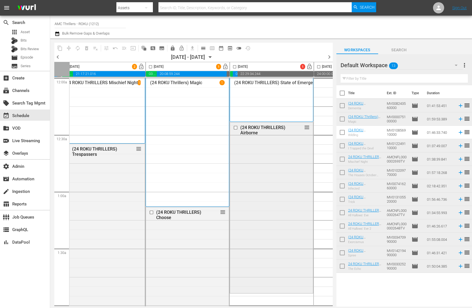
scroll to position [0, 266]
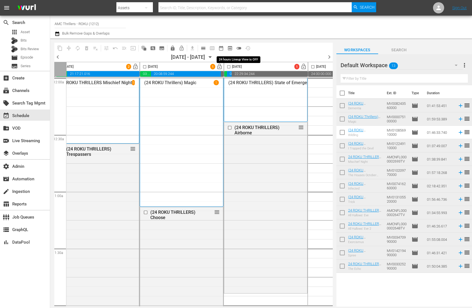
click at [240, 48] on span "toggle_off" at bounding box center [239, 48] width 6 height 6
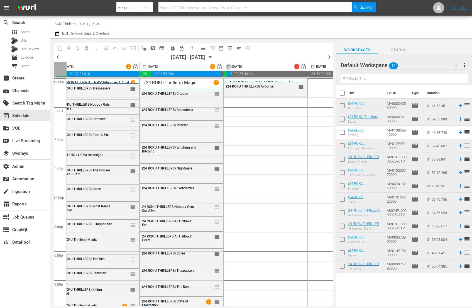
click at [230, 67] on input "checkbox" at bounding box center [229, 68] width 6 height 6
checkbox input "true"
click at [345, 92] on input "checkbox" at bounding box center [342, 94] width 12 height 12
checkbox input "true"
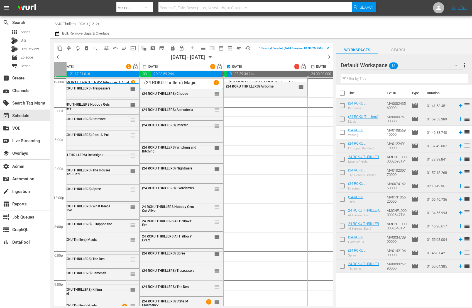
checkbox input "true"
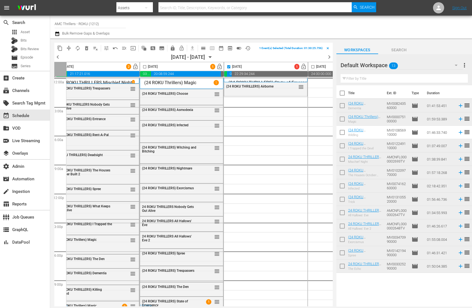
checkbox input "true"
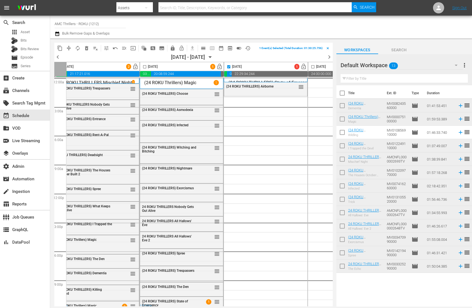
checkbox input "true"
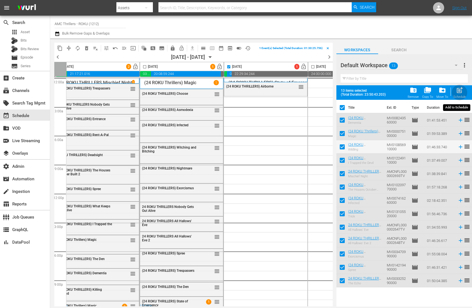
click at [459, 90] on span "post_add" at bounding box center [460, 90] width 8 height 8
checkbox input "false"
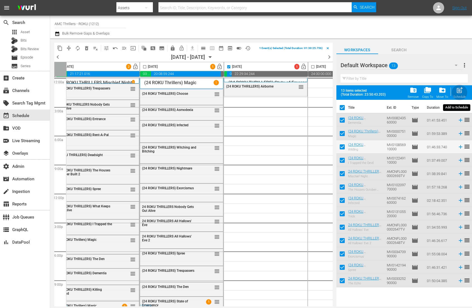
checkbox input "false"
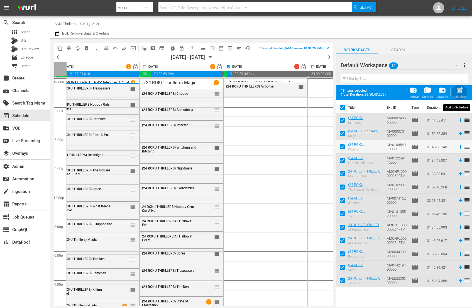
checkbox input "false"
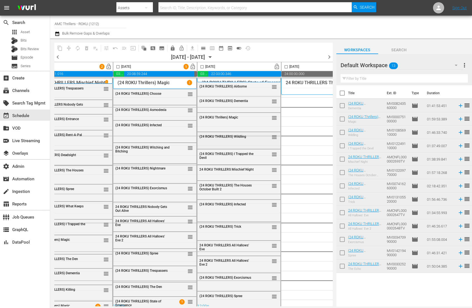
scroll to position [0, 298]
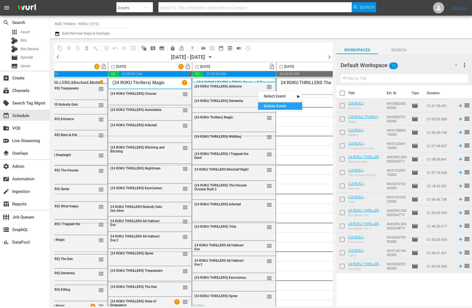
click at [273, 104] on div "Delete Event" at bounding box center [280, 106] width 44 height 8
click at [198, 67] on input "checkbox" at bounding box center [197, 68] width 6 height 6
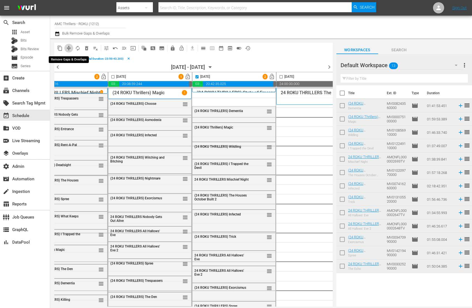
click at [66, 48] on span "compress" at bounding box center [69, 48] width 6 height 6
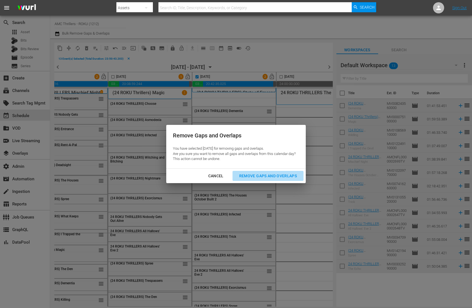
click at [294, 175] on div "Remove Gaps and Overlaps" at bounding box center [268, 175] width 67 height 7
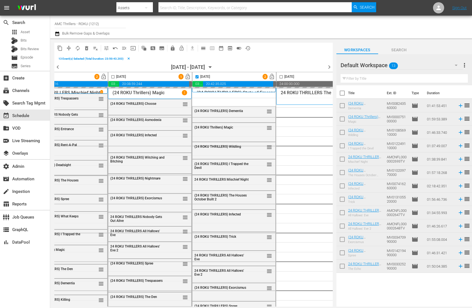
checkbox input "false"
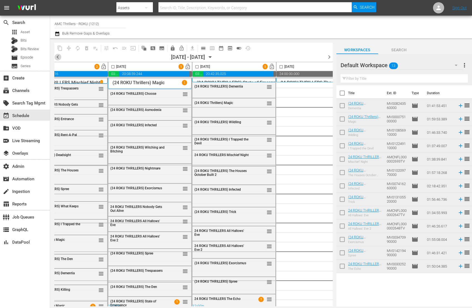
click at [59, 57] on span "chevron_left" at bounding box center [57, 56] width 7 height 7
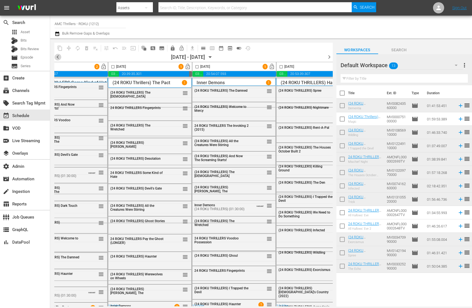
click at [59, 57] on span "chevron_left" at bounding box center [57, 56] width 7 height 7
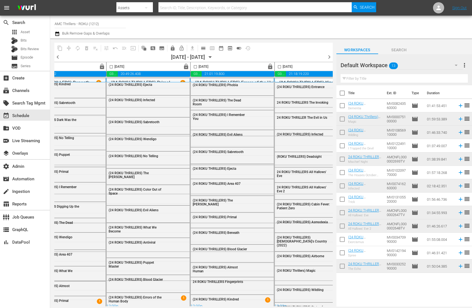
scroll to position [0, 329]
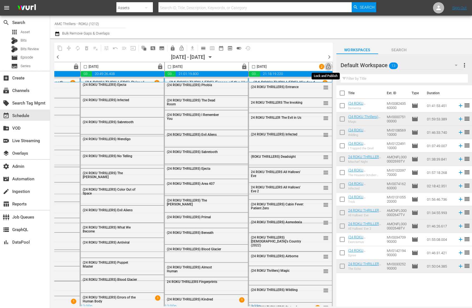
click at [327, 67] on span "lock_open" at bounding box center [328, 67] width 6 height 6
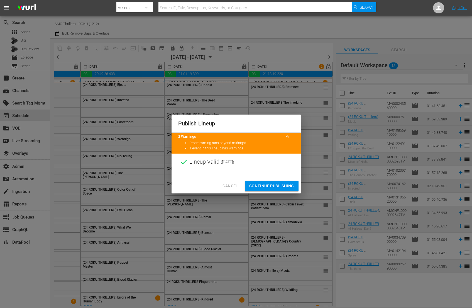
click at [291, 185] on span "Continue Publishing" at bounding box center [271, 185] width 45 height 7
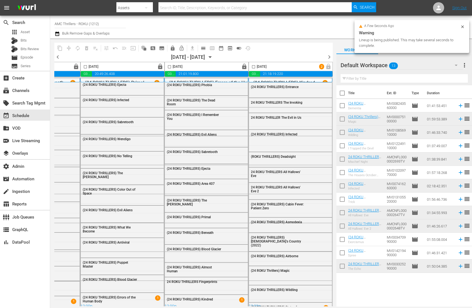
click at [330, 57] on span "chevron_right" at bounding box center [329, 56] width 7 height 7
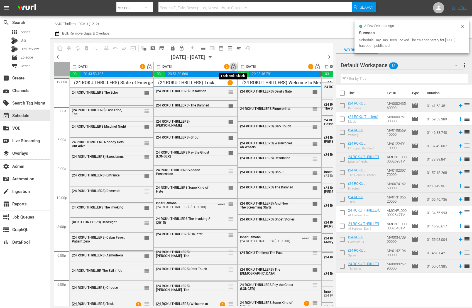
click at [234, 66] on span "lock_open" at bounding box center [233, 67] width 6 height 6
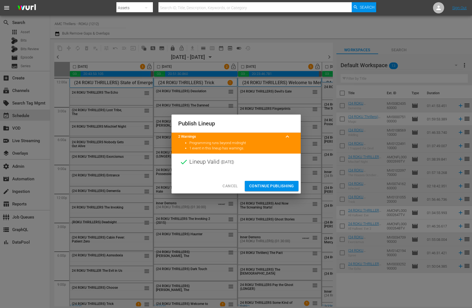
click at [281, 187] on span "Continue Publishing" at bounding box center [271, 185] width 45 height 7
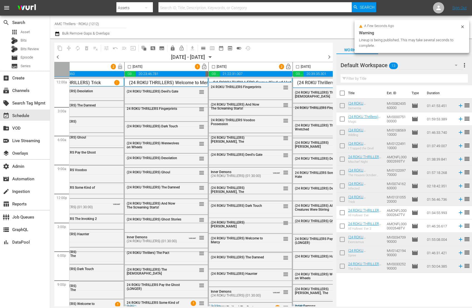
scroll to position [0, 140]
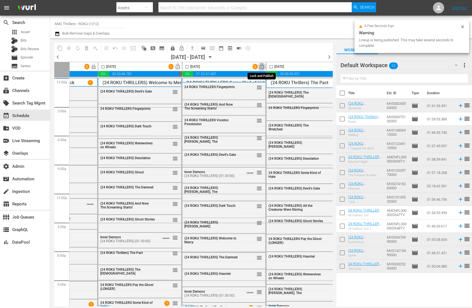
click at [262, 67] on span "lock_open" at bounding box center [262, 67] width 6 height 6
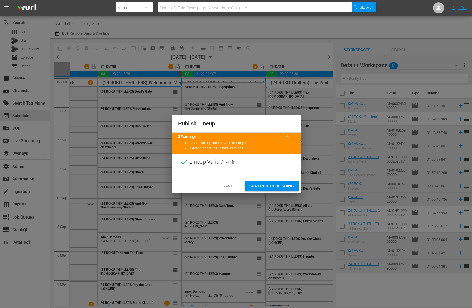
click at [288, 186] on span "Continue Publishing" at bounding box center [271, 185] width 45 height 7
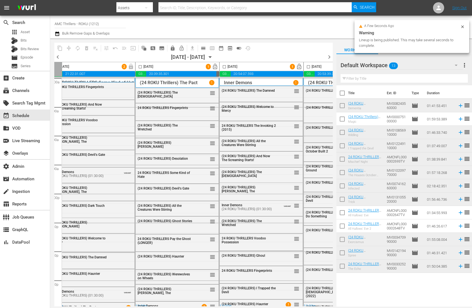
scroll to position [0, 279]
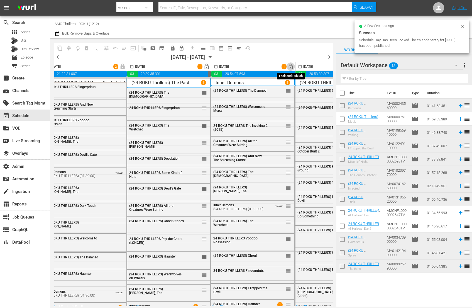
click at [292, 67] on span "lock_open" at bounding box center [291, 67] width 6 height 6
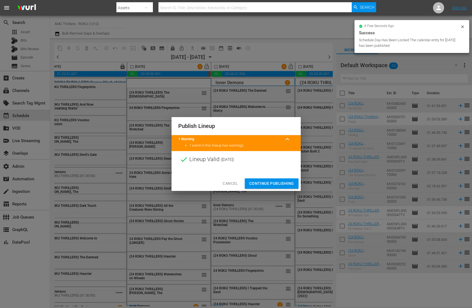
click at [290, 184] on span "Continue Publishing" at bounding box center [271, 183] width 45 height 7
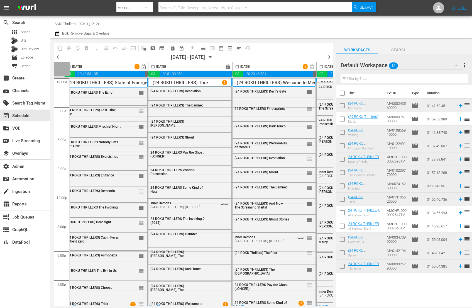
scroll to position [0, 0]
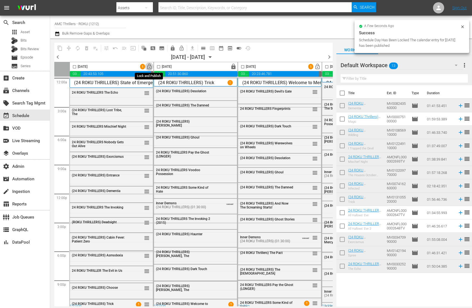
click at [150, 67] on span "lock_open" at bounding box center [149, 67] width 6 height 6
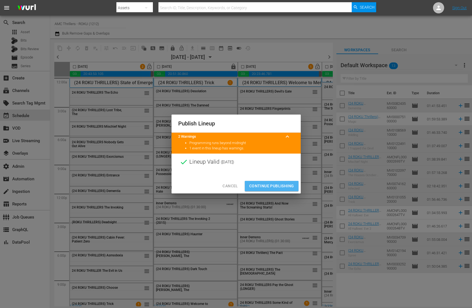
click at [288, 184] on span "Continue Publishing" at bounding box center [271, 185] width 45 height 7
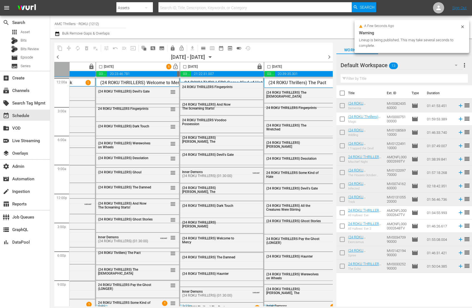
scroll to position [0, 171]
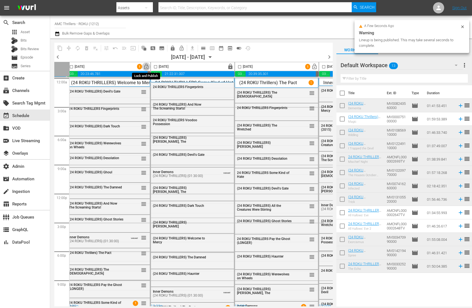
click at [148, 68] on span "lock_open" at bounding box center [146, 67] width 6 height 6
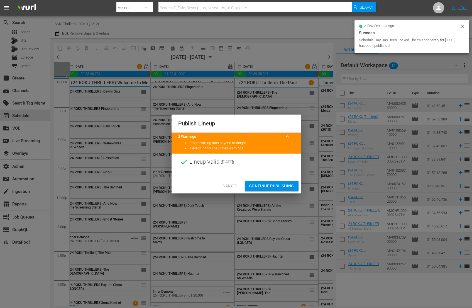
click at [288, 183] on span "Continue Publishing" at bounding box center [271, 185] width 45 height 7
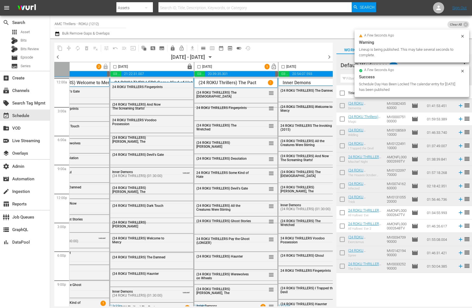
scroll to position [0, 232]
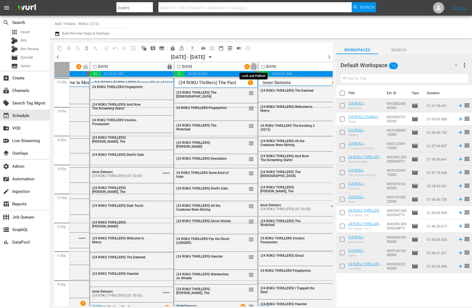
click at [253, 68] on span "lock_open" at bounding box center [254, 67] width 6 height 6
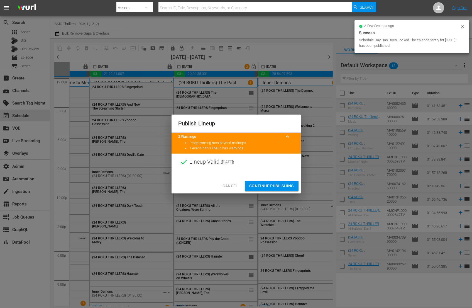
click at [290, 184] on span "Continue Publishing" at bounding box center [271, 185] width 45 height 7
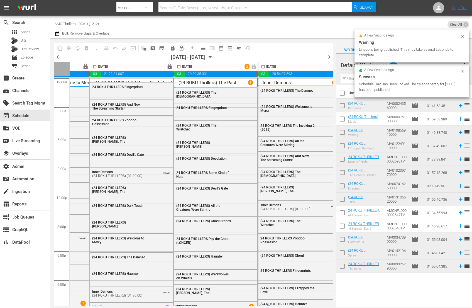
scroll to position [0, 329]
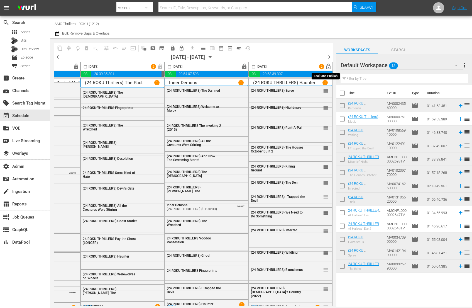
click at [328, 66] on span "lock_open" at bounding box center [328, 67] width 6 height 6
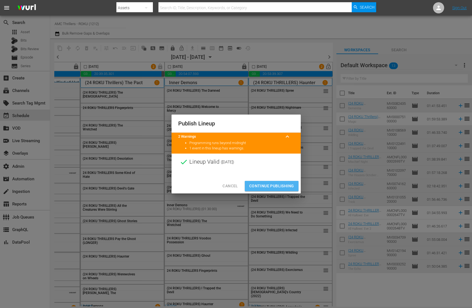
click at [284, 188] on span "Continue Publishing" at bounding box center [271, 185] width 45 height 7
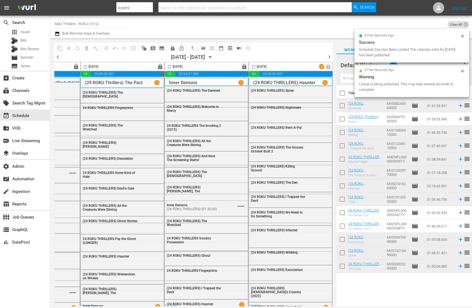
click at [330, 57] on span "chevron_right" at bounding box center [329, 56] width 7 height 7
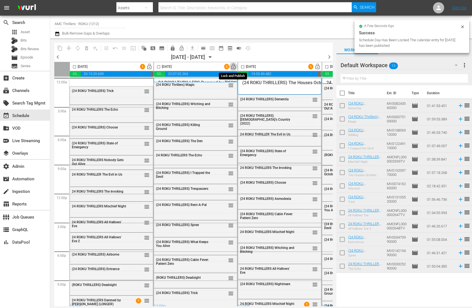
click at [234, 67] on span "lock_open" at bounding box center [233, 67] width 6 height 6
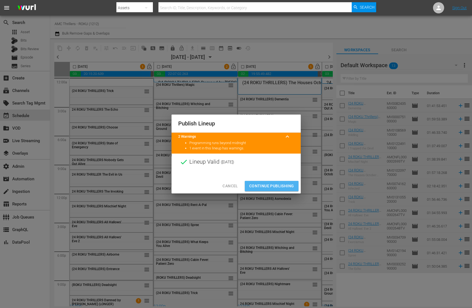
click at [287, 187] on span "Continue Publishing" at bounding box center [271, 185] width 45 height 7
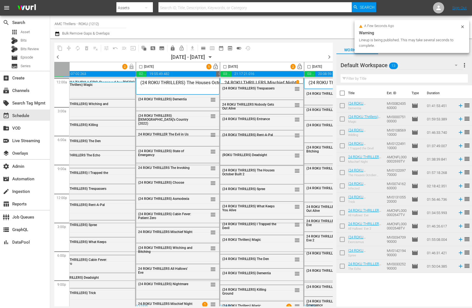
scroll to position [0, 127]
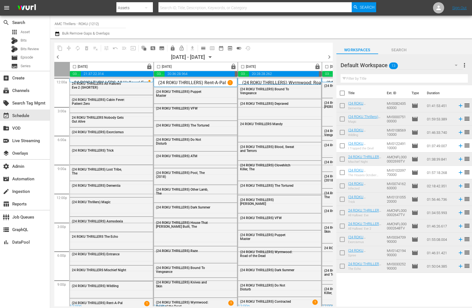
scroll to position [0, 243]
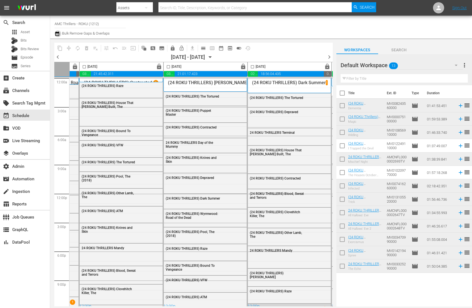
click at [58, 35] on icon "button" at bounding box center [57, 33] width 5 height 7
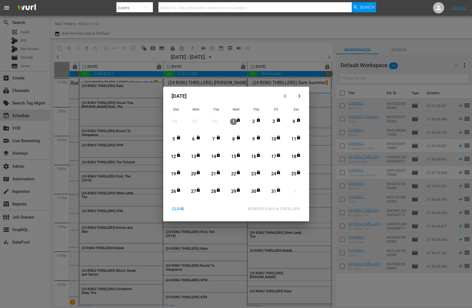
click at [179, 208] on div "CLOSE" at bounding box center [178, 208] width 21 height 7
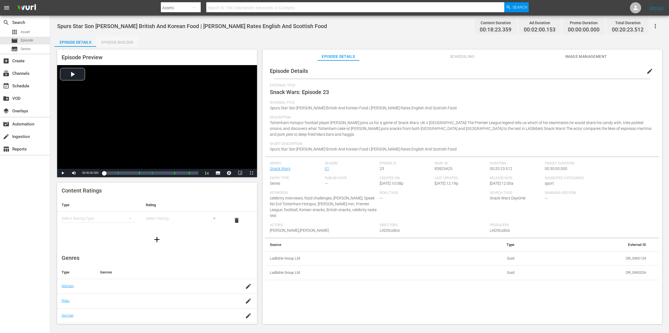
click at [115, 43] on div "Episode Builder" at bounding box center [117, 42] width 42 height 13
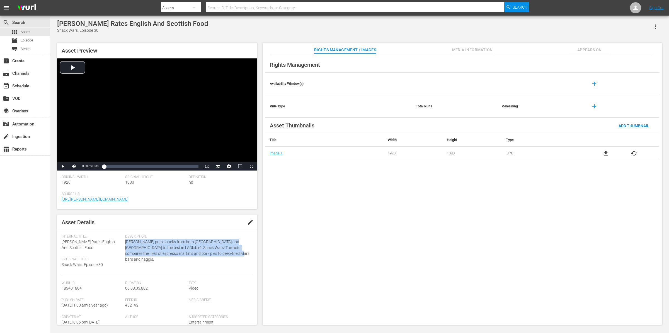
click at [599, 45] on button "Appears On" at bounding box center [589, 48] width 42 height 11
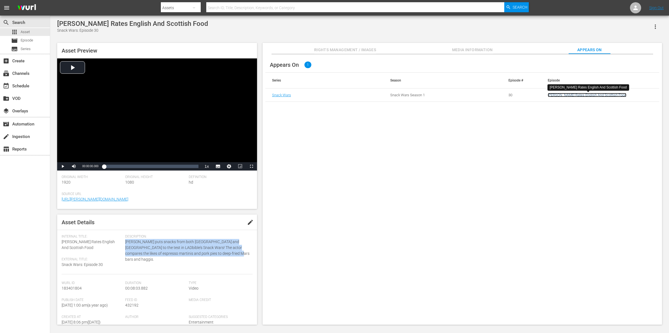
click at [574, 95] on link "[PERSON_NAME] Rates English And Scottish Food" at bounding box center [586, 95] width 79 height 4
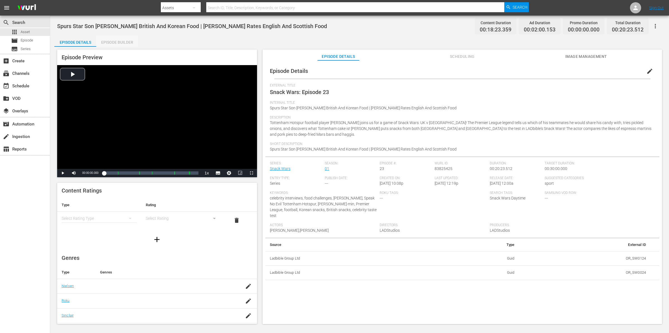
click at [123, 42] on div "Episode Builder" at bounding box center [117, 42] width 42 height 13
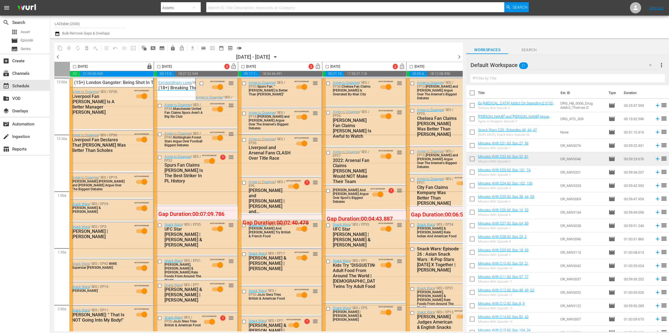
click at [155, 92] on div at bounding box center [155, 149] width 3 height 142
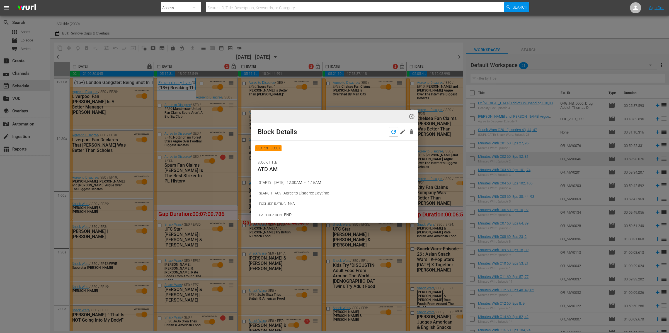
click at [390, 132] on icon "button" at bounding box center [393, 132] width 7 height 7
click at [413, 114] on span "highlight_off_icon" at bounding box center [411, 117] width 6 height 6
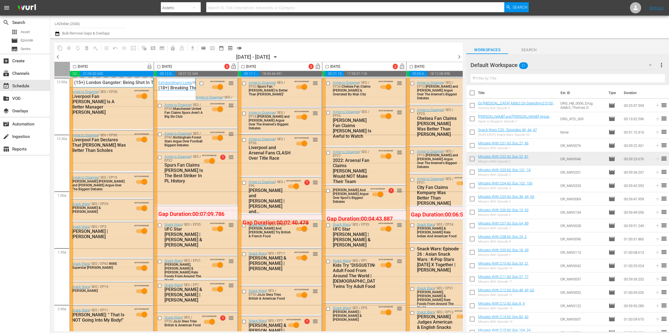
click at [155, 239] on div at bounding box center [155, 291] width 3 height 142
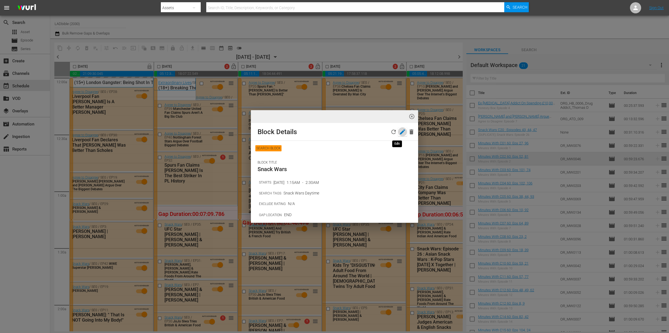
click at [400, 130] on icon "button" at bounding box center [402, 132] width 5 height 5
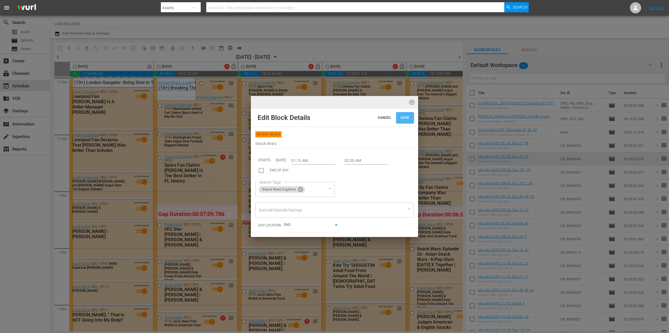
click at [400, 117] on span "Save" at bounding box center [404, 118] width 9 height 6
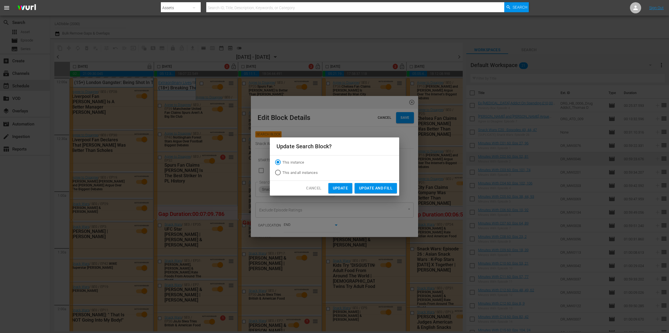
click at [302, 175] on span "This and all instances" at bounding box center [299, 173] width 35 height 6
click at [282, 175] on input "This and all instances" at bounding box center [277, 173] width 9 height 9
radio input "true"
click at [378, 191] on span "Update and Fill" at bounding box center [375, 188] width 33 height 7
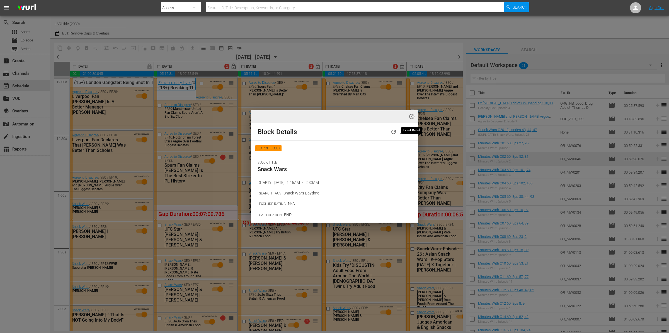
click at [410, 115] on span "highlight_off_icon" at bounding box center [411, 117] width 6 height 6
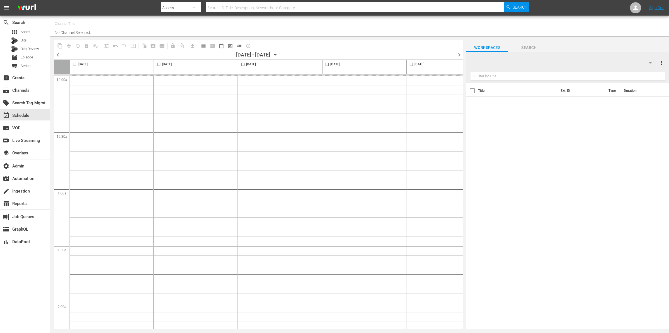
type input "LADbible (2030)"
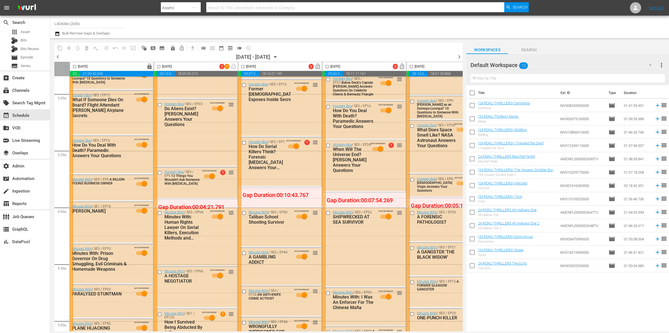
scroll to position [402, 0]
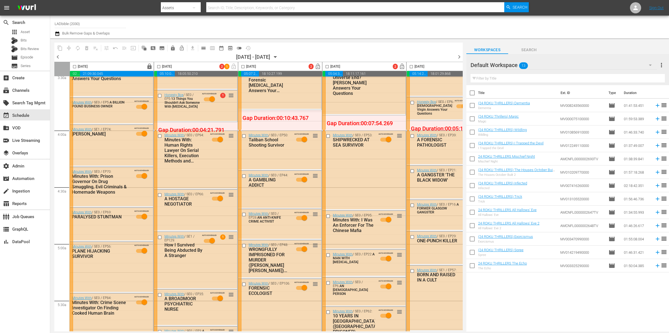
click at [155, 110] on div at bounding box center [155, 45] width 3 height 170
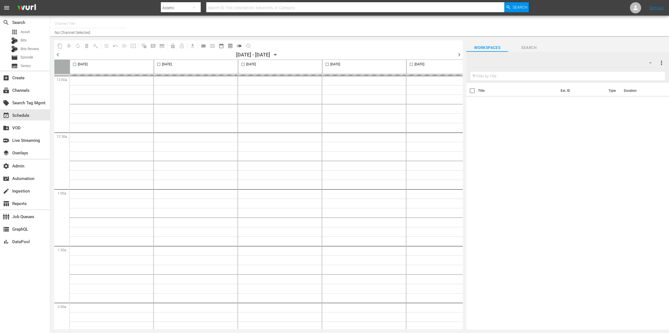
type input "LADbible (2030)"
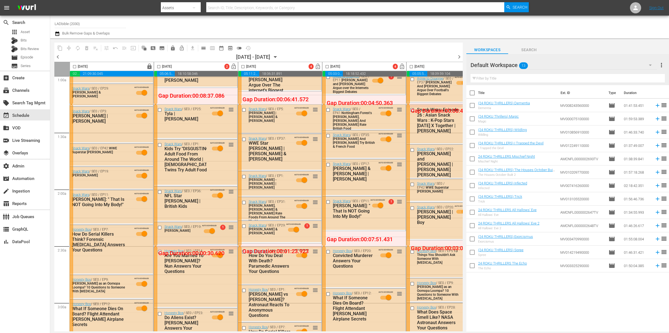
scroll to position [207, 0]
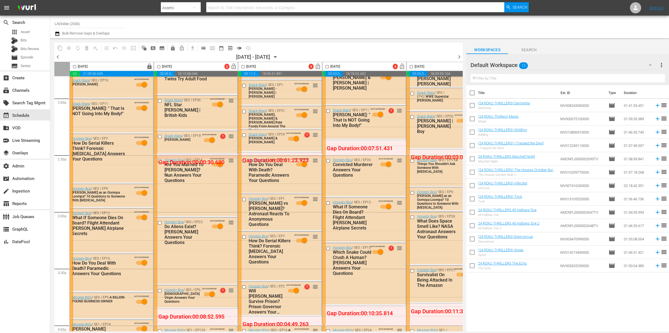
click at [154, 183] on div at bounding box center [155, 240] width 3 height 170
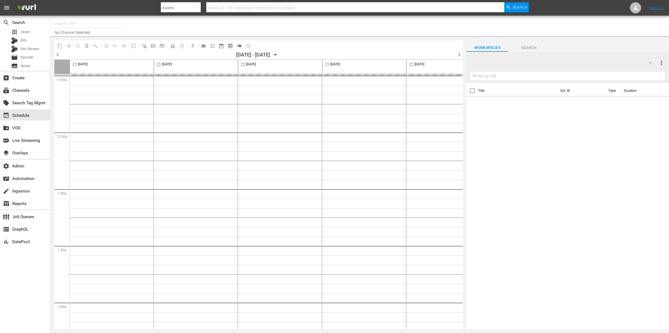
type input "LADbible (2030)"
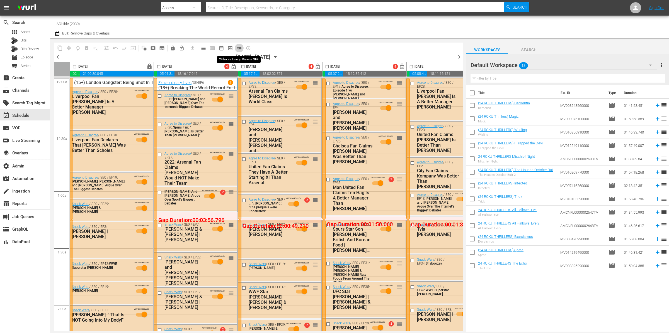
click at [241, 48] on span "toggle_off" at bounding box center [239, 48] width 6 height 6
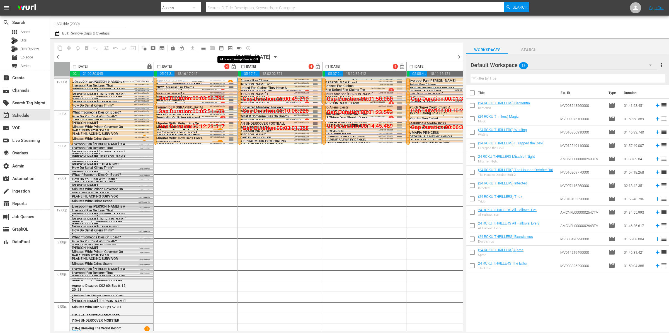
click at [239, 48] on span "toggle_on" at bounding box center [239, 48] width 6 height 6
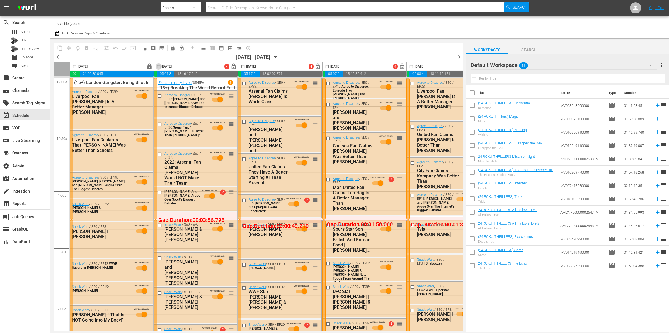
drag, startPoint x: 160, startPoint y: 65, endPoint x: 78, endPoint y: 36, distance: 86.7
click at [160, 65] on input "checkbox" at bounding box center [158, 68] width 6 height 6
checkbox input "true"
click at [70, 47] on span "compress" at bounding box center [69, 48] width 6 height 6
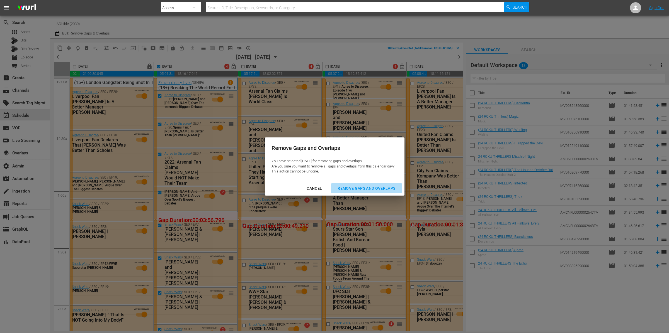
click at [368, 185] on div "Remove Gaps and Overlaps" at bounding box center [366, 188] width 67 height 7
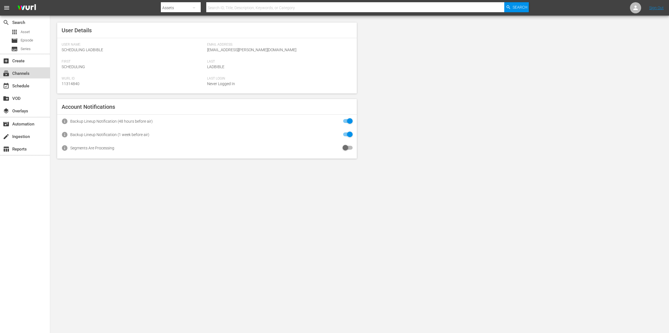
click at [35, 70] on div "subscriptions Channels" at bounding box center [25, 72] width 50 height 11
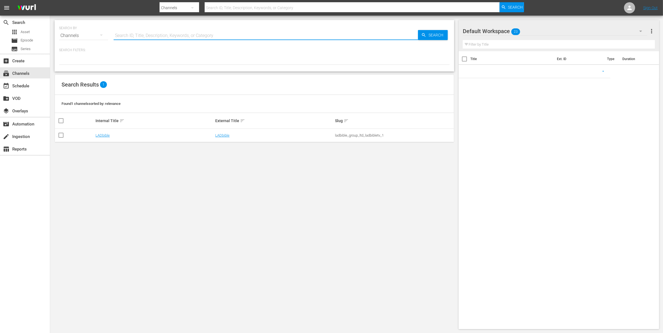
click at [162, 32] on input "text" at bounding box center [266, 35] width 304 height 13
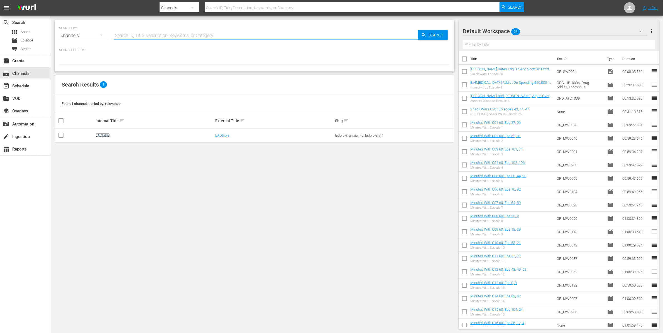
click at [102, 135] on link "LADbible" at bounding box center [103, 135] width 14 height 4
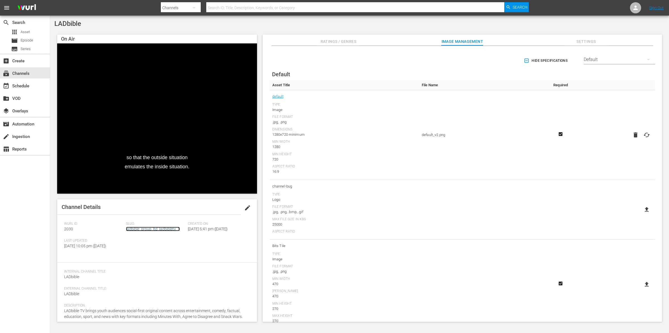
click at [173, 230] on link "ladbible_group_ltd_ladbibletv_1" at bounding box center [153, 229] width 54 height 4
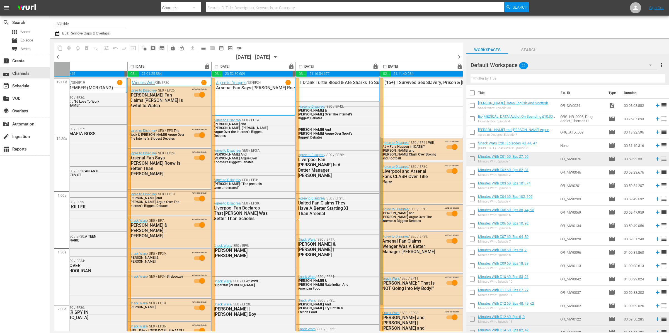
scroll to position [0, 199]
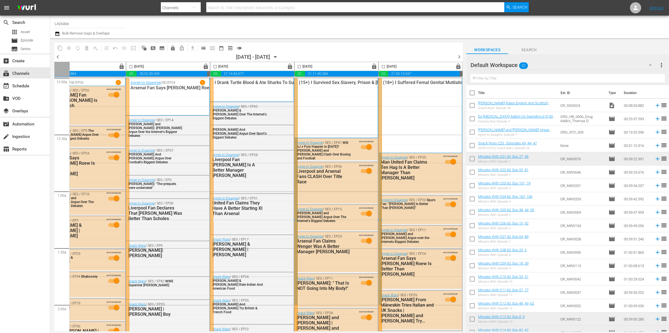
click at [460, 57] on span "chevron_right" at bounding box center [458, 56] width 7 height 7
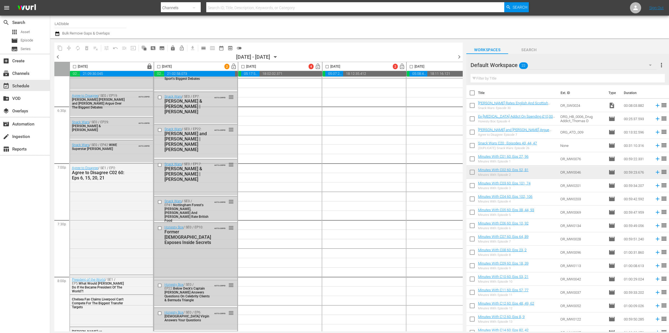
scroll to position [2069, 0]
